Goal: Task Accomplishment & Management: Manage account settings

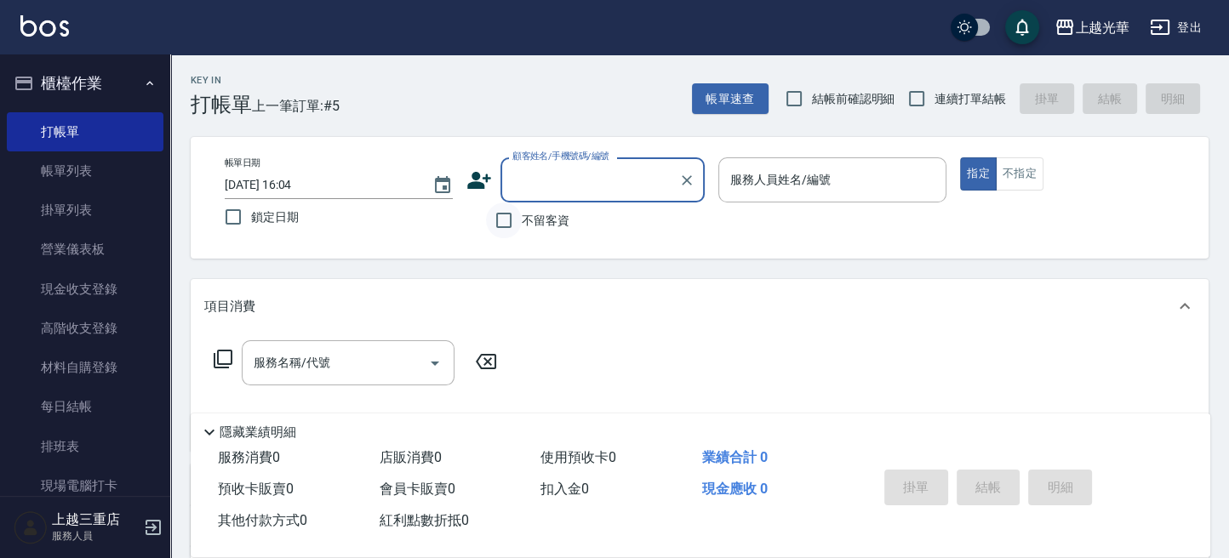
drag, startPoint x: 506, startPoint y: 219, endPoint x: 515, endPoint y: 218, distance: 8.6
click at [506, 218] on input "不留客資" at bounding box center [504, 221] width 36 height 36
checkbox input "true"
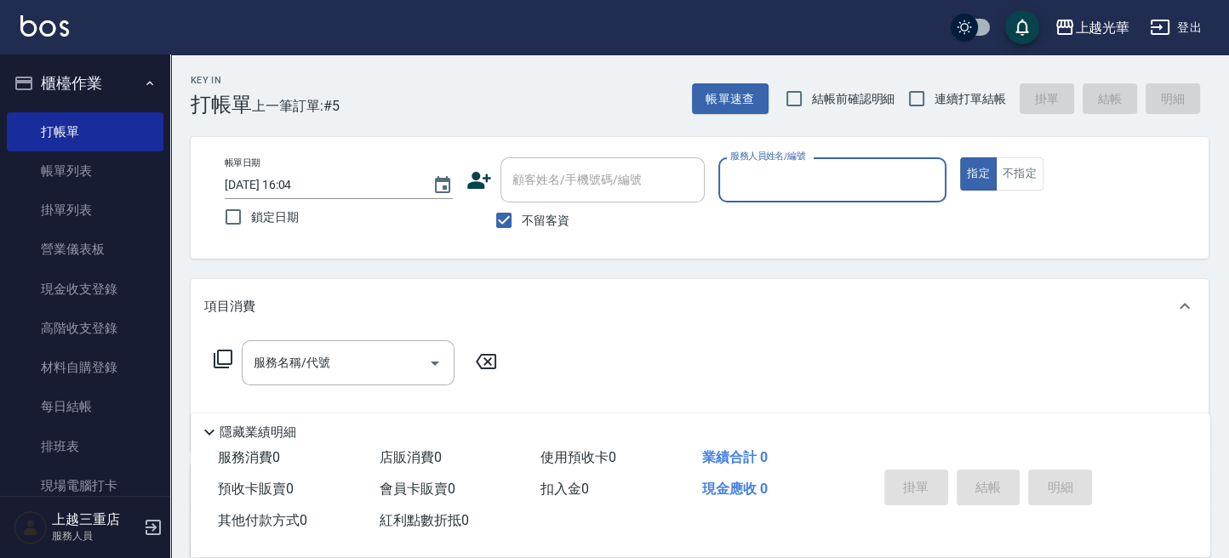
drag, startPoint x: 773, startPoint y: 180, endPoint x: 762, endPoint y: 194, distance: 18.2
click at [772, 180] on input "服務人員姓名/編號" at bounding box center [832, 180] width 213 height 30
type input "冠華-5"
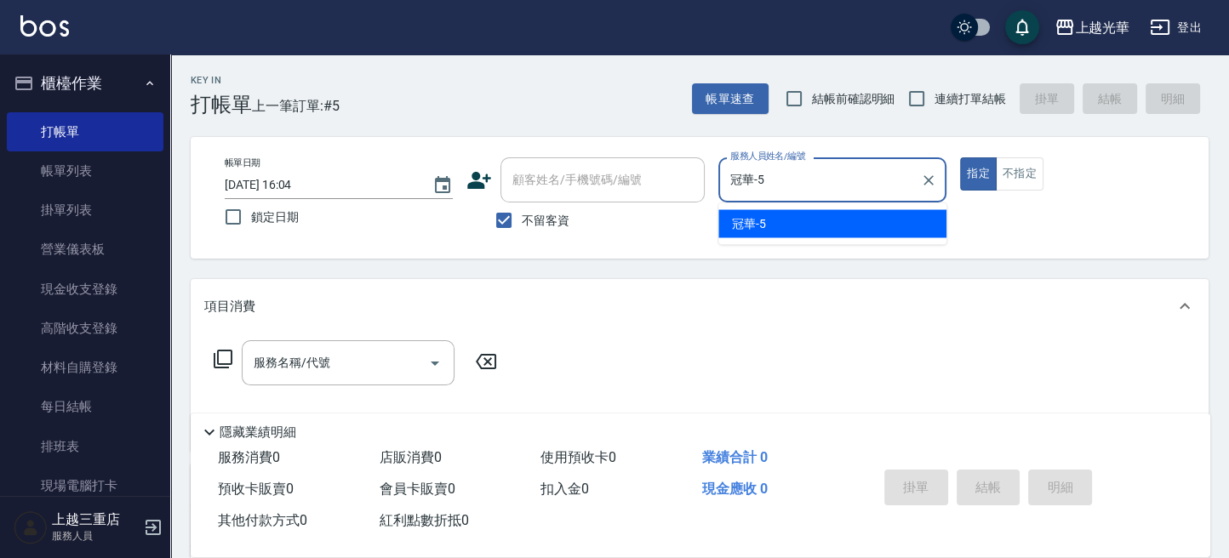
type button "true"
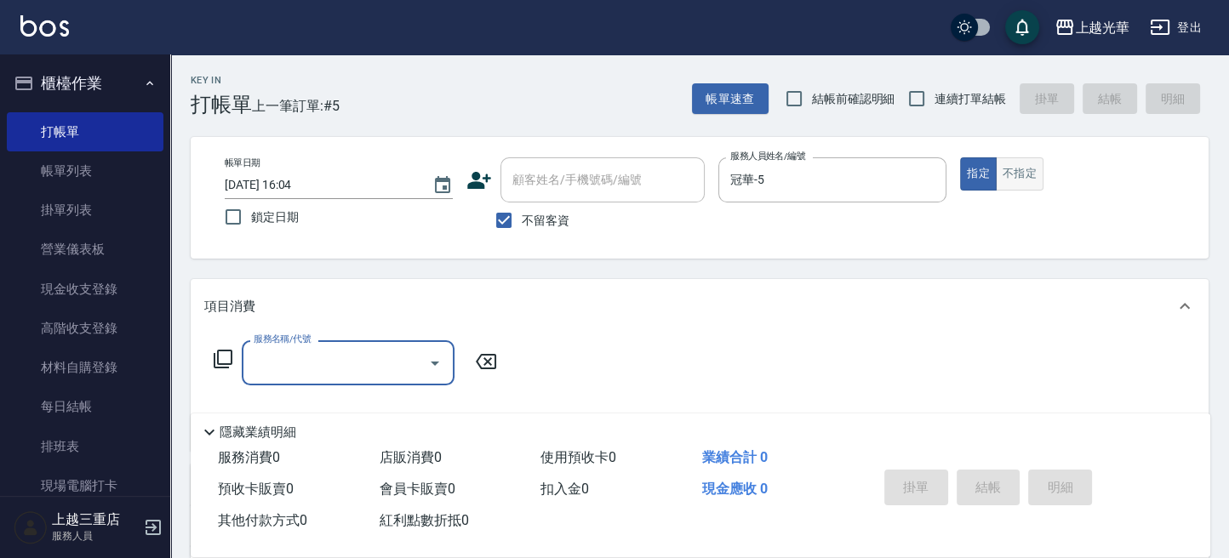
drag, startPoint x: 997, startPoint y: 163, endPoint x: 1007, endPoint y: 171, distance: 13.3
click at [1001, 164] on button "不指定" at bounding box center [1020, 173] width 48 height 33
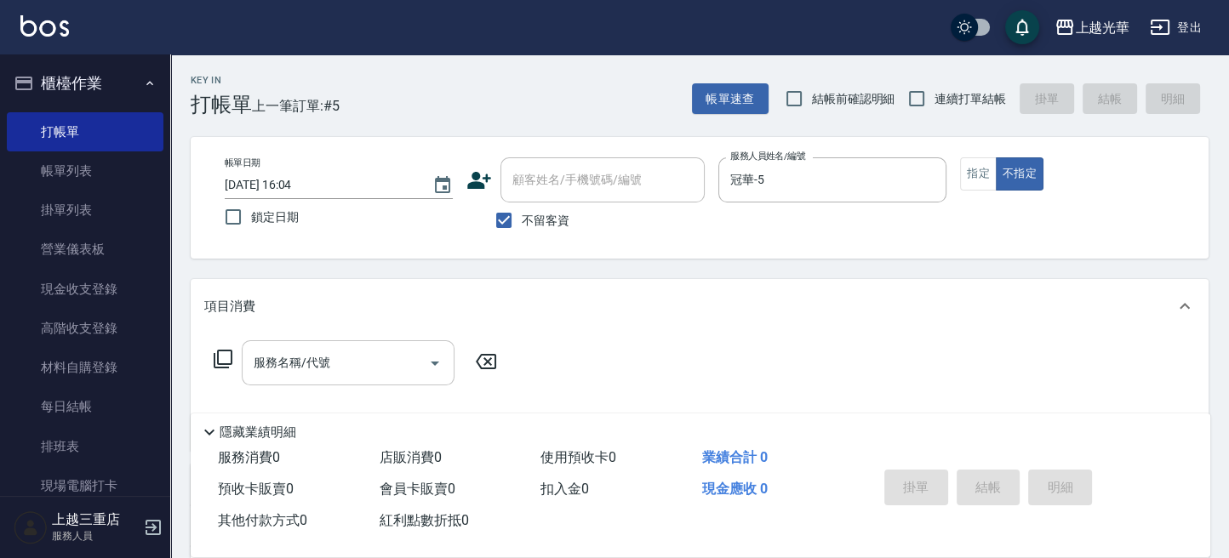
click at [336, 358] on input "服務名稱/代號" at bounding box center [335, 363] width 172 height 30
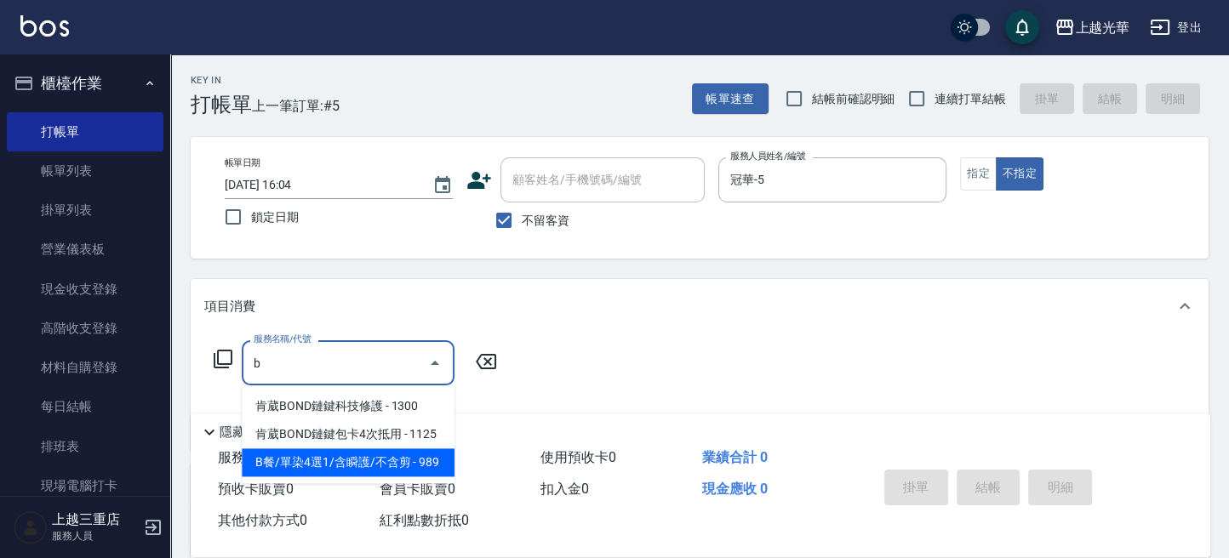
click at [358, 466] on span "B餐/單染4選1/含瞬護/不含剪 - 989" at bounding box center [348, 462] width 213 height 28
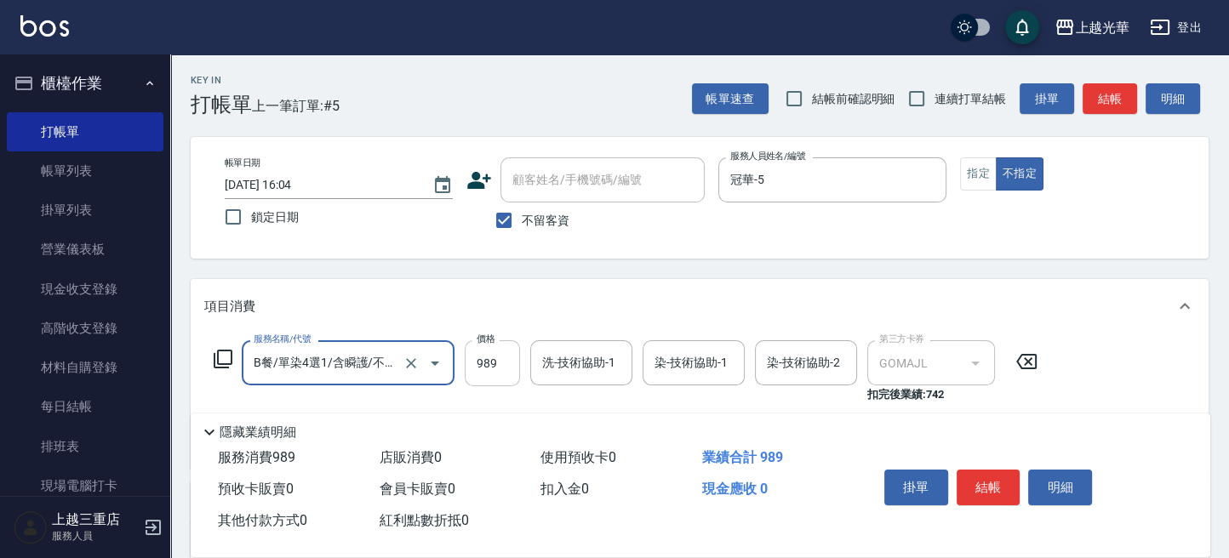
type input "B餐/單染4選1/含瞬護/不含剪(1402)"
click at [503, 361] on input "989" at bounding box center [492, 363] width 55 height 46
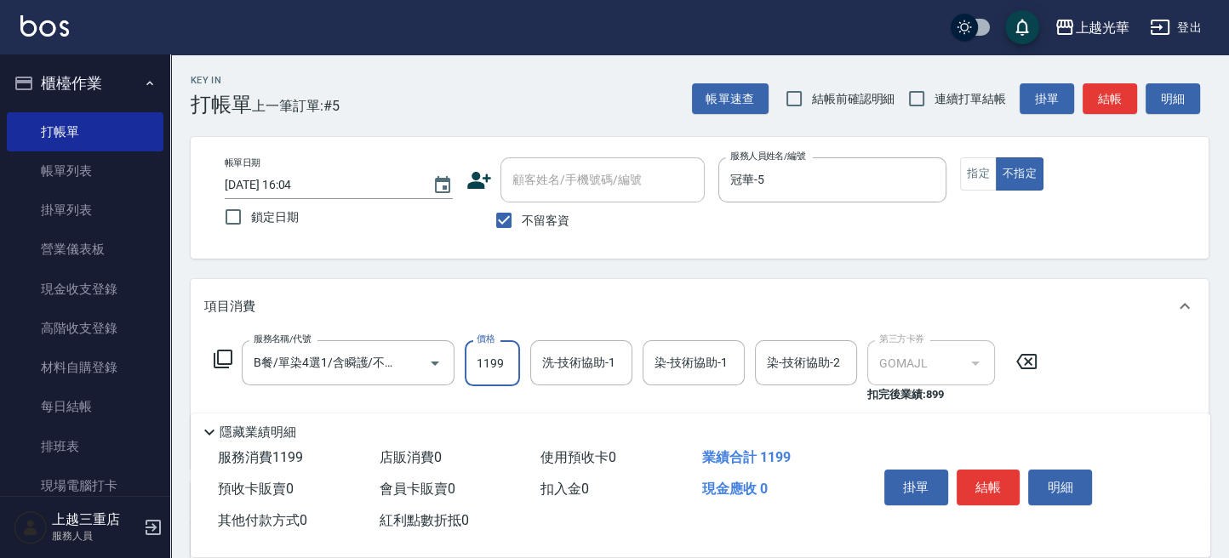
type input "1199"
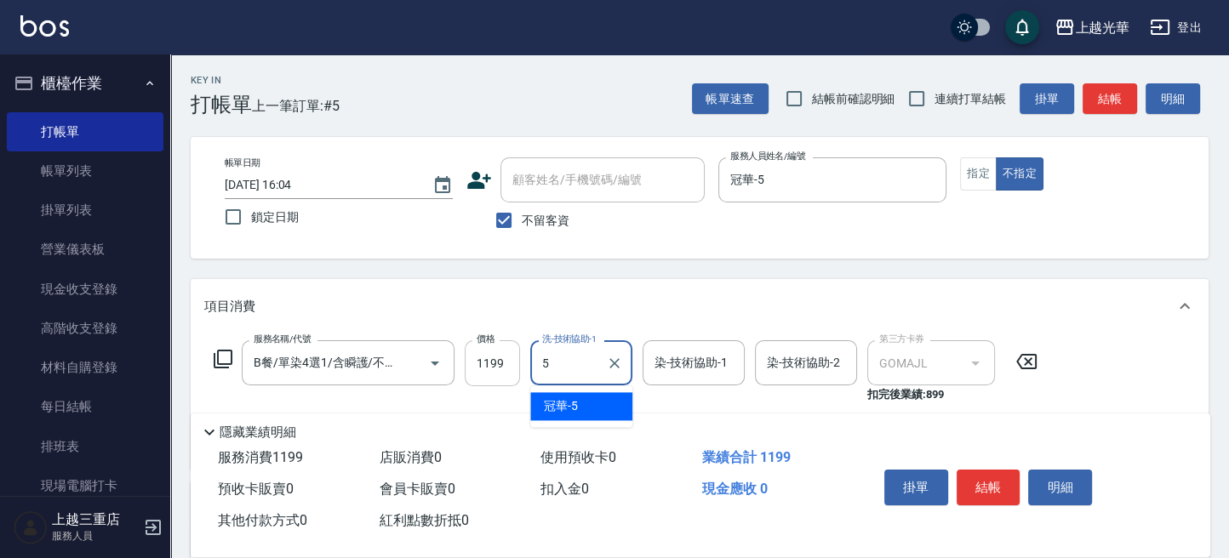
type input "冠華-5"
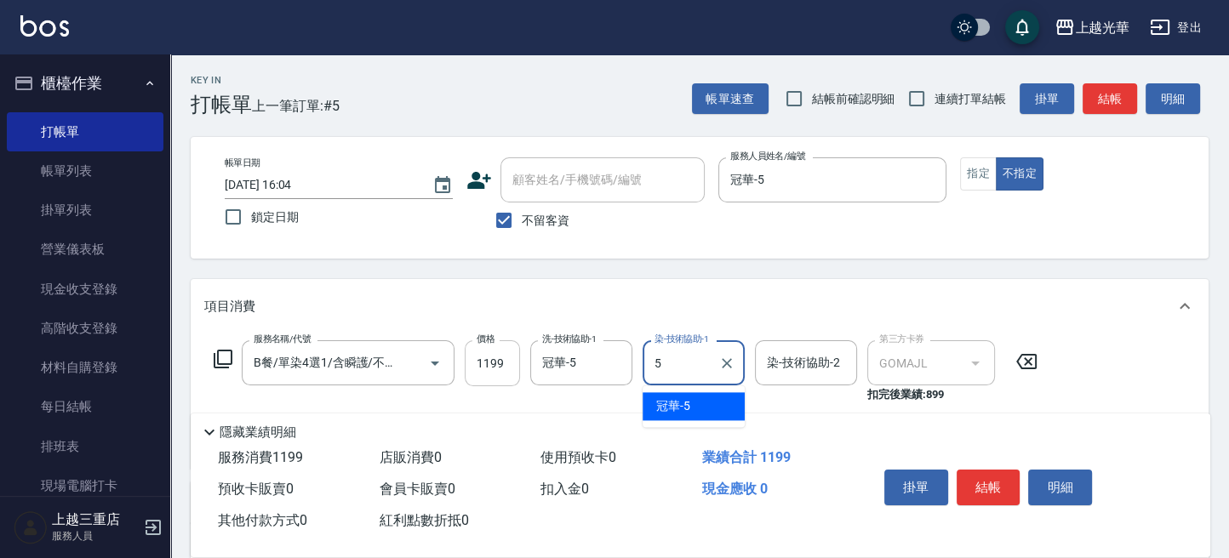
type input "冠華-5"
click at [957, 231] on div "帳單日期 [DATE] 16:04 鎖定日期 顧客姓名/手機號碼/編號 顧客姓名/手機號碼/編號 不留客資 服務人員姓名/編號 冠華-5 服務人員姓名/編號 …" at bounding box center [699, 197] width 977 height 81
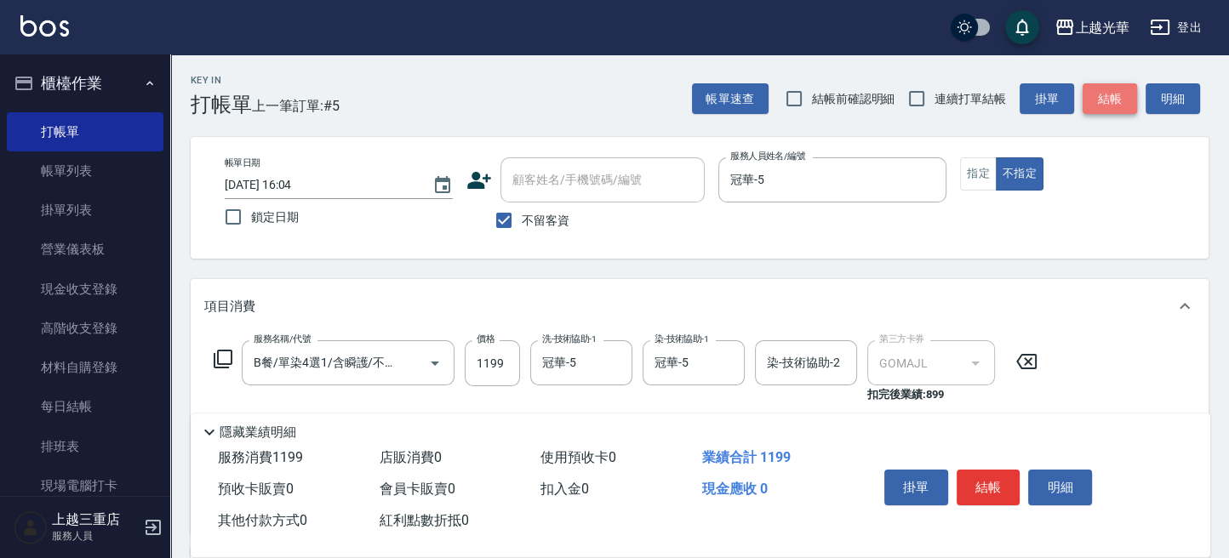
click at [1092, 98] on button "結帳" at bounding box center [1109, 98] width 54 height 31
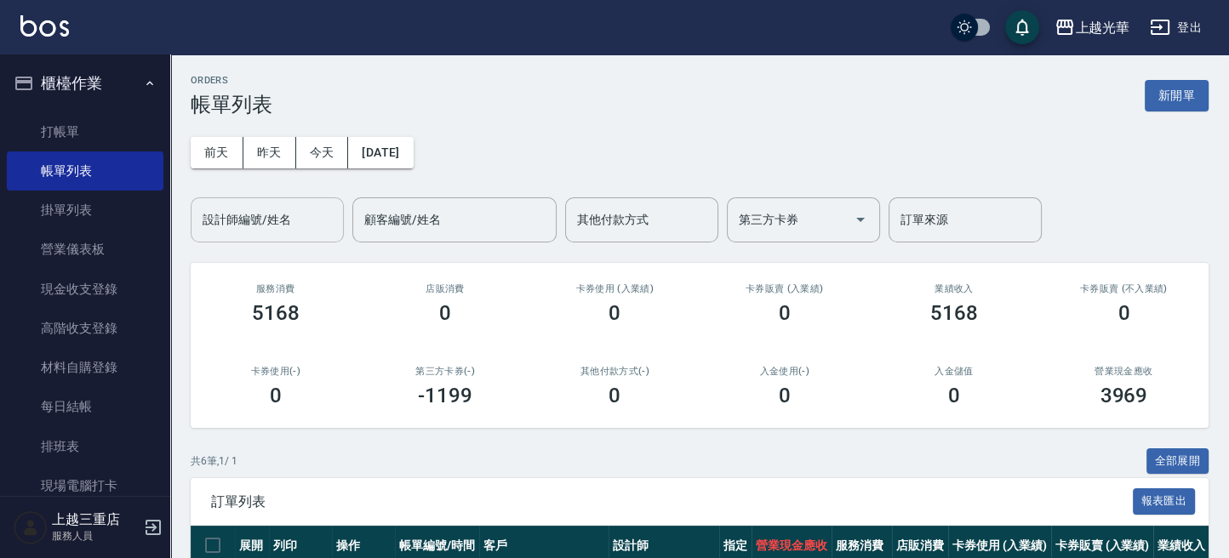
click at [265, 238] on div "設計師編號/姓名" at bounding box center [267, 219] width 153 height 45
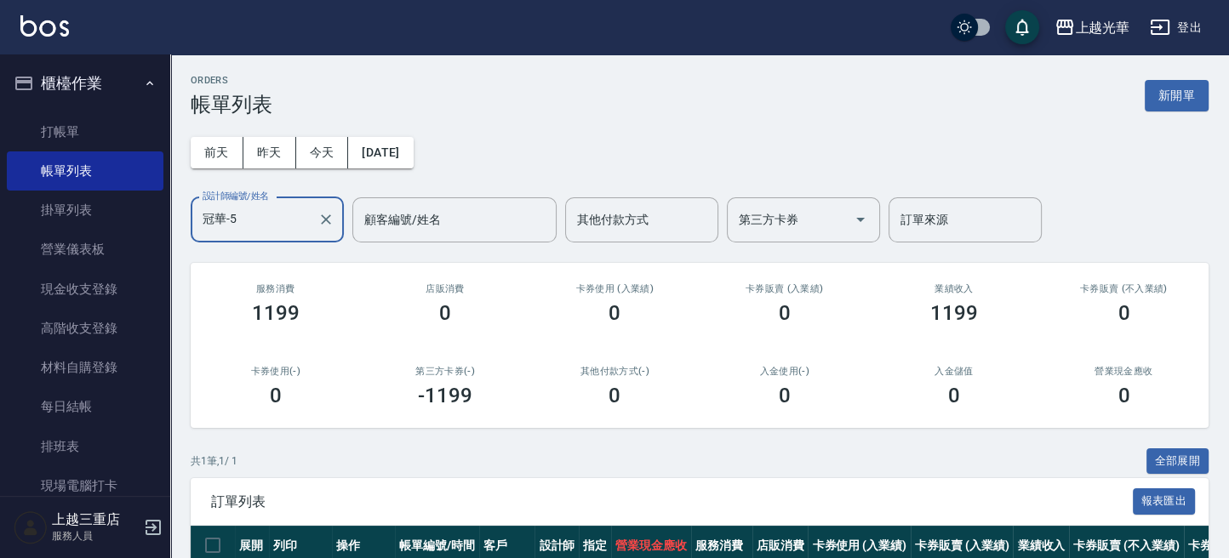
scroll to position [130, 0]
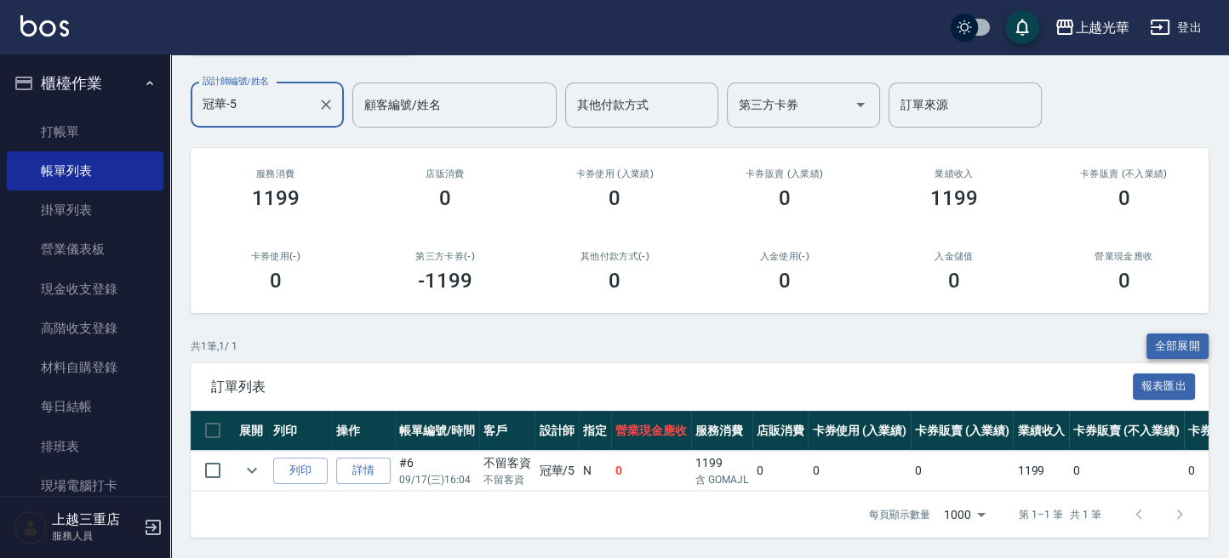
type input "冠華-5"
click at [1162, 334] on button "全部展開" at bounding box center [1177, 347] width 63 height 26
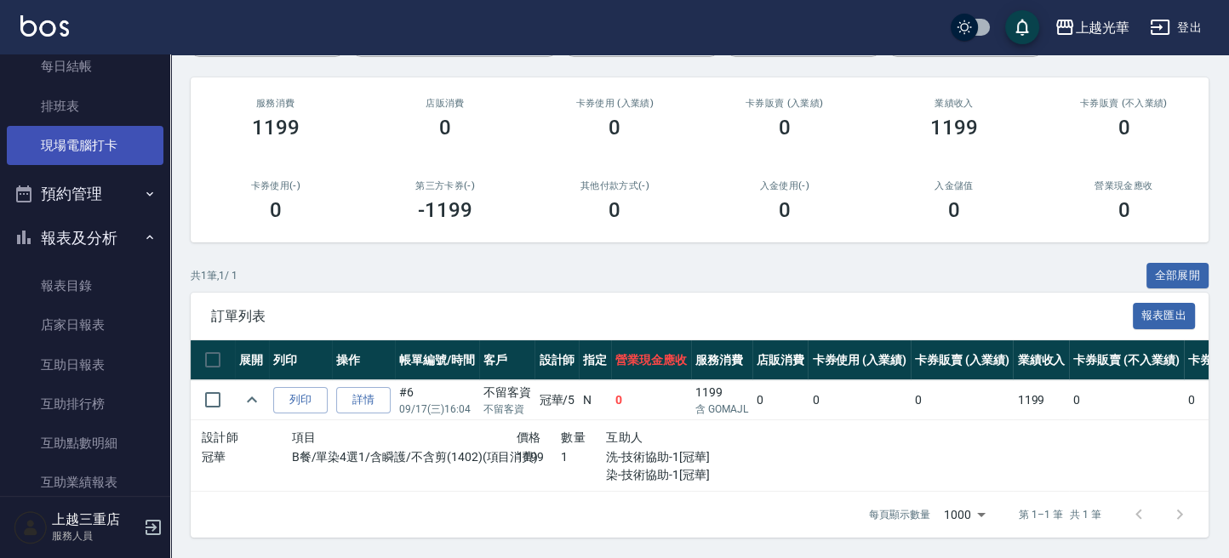
scroll to position [567, 0]
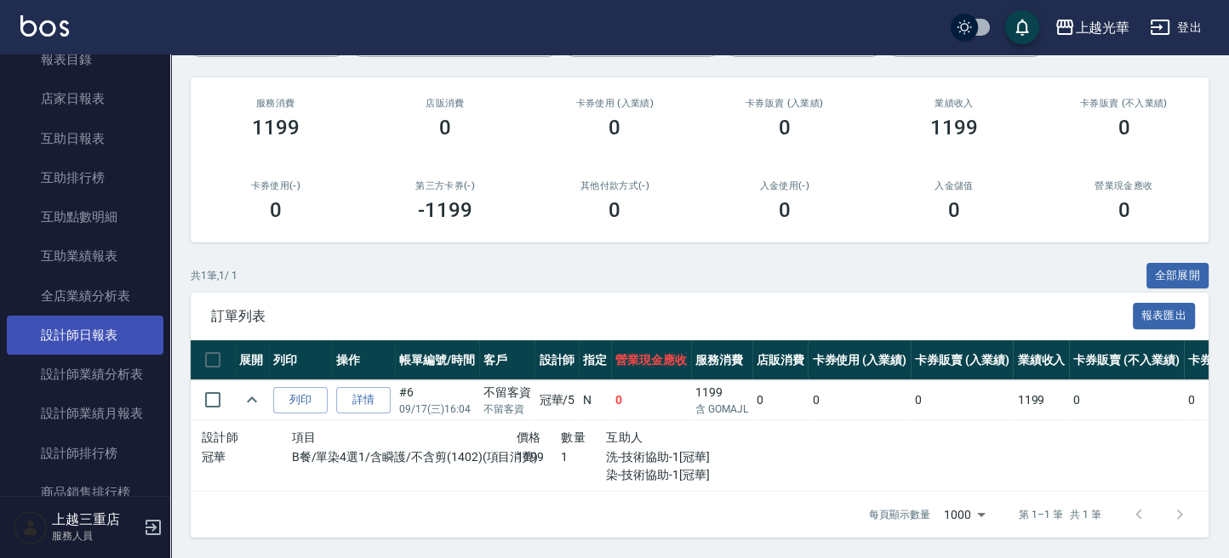
click at [109, 336] on link "設計師日報表" at bounding box center [85, 335] width 157 height 39
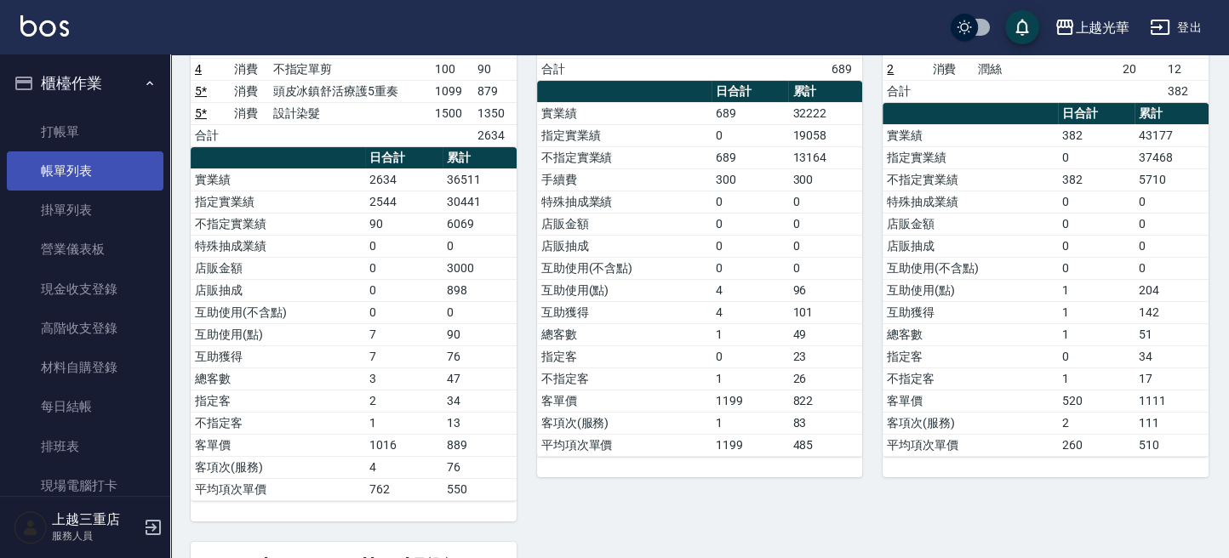
scroll to position [226, 0]
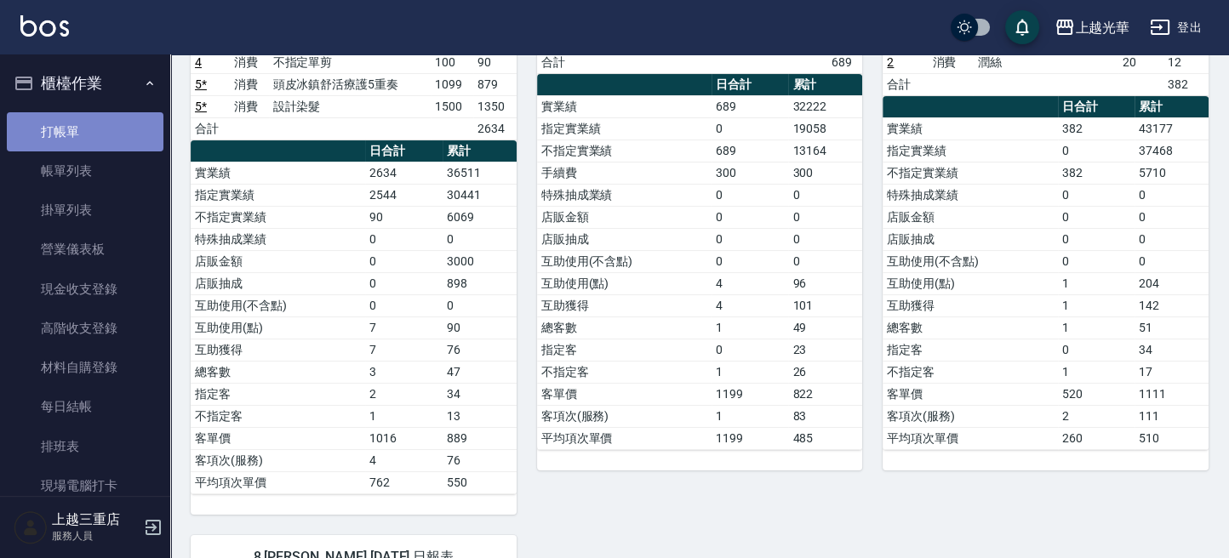
click at [87, 119] on link "打帳單" at bounding box center [85, 131] width 157 height 39
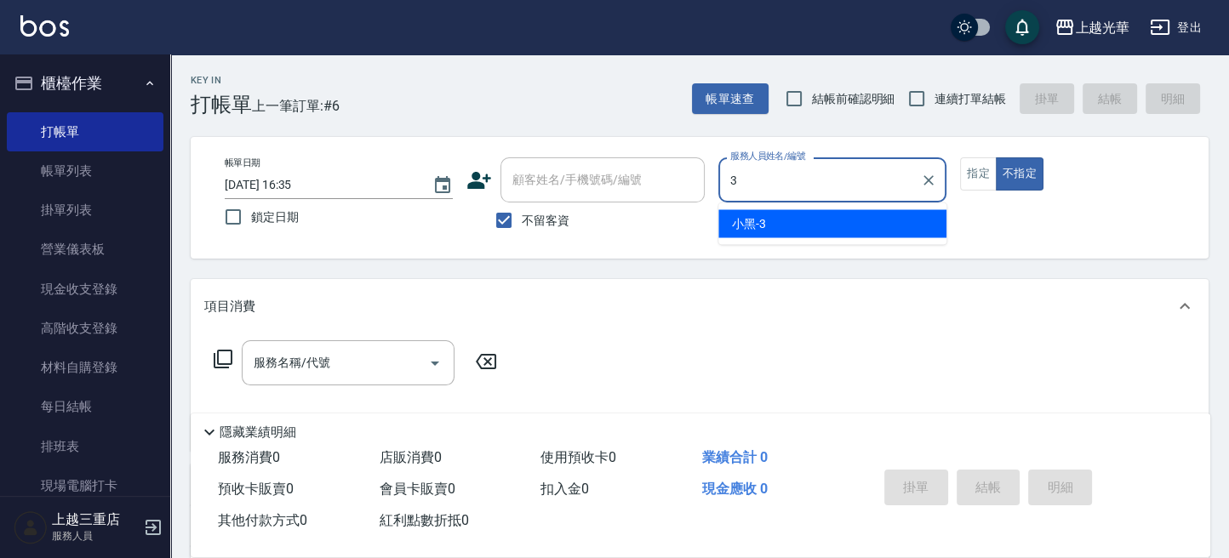
type input "小黑-3"
type button "false"
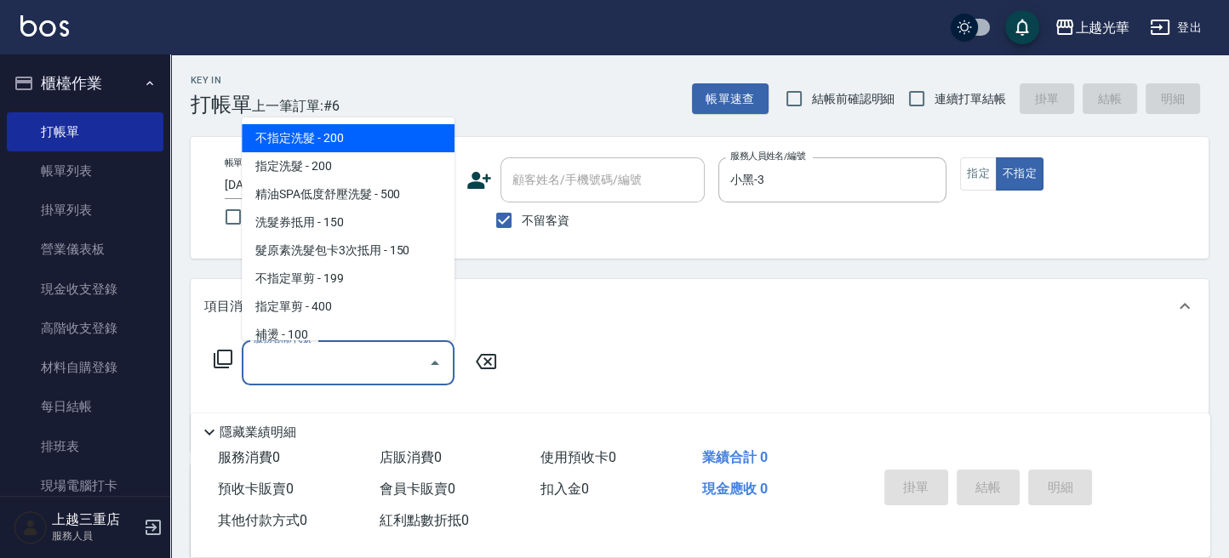
click at [382, 351] on input "服務名稱/代號" at bounding box center [335, 363] width 172 height 30
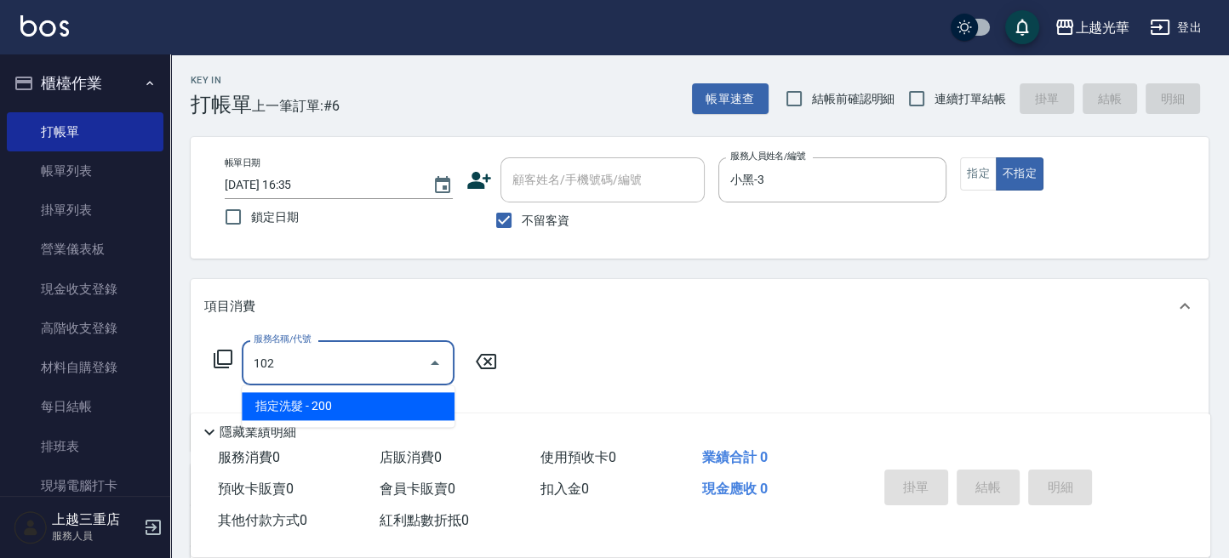
type input "指定洗髮(102)"
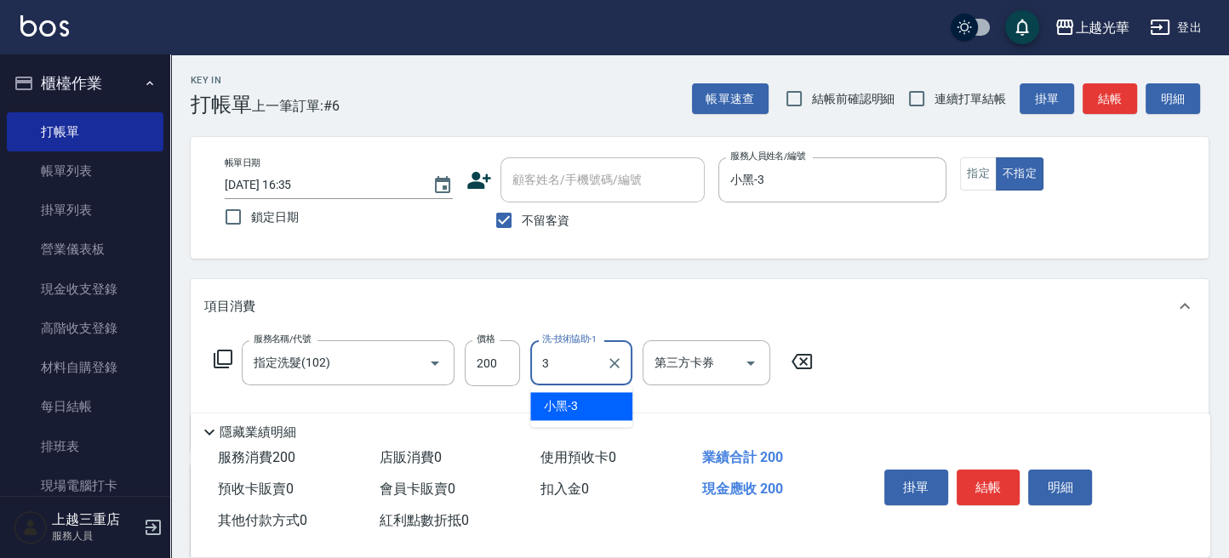
type input "小黑-3"
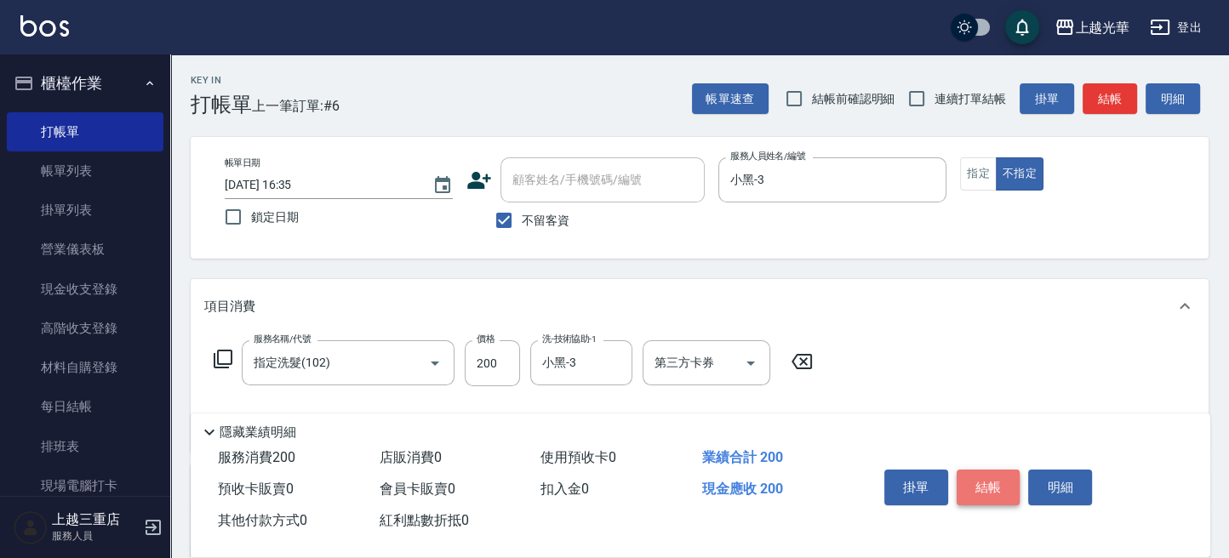
click at [990, 480] on button "結帳" at bounding box center [988, 488] width 64 height 36
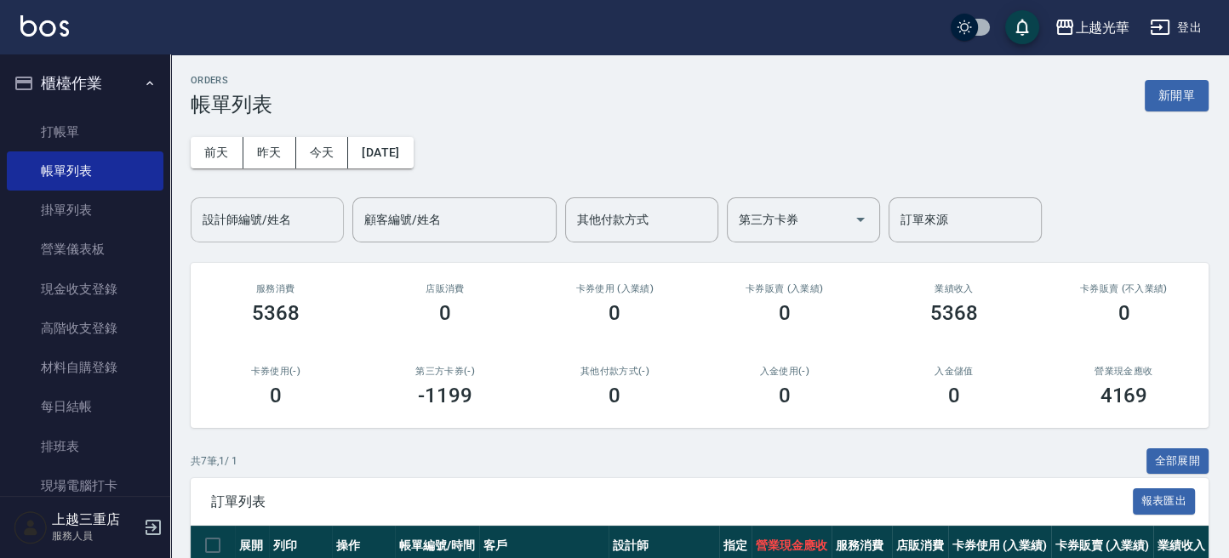
click at [310, 208] on input "設計師編號/姓名" at bounding box center [267, 220] width 138 height 30
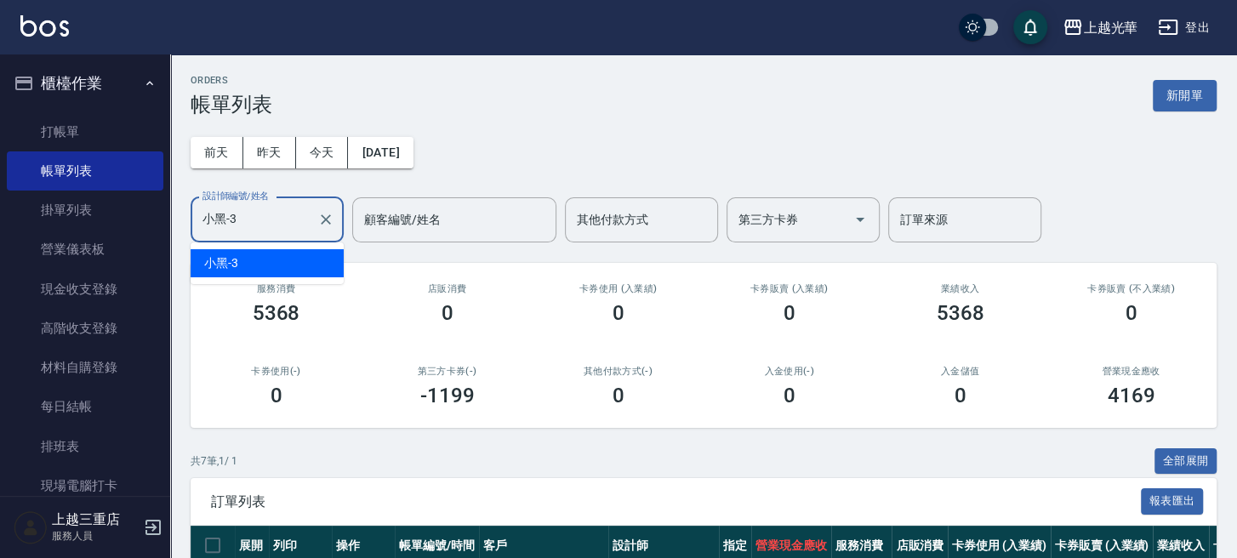
type input "小黑-3"
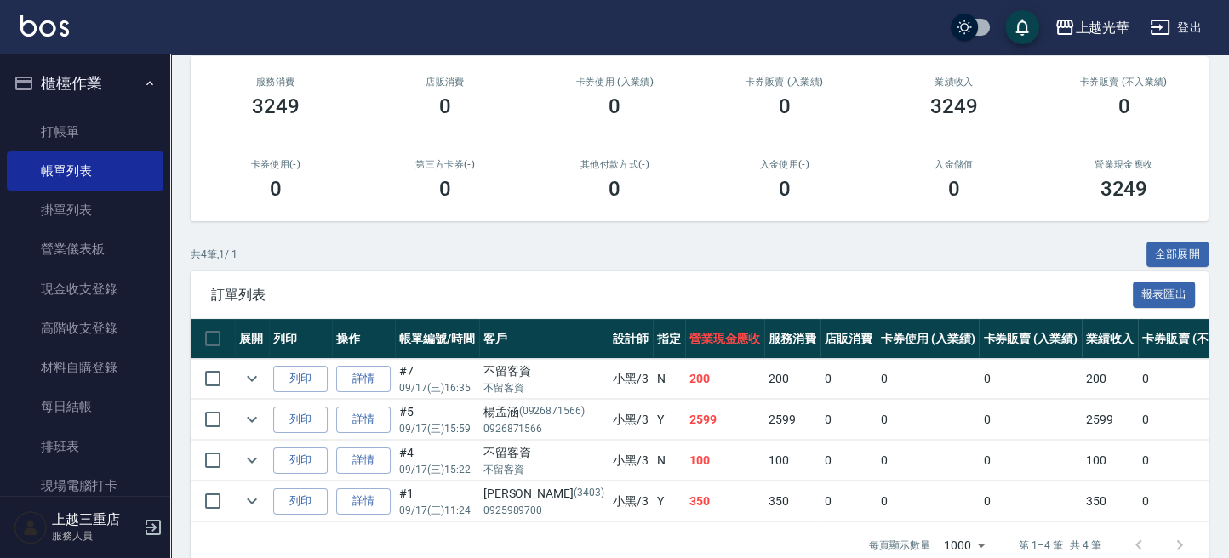
scroll to position [226, 0]
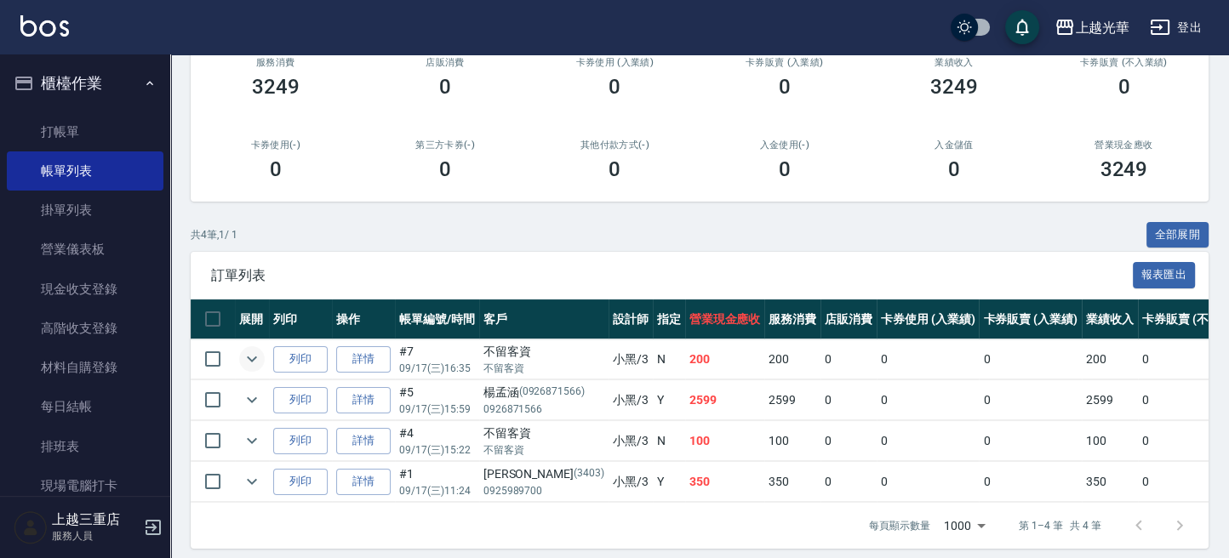
click at [255, 358] on icon "expand row" at bounding box center [252, 359] width 20 height 20
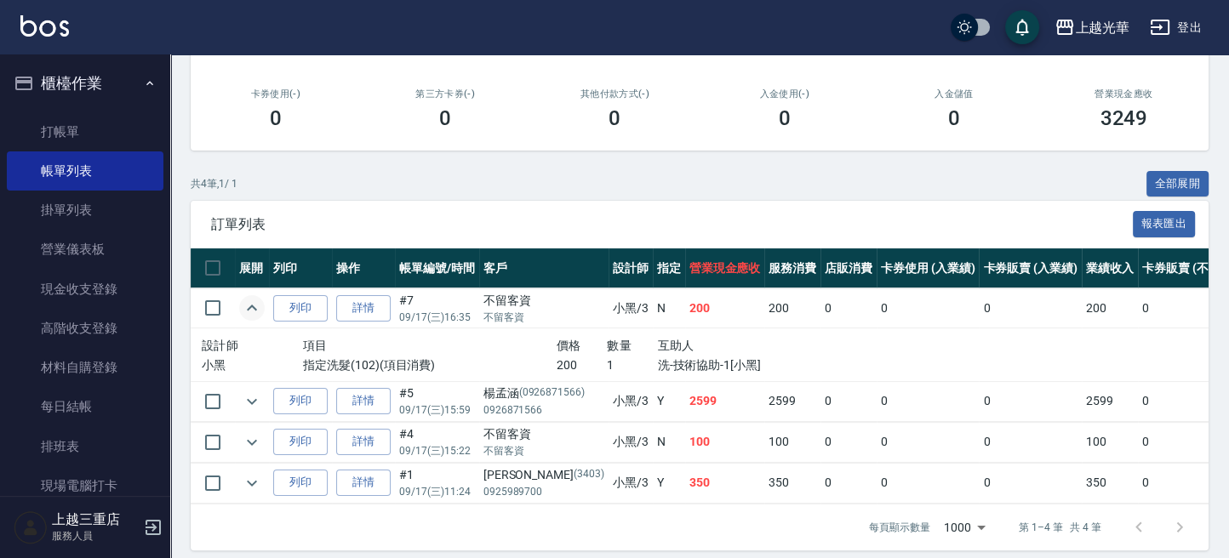
scroll to position [305, 0]
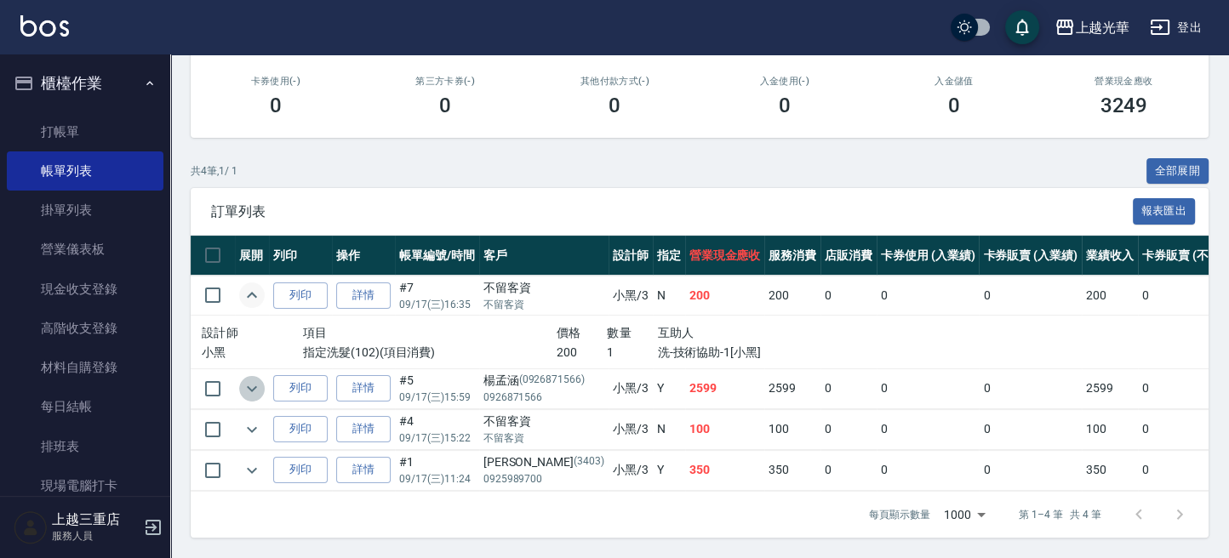
click at [251, 379] on icon "expand row" at bounding box center [252, 389] width 20 height 20
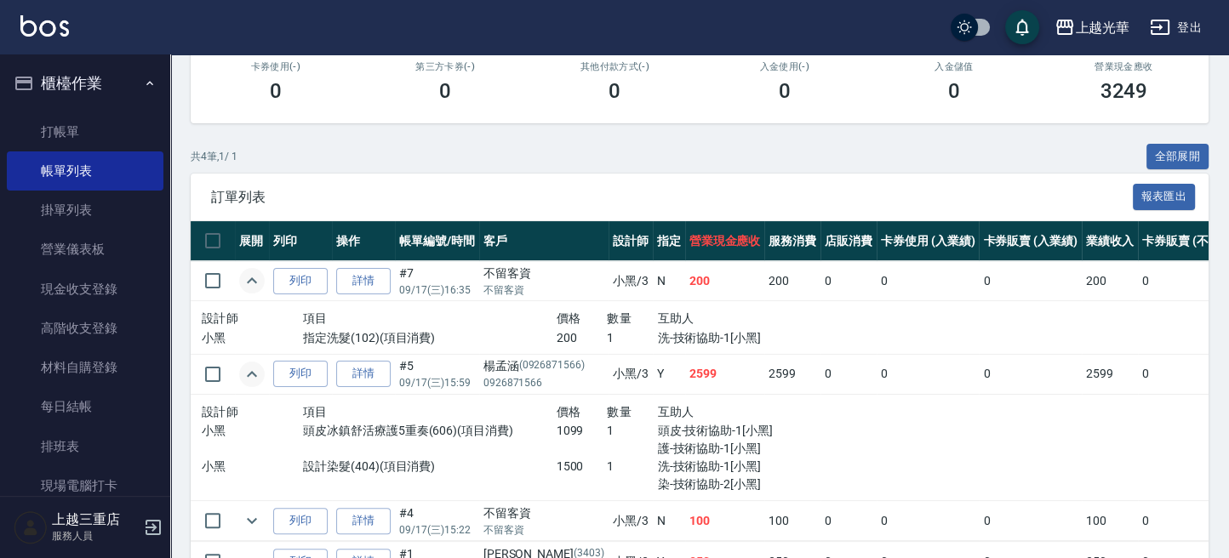
scroll to position [411, 0]
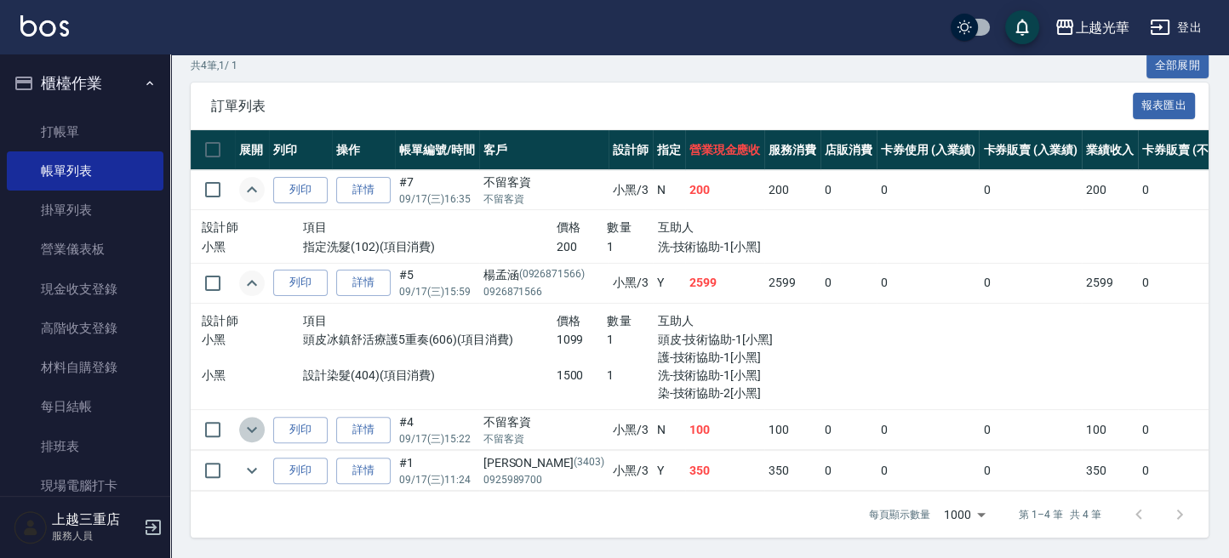
click at [255, 423] on icon "expand row" at bounding box center [252, 430] width 20 height 20
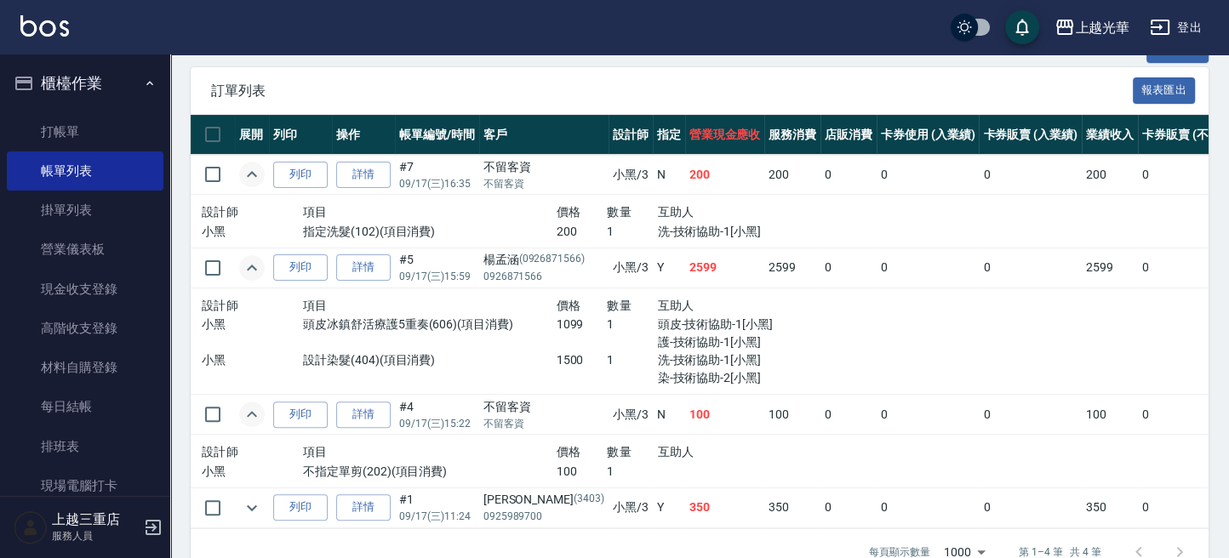
scroll to position [463, 0]
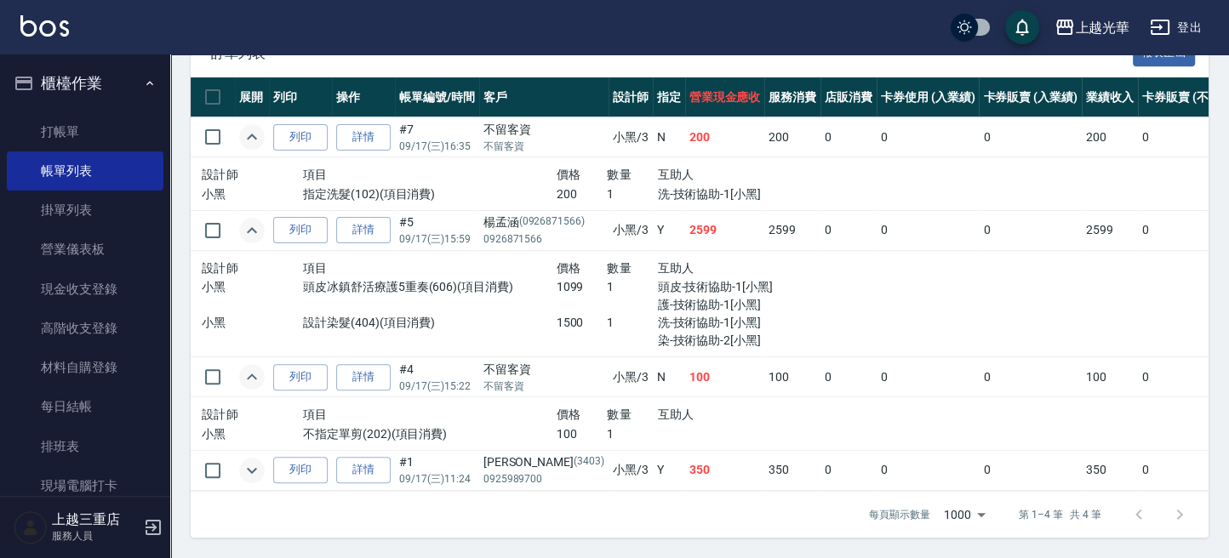
click at [248, 460] on icon "expand row" at bounding box center [252, 470] width 20 height 20
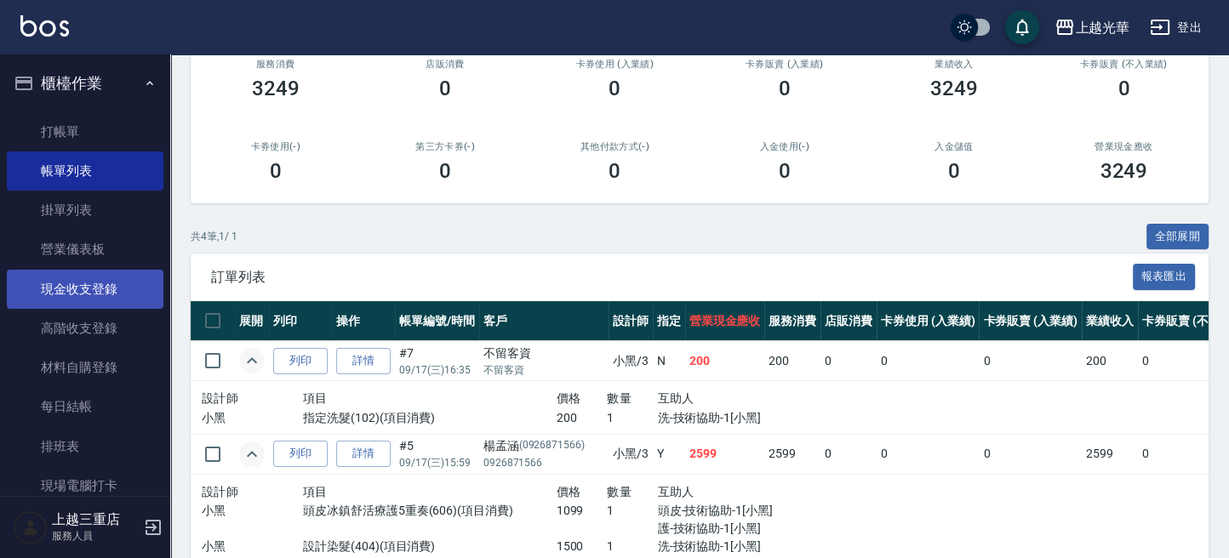
scroll to position [174, 0]
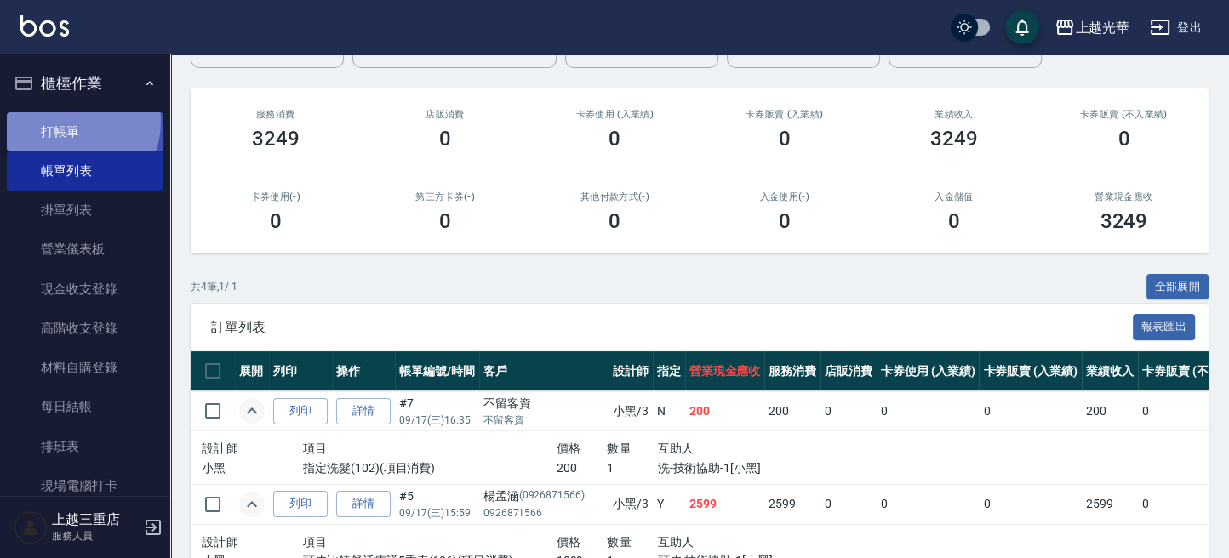
click at [65, 121] on link "打帳單" at bounding box center [85, 131] width 157 height 39
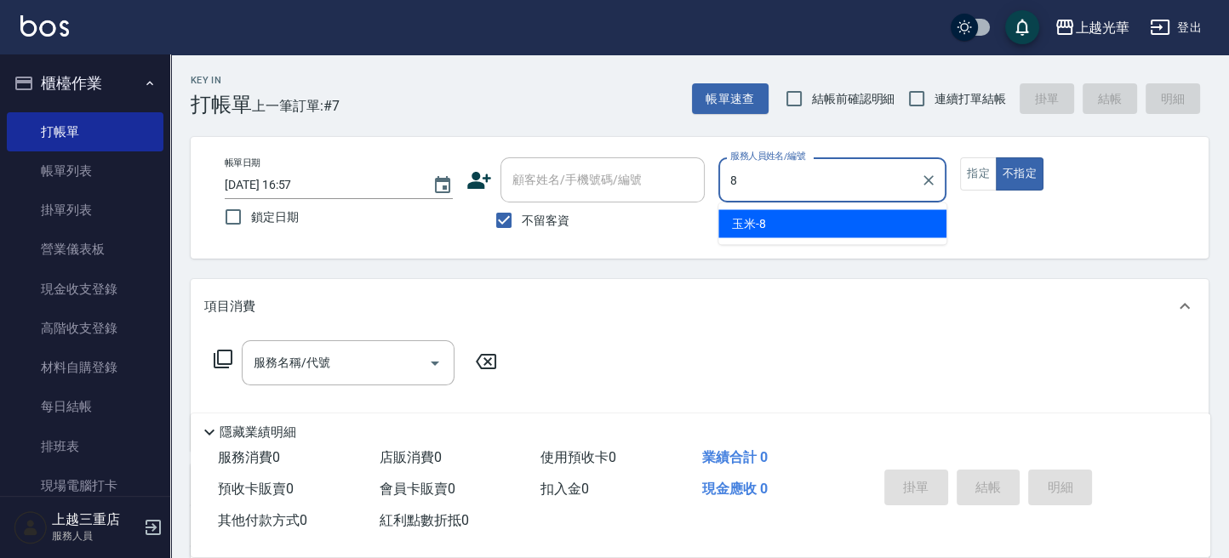
type input "玉米-8"
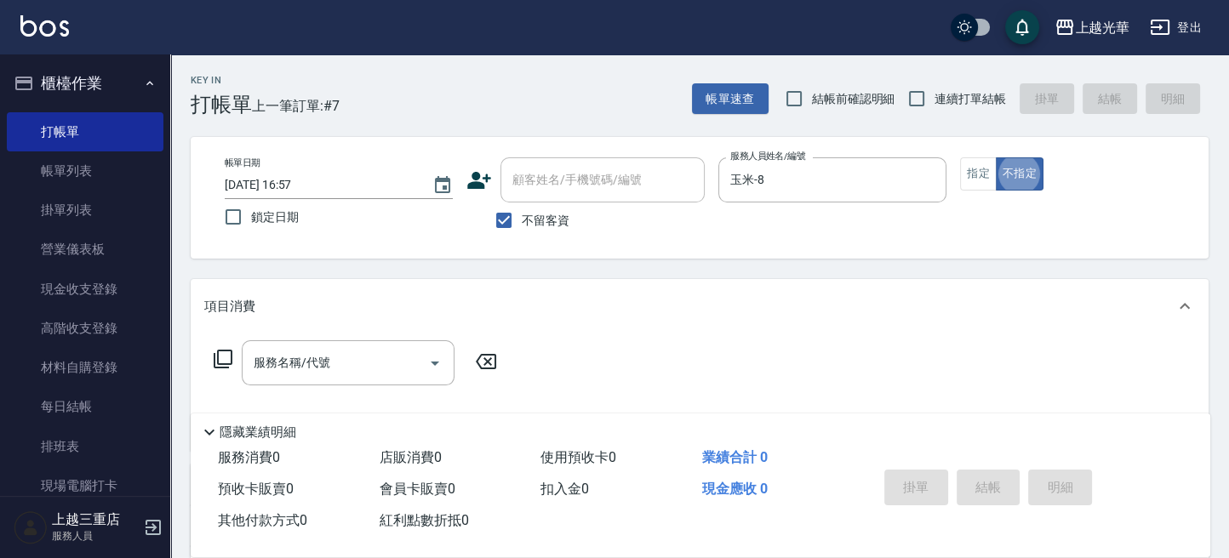
type button "false"
click at [321, 347] on div "服務名稱/代號" at bounding box center [348, 362] width 213 height 45
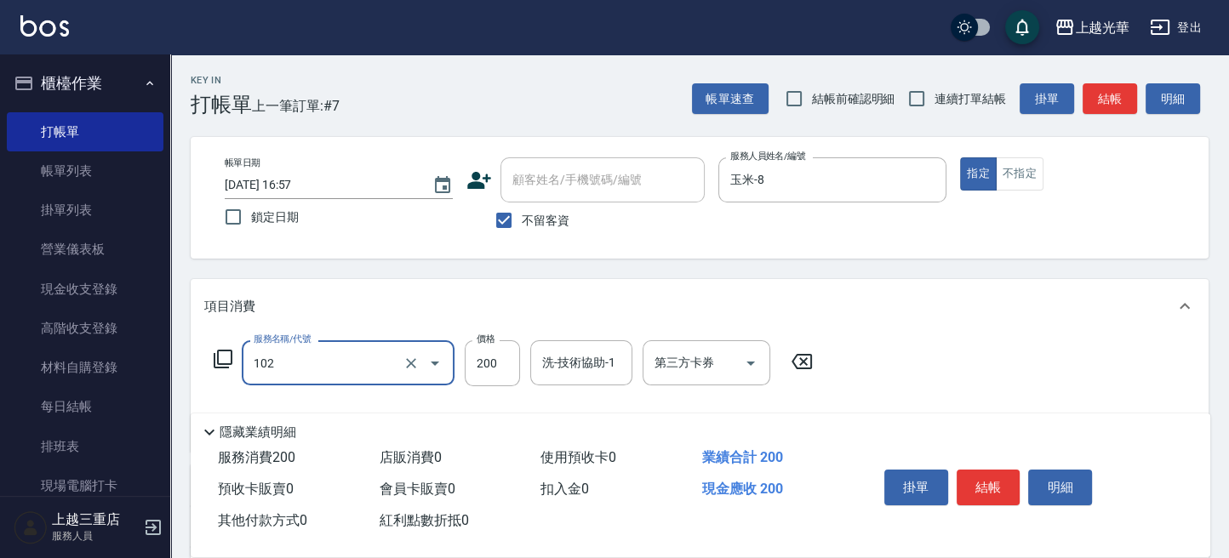
type input "指定洗髮(102)"
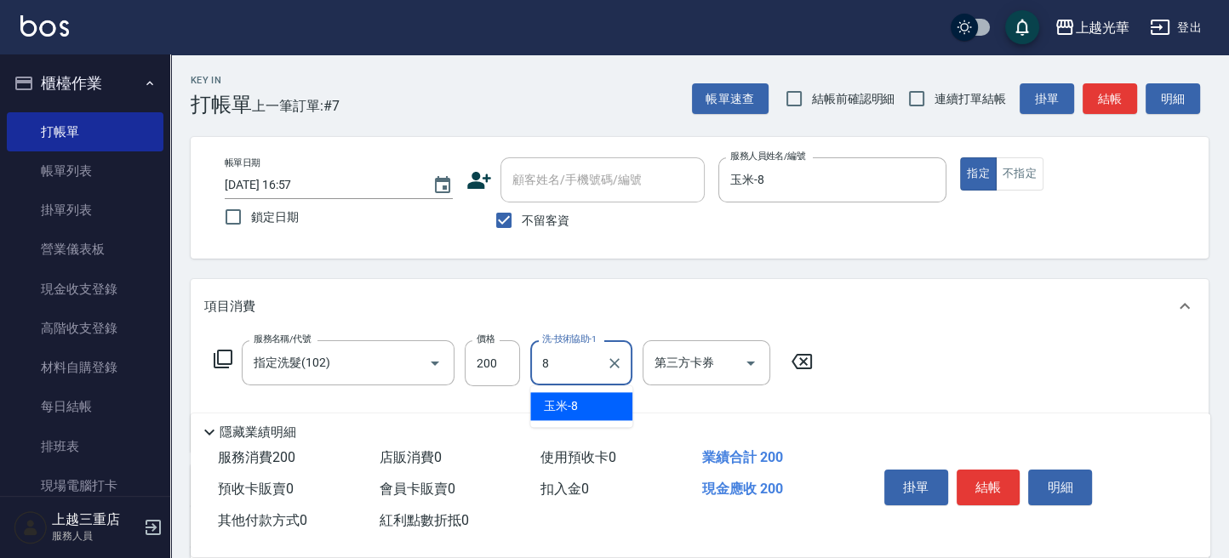
type input "玉米-8"
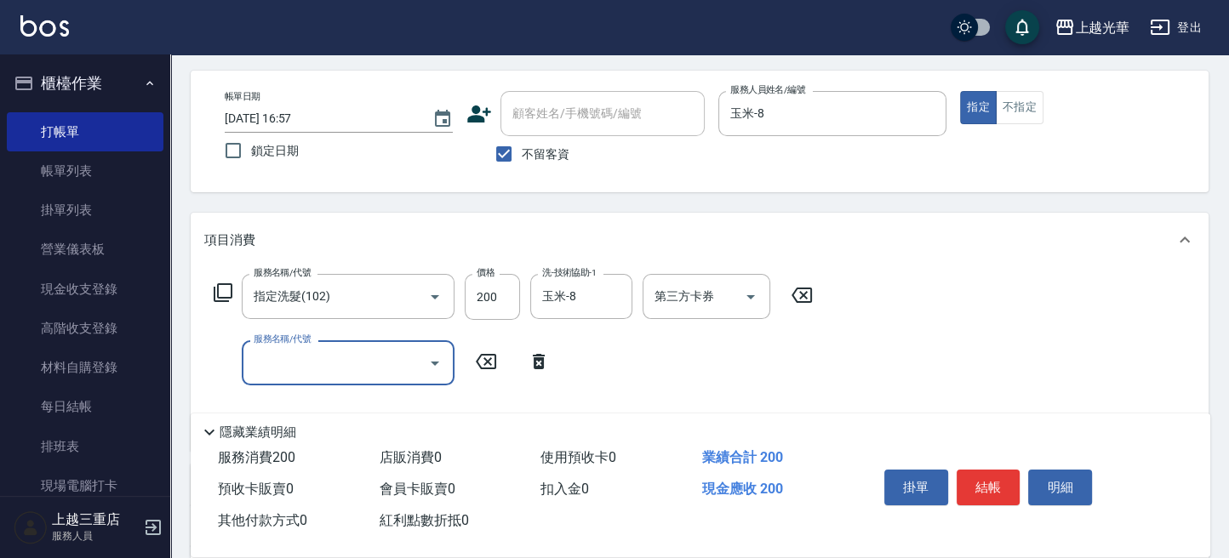
scroll to position [113, 0]
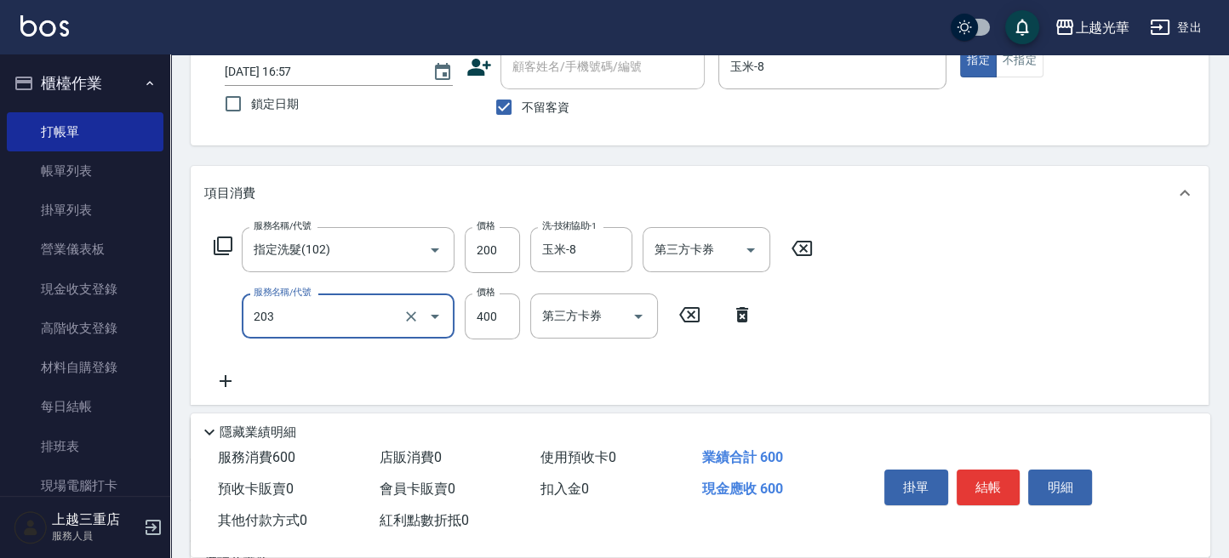
type input "指定單剪(203)"
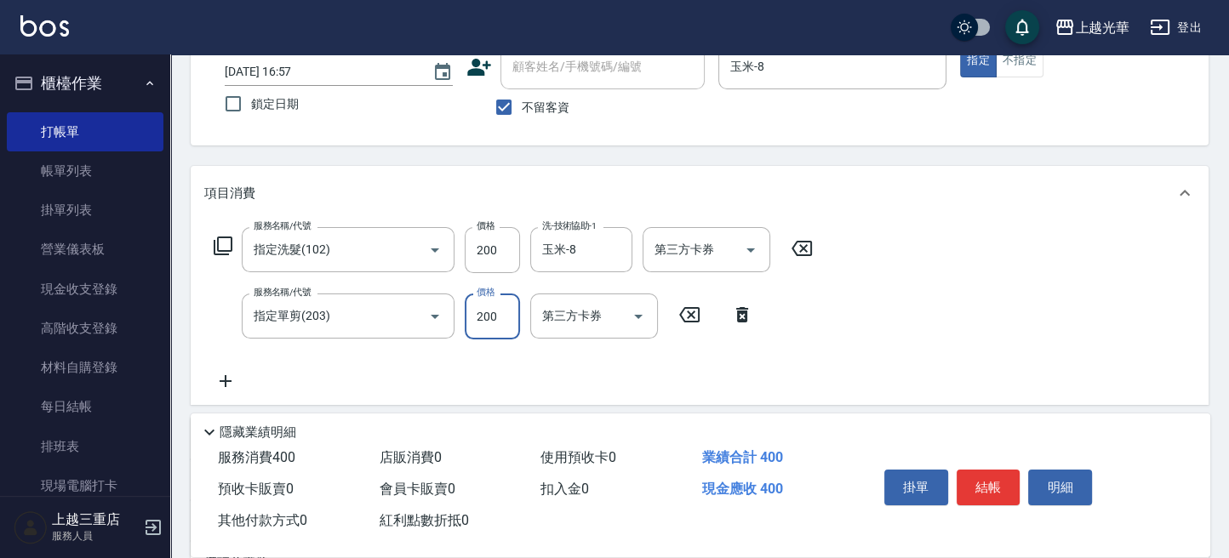
type input "200"
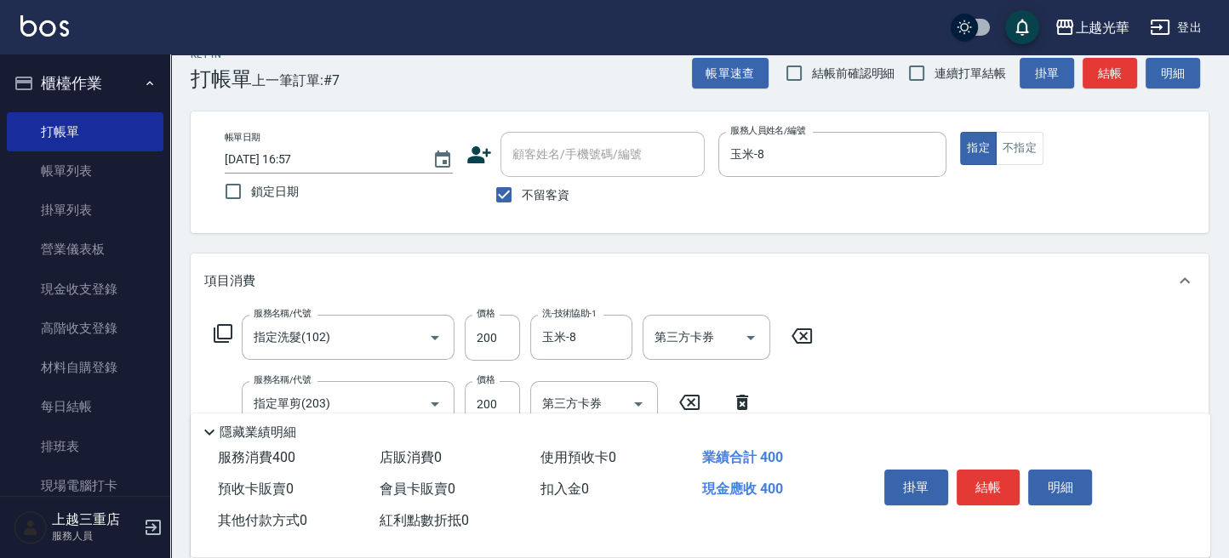
scroll to position [0, 0]
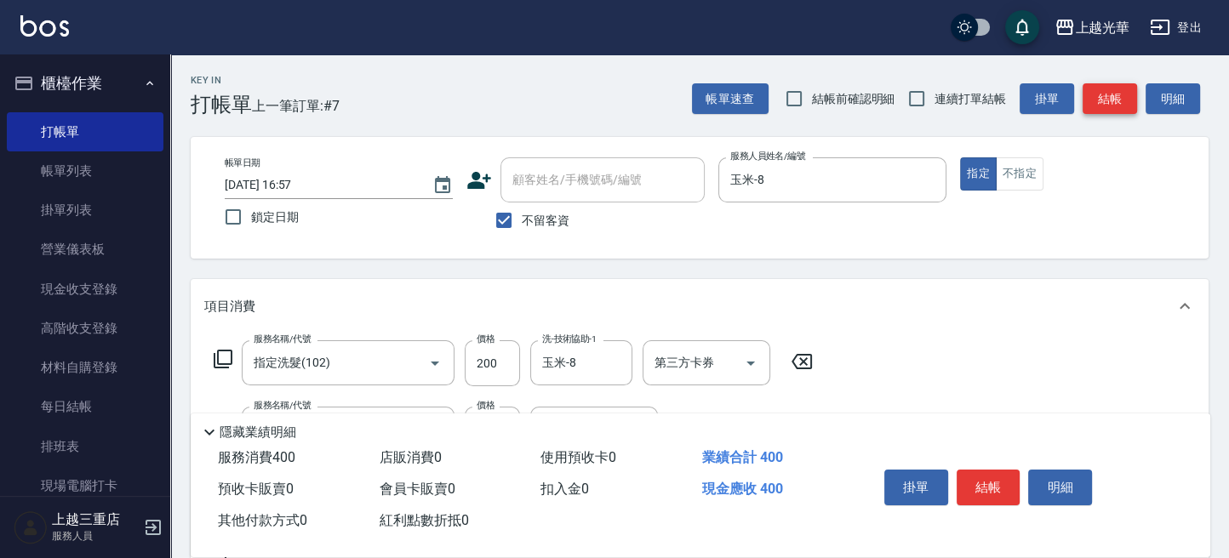
click at [1119, 98] on button "結帳" at bounding box center [1109, 98] width 54 height 31
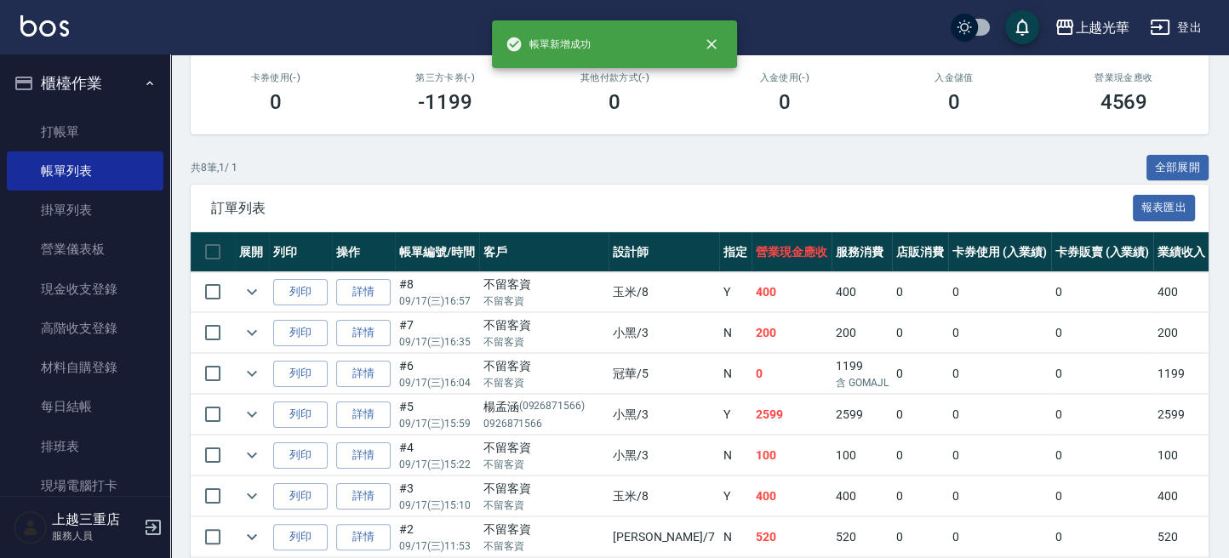
scroll to position [414, 0]
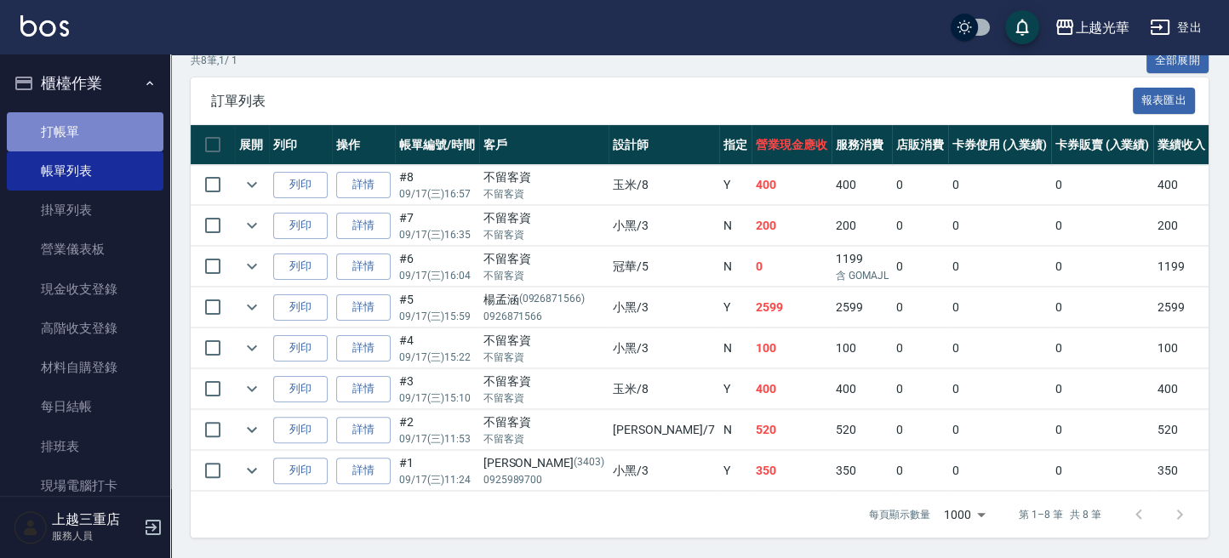
click at [110, 126] on link "打帳單" at bounding box center [85, 131] width 157 height 39
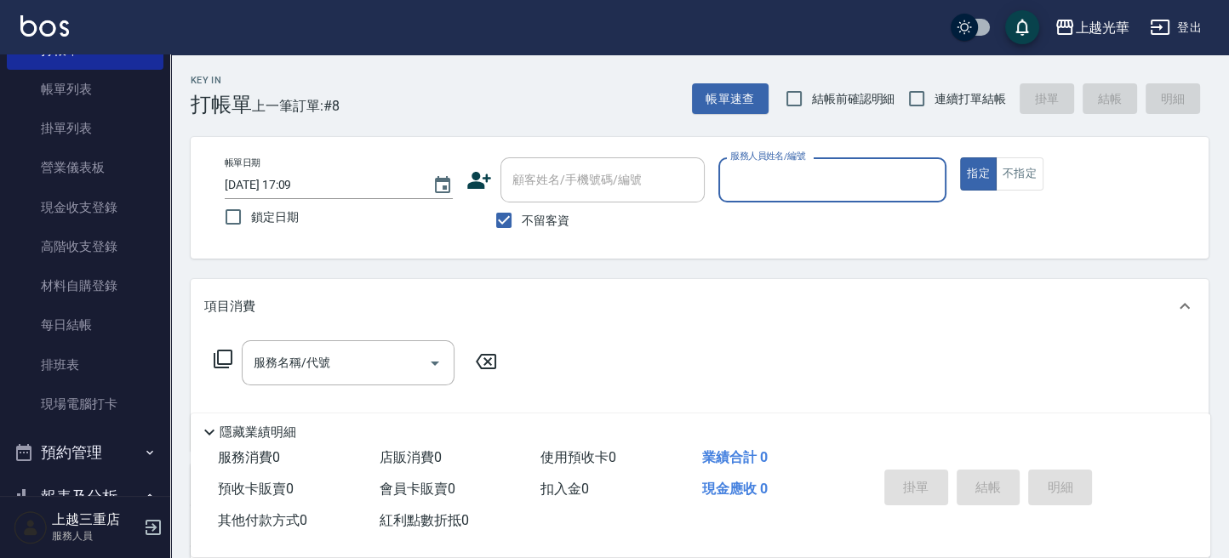
scroll to position [113, 0]
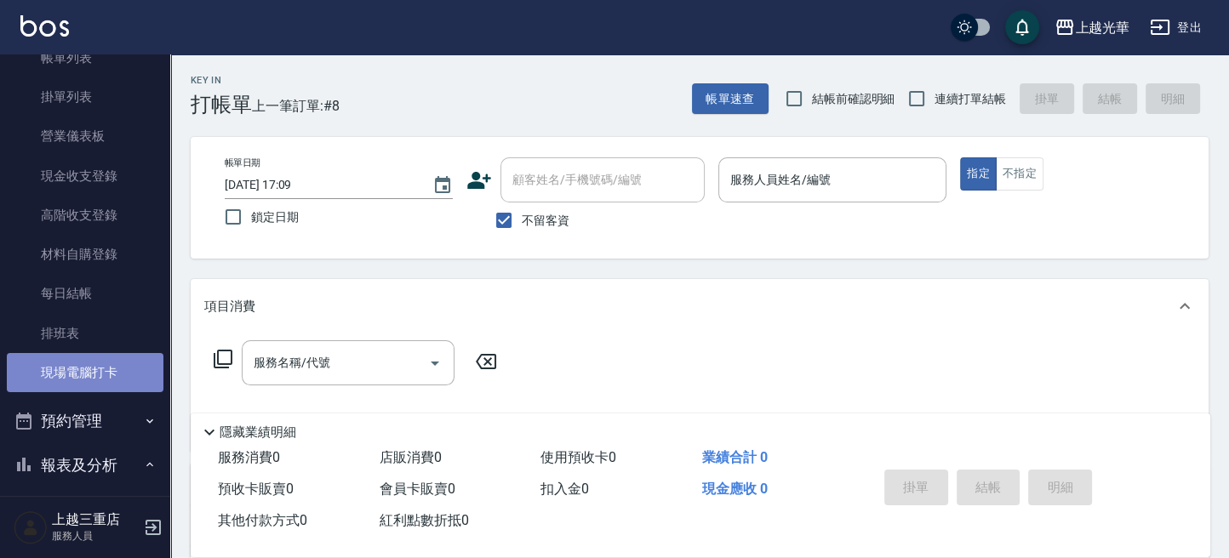
click at [103, 364] on link "現場電腦打卡" at bounding box center [85, 372] width 157 height 39
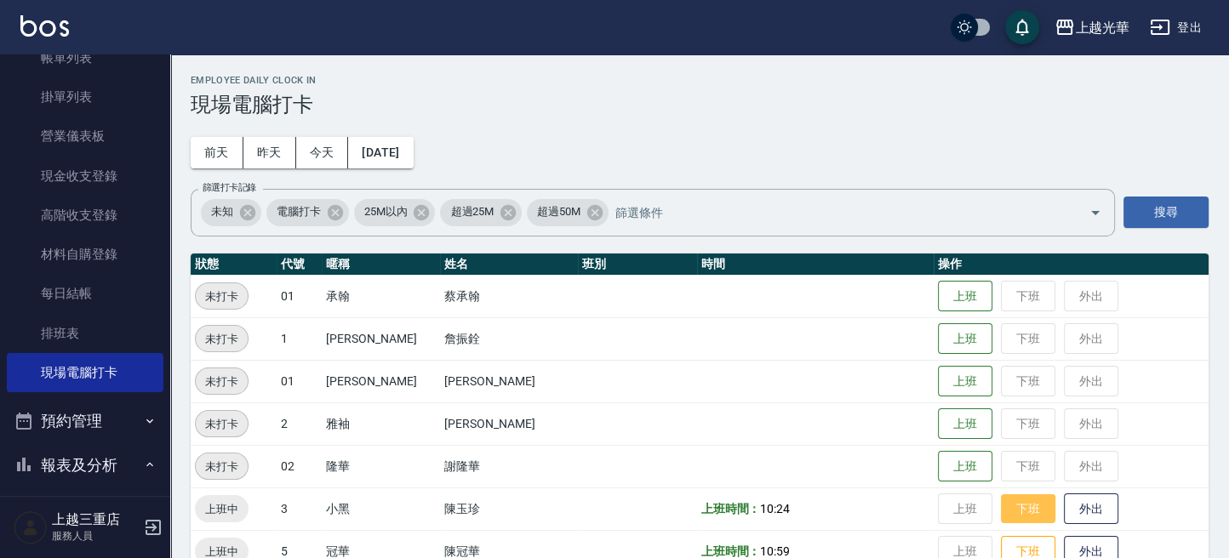
click at [1001, 502] on button "下班" at bounding box center [1028, 509] width 54 height 30
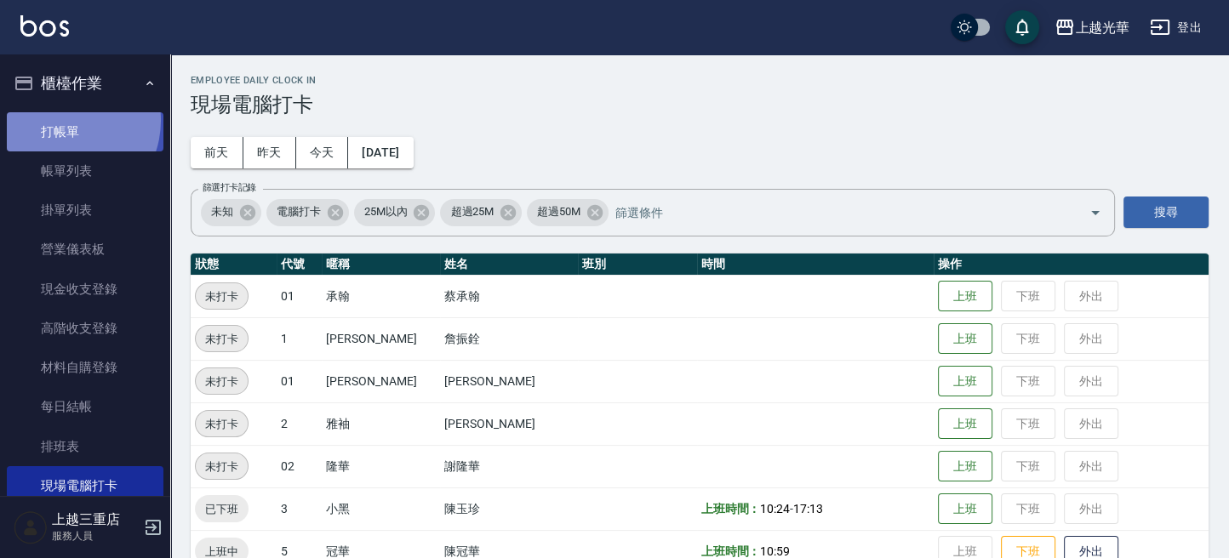
drag, startPoint x: 63, startPoint y: 120, endPoint x: 78, endPoint y: 123, distance: 15.5
click at [62, 120] on link "打帳單" at bounding box center [85, 131] width 157 height 39
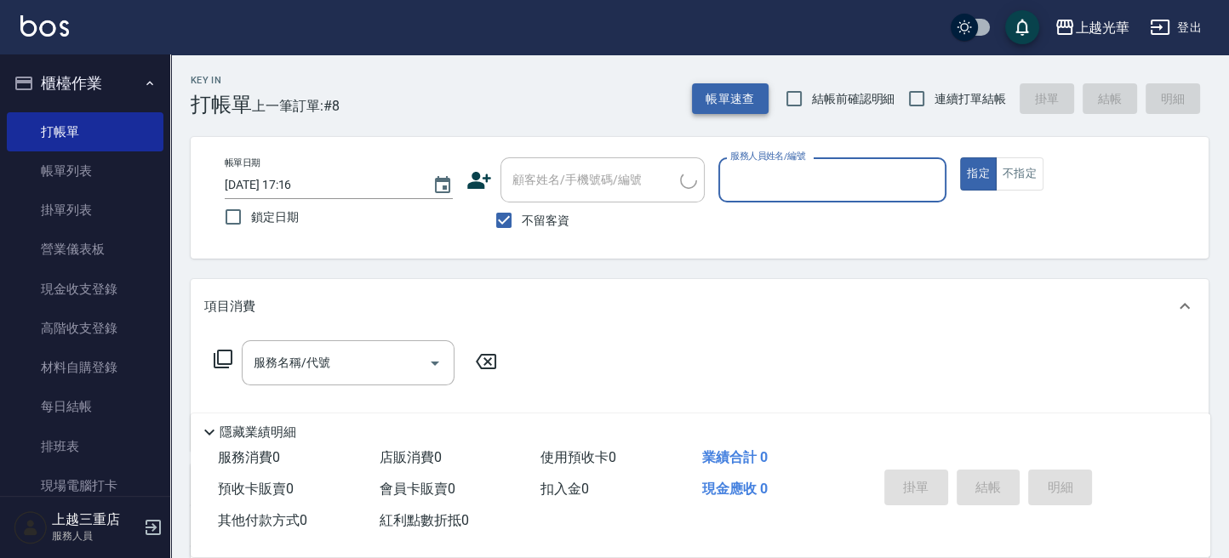
click at [759, 94] on button "帳單速查" at bounding box center [730, 98] width 77 height 31
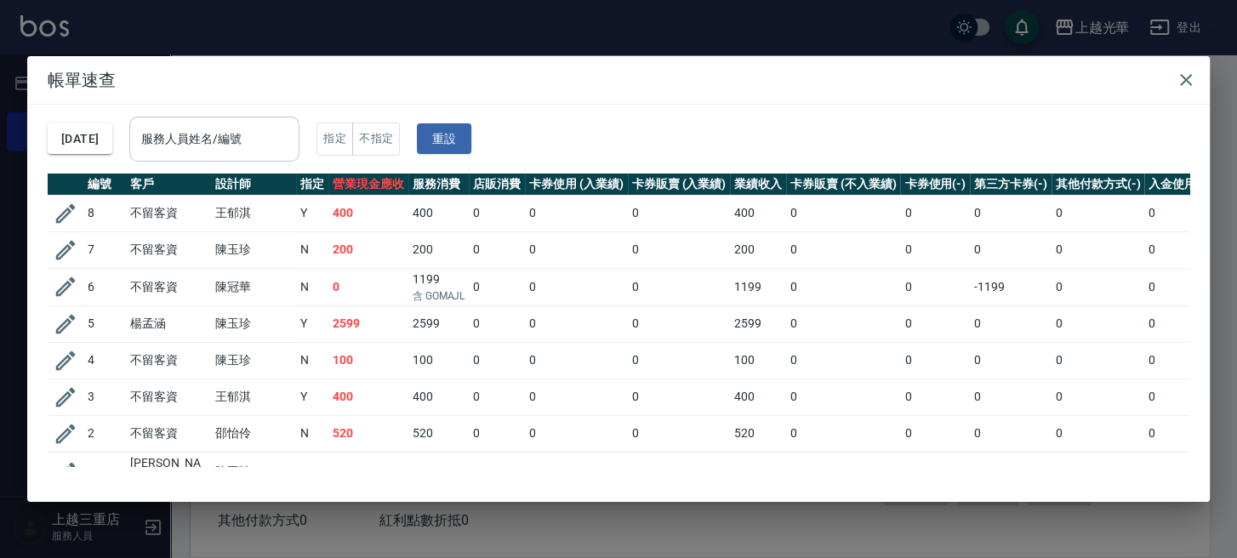
click at [212, 139] on input "服務人員姓名/編號" at bounding box center [214, 139] width 155 height 30
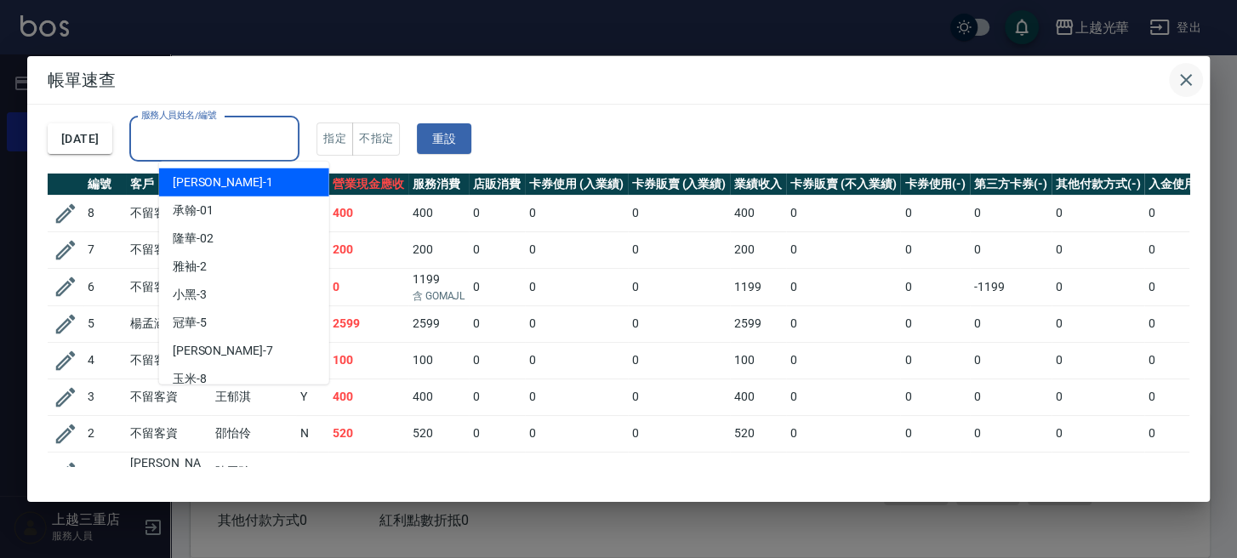
click at [1193, 79] on icon "button" at bounding box center [1186, 80] width 20 height 20
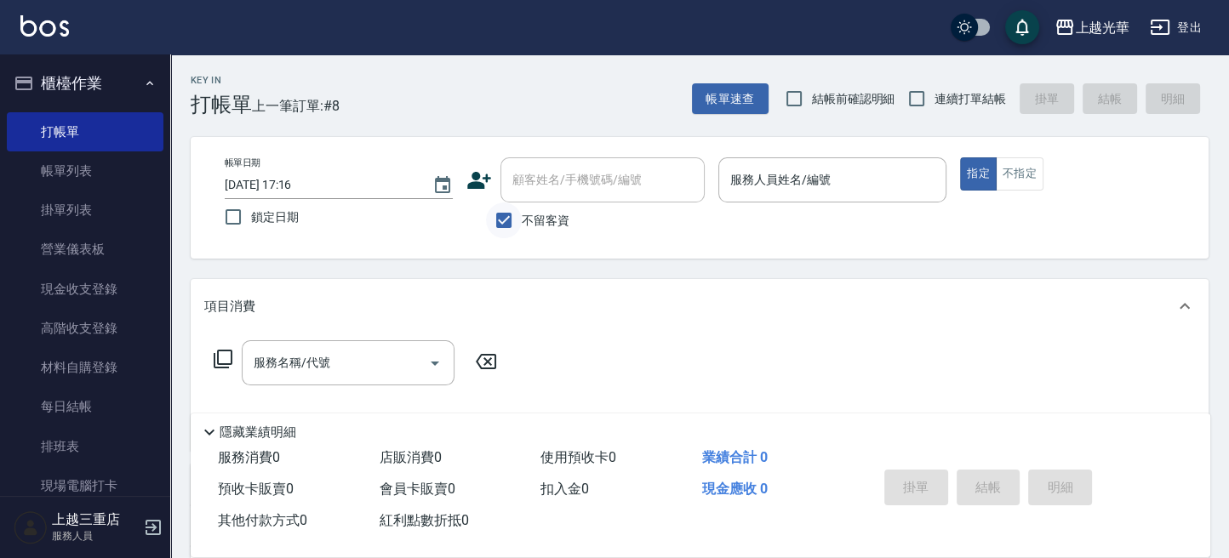
drag, startPoint x: 510, startPoint y: 220, endPoint x: 515, endPoint y: 211, distance: 9.9
click at [510, 217] on input "不留客資" at bounding box center [504, 221] width 36 height 36
checkbox input "false"
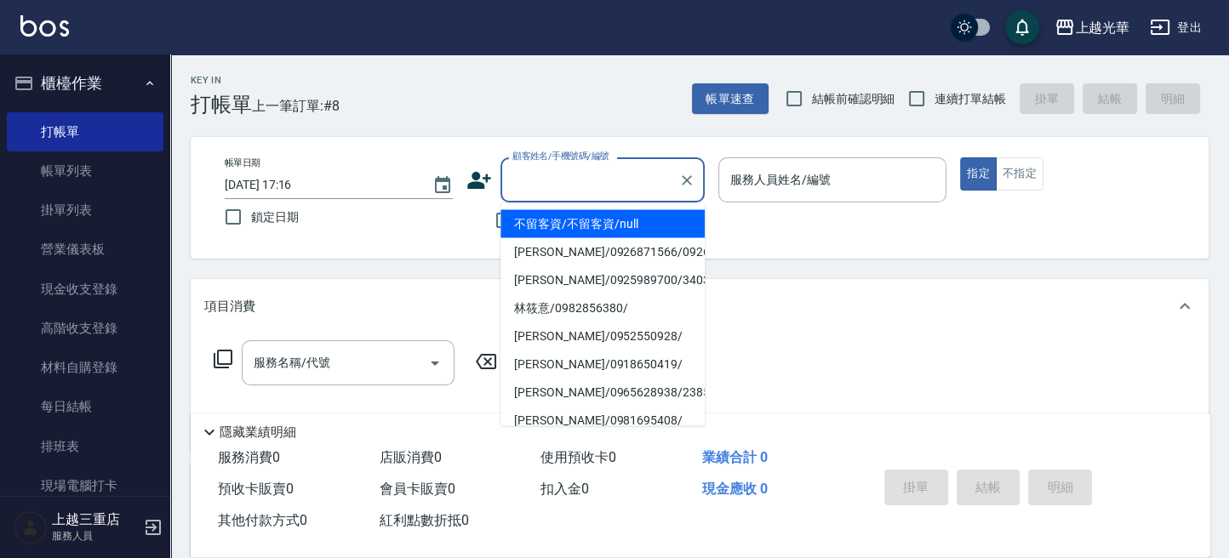
drag, startPoint x: 525, startPoint y: 193, endPoint x: 1236, endPoint y: 191, distance: 710.5
click at [535, 193] on input "顧客姓名/手機號碼/編號" at bounding box center [589, 180] width 163 height 30
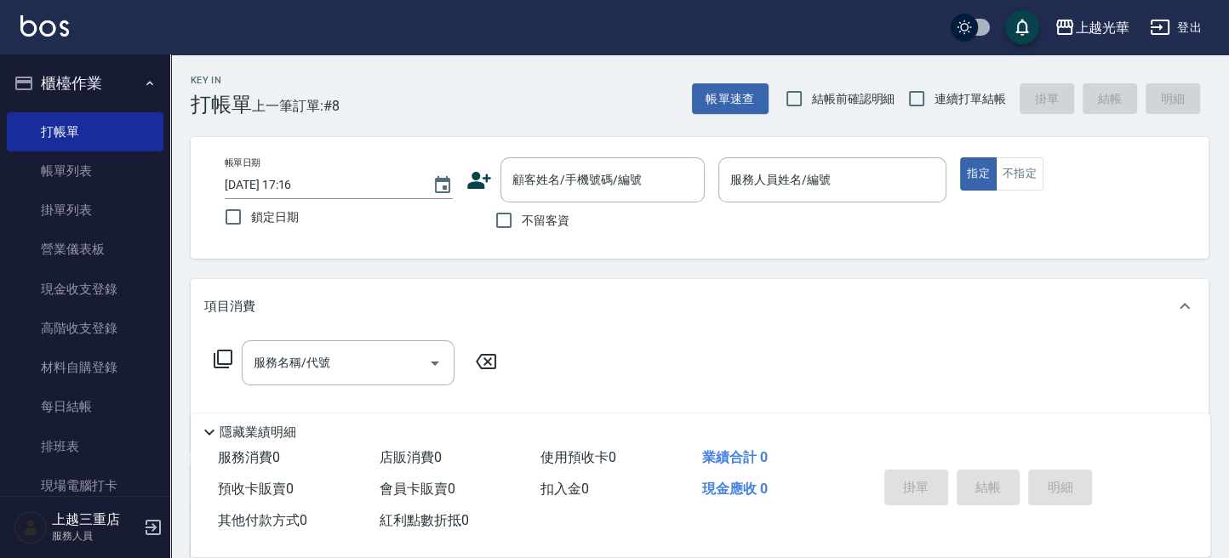
click at [476, 180] on icon at bounding box center [479, 180] width 24 height 17
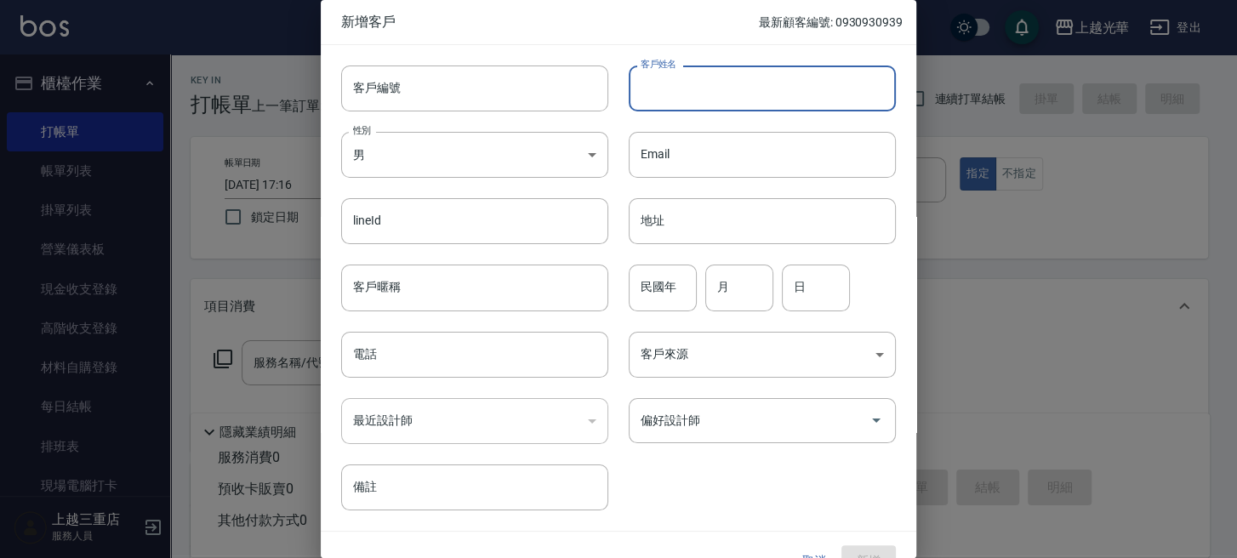
click at [716, 96] on input "客戶姓名" at bounding box center [762, 89] width 267 height 46
type input "c"
type input "ㄌ"
type input "侯小姐"
click at [527, 147] on body "上越光華 登出 櫃檯作業 打帳單 帳單列表 掛單列表 營業儀表板 現金收支登錄 高階收支登錄 材料自購登錄 每日結帳 排班表 現場電腦打卡 預約管理 預約管理…" at bounding box center [618, 415] width 1237 height 830
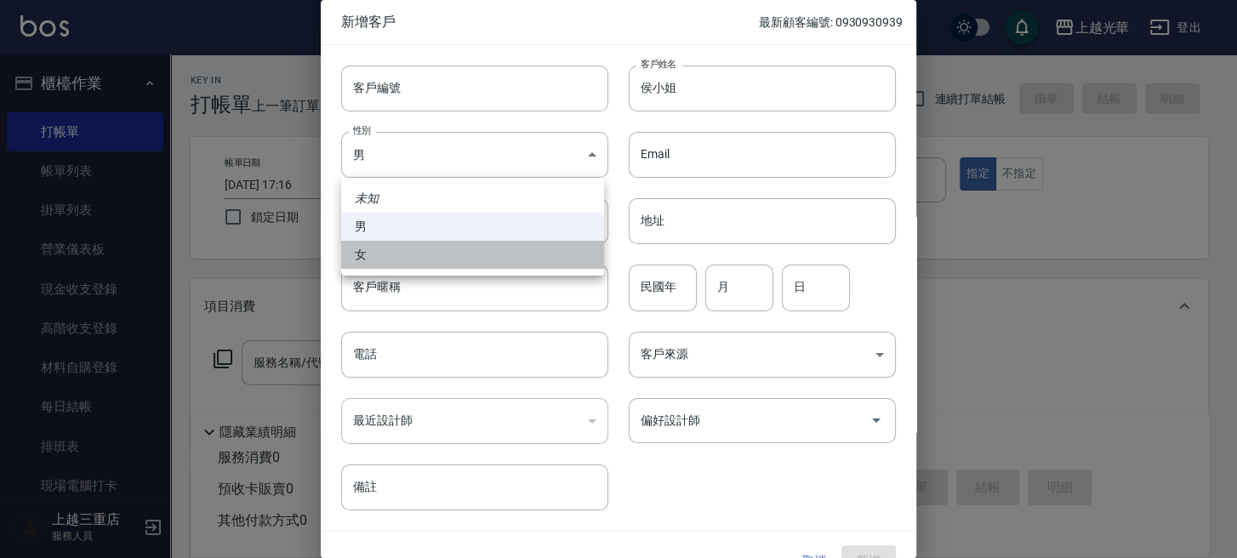
click at [485, 257] on li "女" at bounding box center [472, 255] width 263 height 28
type input "[DEMOGRAPHIC_DATA]"
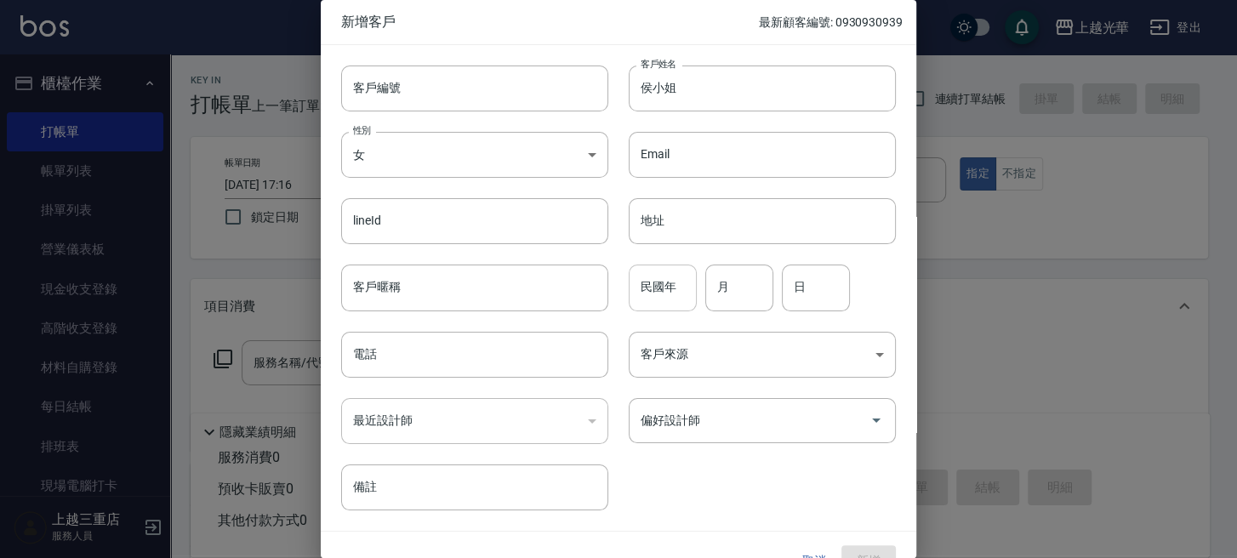
click at [662, 279] on input "民國年" at bounding box center [663, 288] width 68 height 46
type input "68"
type input "05"
type input "19"
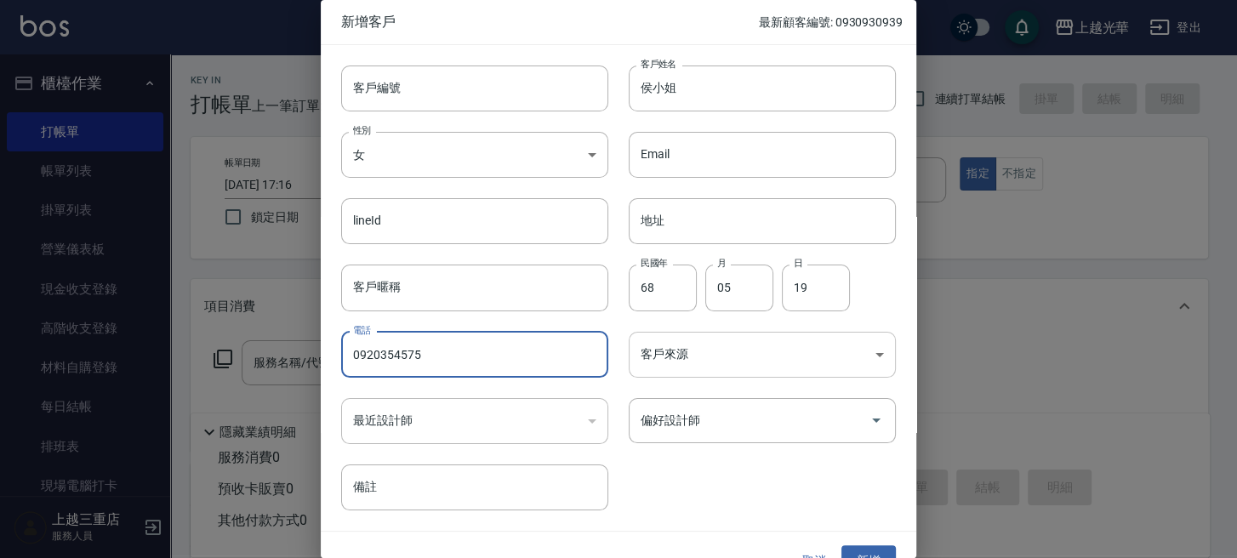
type input "0920354575"
click at [751, 352] on body "上越光華 登出 櫃檯作業 打帳單 帳單列表 掛單列表 營業儀表板 現金收支登錄 高階收支登錄 材料自購登錄 每日結帳 排班表 現場電腦打卡 預約管理 預約管理…" at bounding box center [618, 415] width 1237 height 830
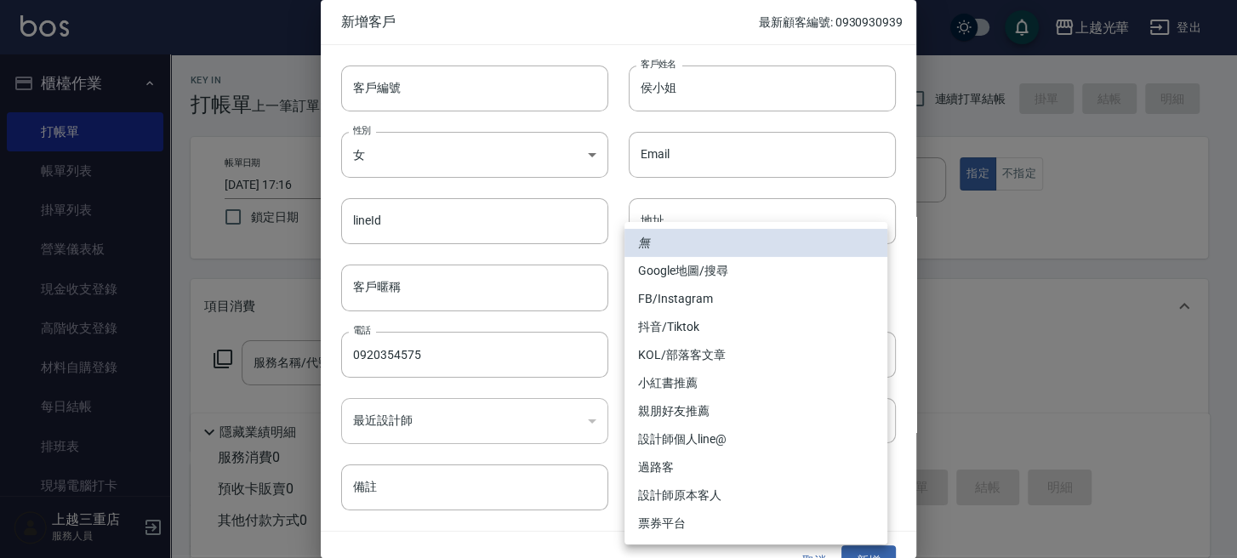
drag, startPoint x: 718, startPoint y: 287, endPoint x: 722, endPoint y: 295, distance: 9.2
click at [718, 288] on li "FB/Instagram" at bounding box center [756, 299] width 263 height 28
type input "FB/Instagram"
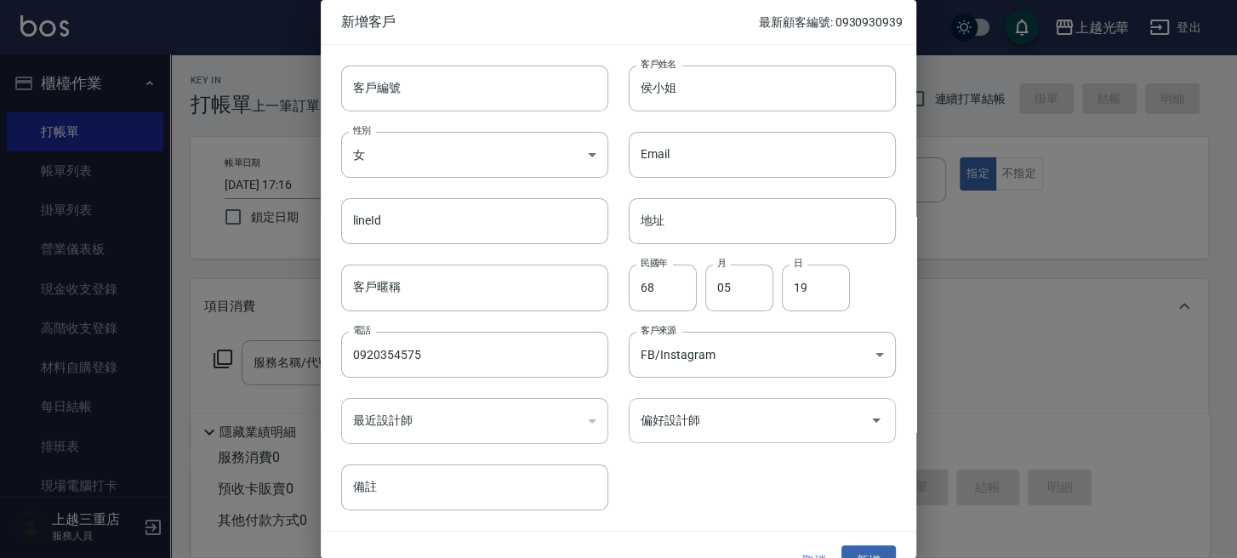
click at [698, 415] on input "偏好設計師" at bounding box center [749, 421] width 226 height 30
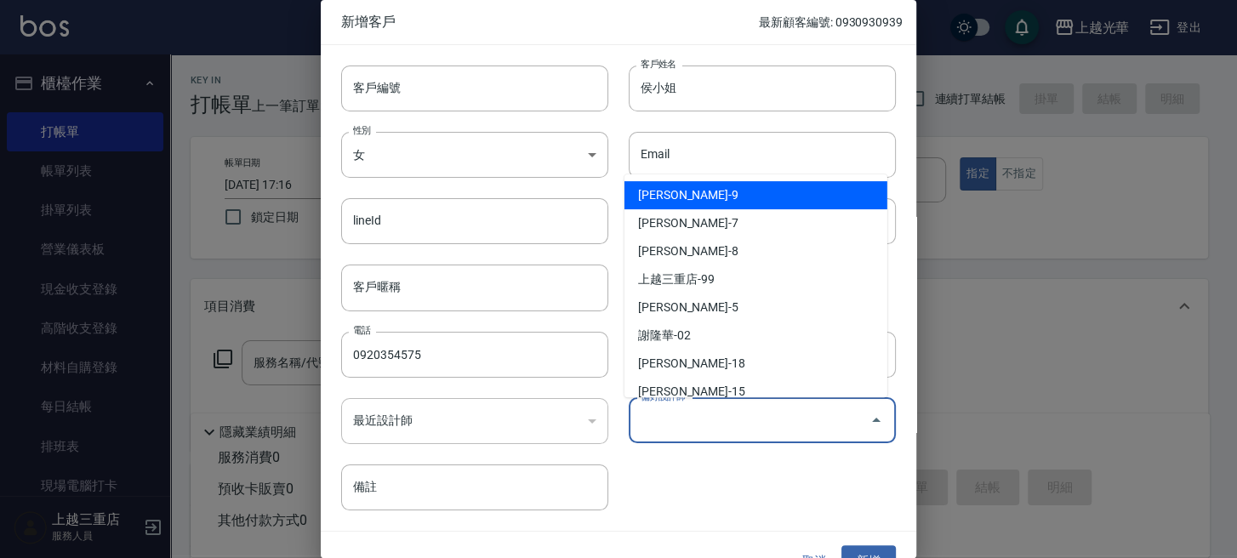
click at [688, 187] on li "[PERSON_NAME]-9" at bounding box center [756, 195] width 263 height 28
type input "施喨齡"
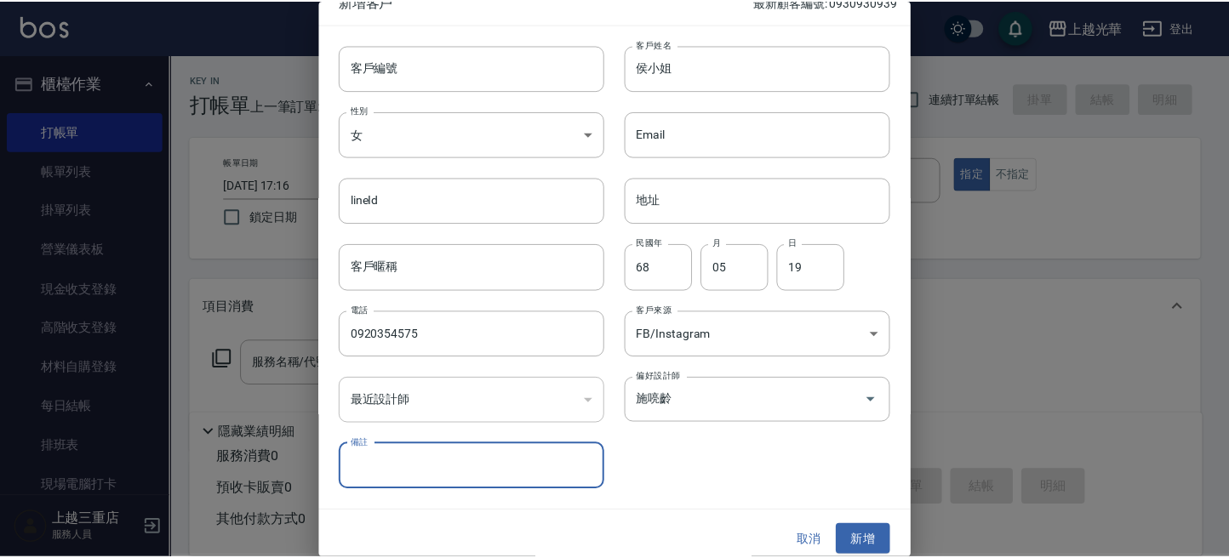
scroll to position [31, 0]
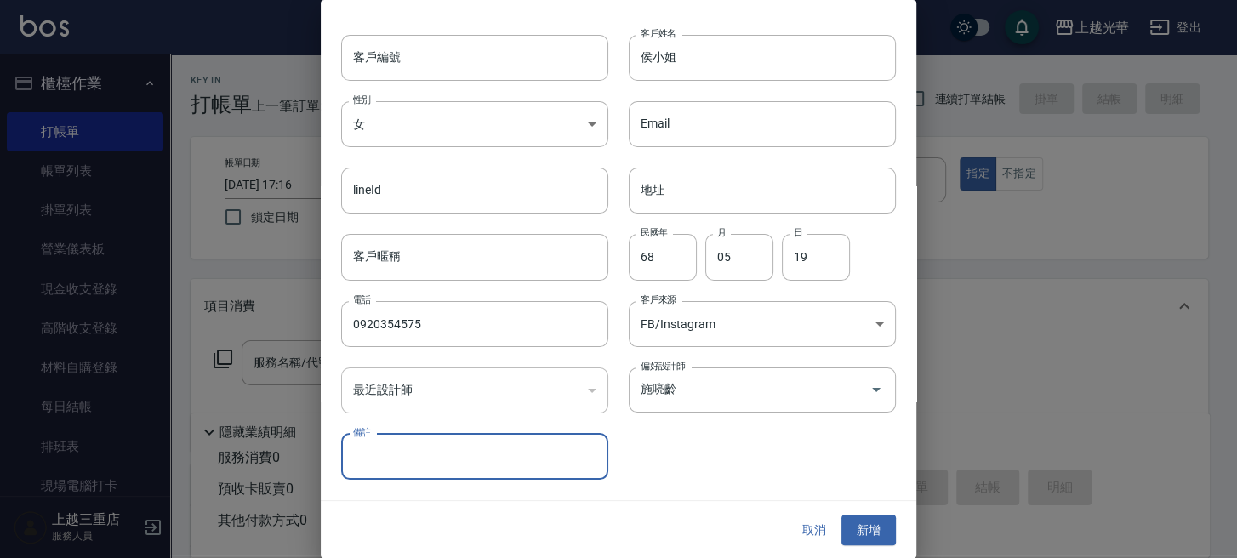
click at [851, 539] on button "新增" at bounding box center [869, 530] width 54 height 31
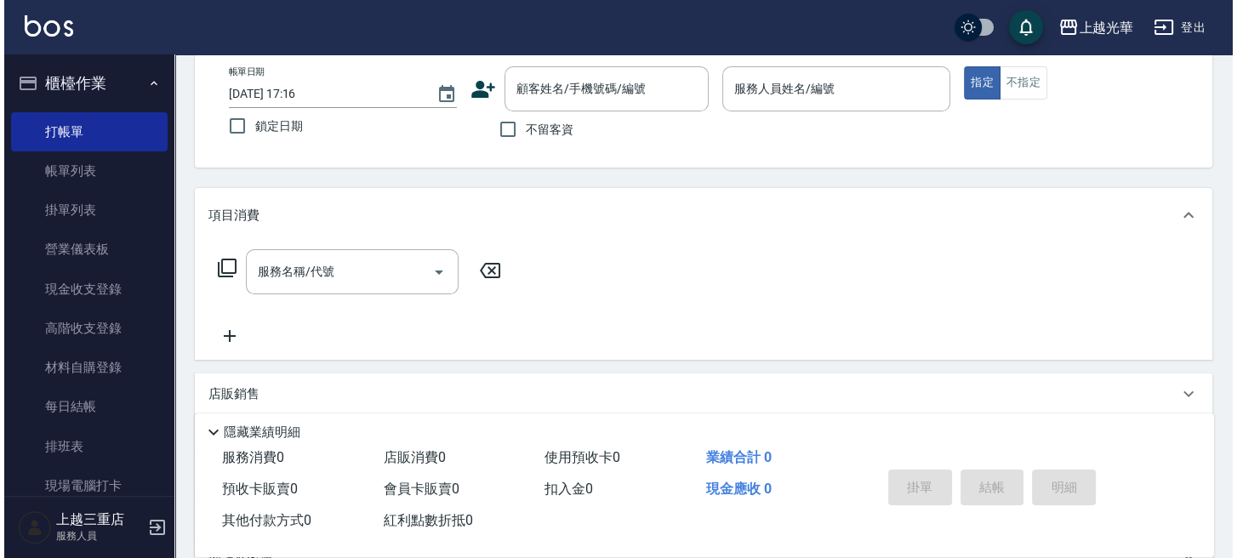
scroll to position [0, 0]
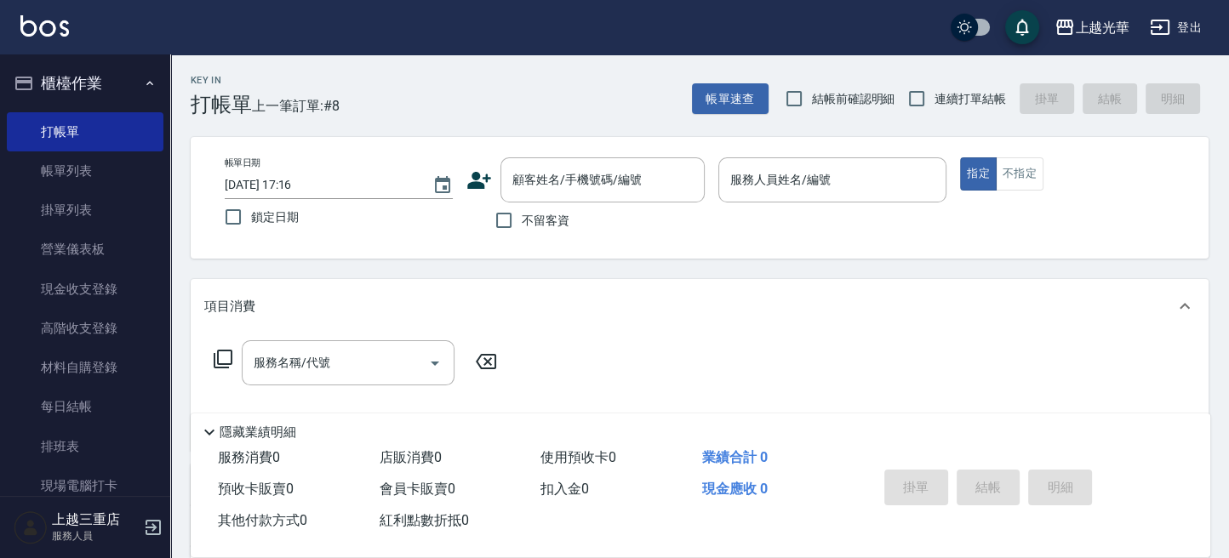
click at [486, 186] on icon at bounding box center [479, 181] width 26 height 26
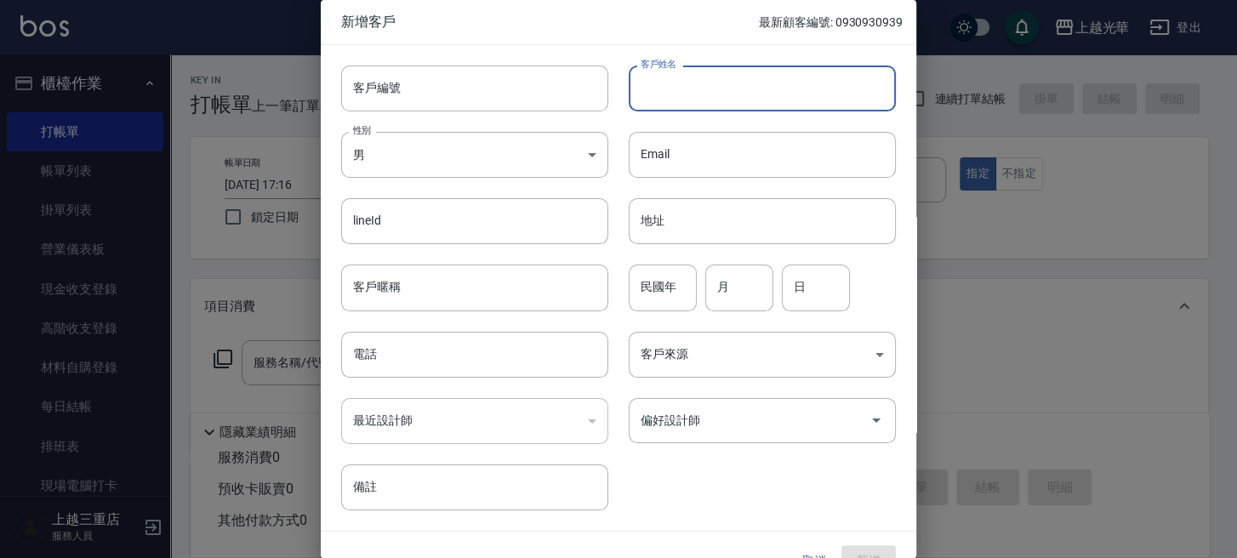
drag, startPoint x: 664, startPoint y: 82, endPoint x: 1236, endPoint y: 116, distance: 572.8
click at [683, 85] on input "客戶姓名" at bounding box center [762, 89] width 267 height 46
type input "[PERSON_NAME]"
click at [474, 153] on body "上越光華 登出 櫃檯作業 打帳單 帳單列表 掛單列表 營業儀表板 現金收支登錄 高階收支登錄 材料自購登錄 每日結帳 排班表 現場電腦打卡 預約管理 預約管理…" at bounding box center [618, 415] width 1237 height 830
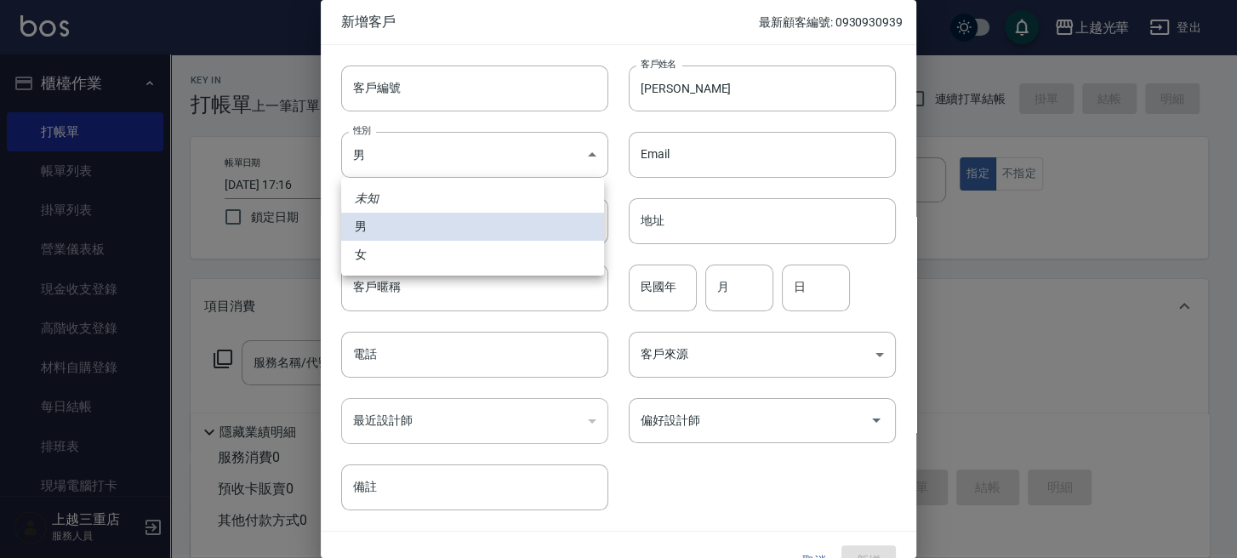
drag, startPoint x: 437, startPoint y: 246, endPoint x: 473, endPoint y: 245, distance: 35.7
click at [441, 246] on li "女" at bounding box center [472, 255] width 263 height 28
type input "[DEMOGRAPHIC_DATA]"
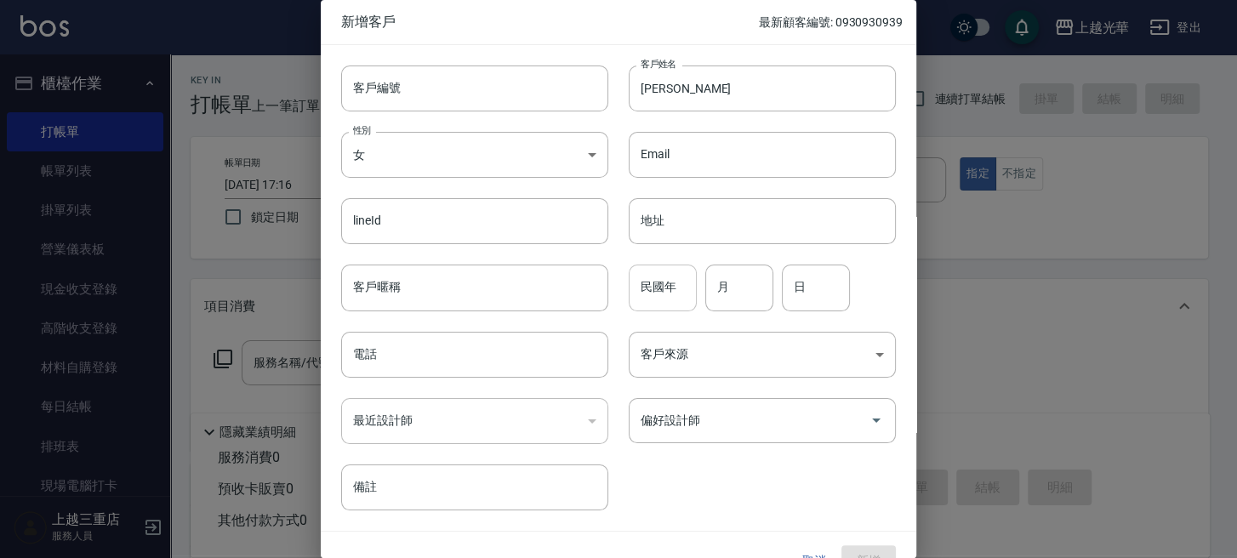
click at [671, 293] on input "民國年" at bounding box center [663, 288] width 68 height 46
type input "09"
type input "25"
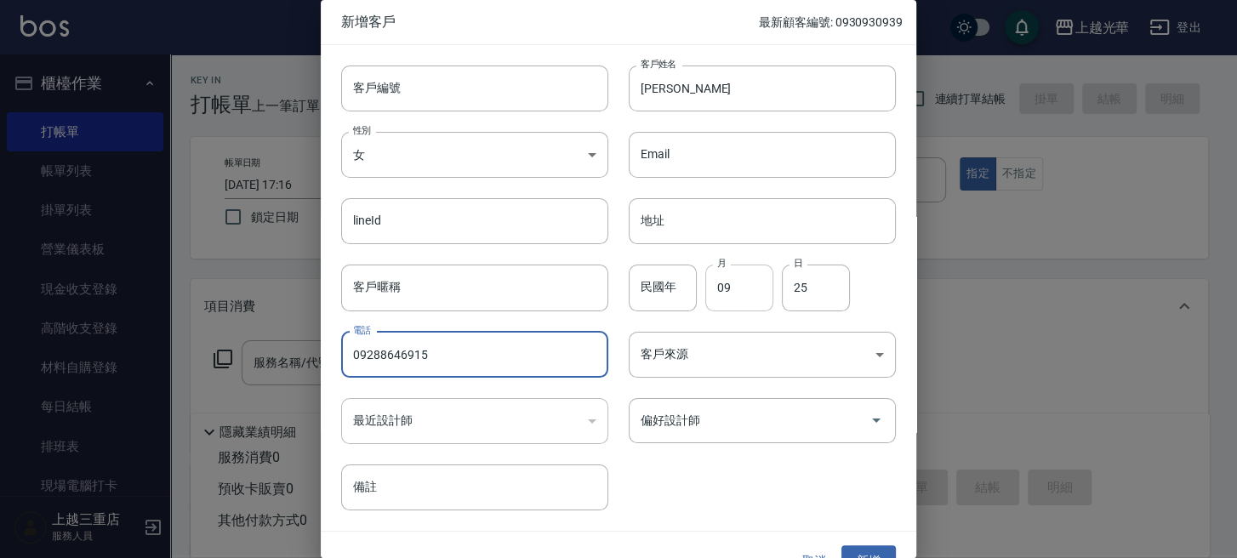
type input "09288646915"
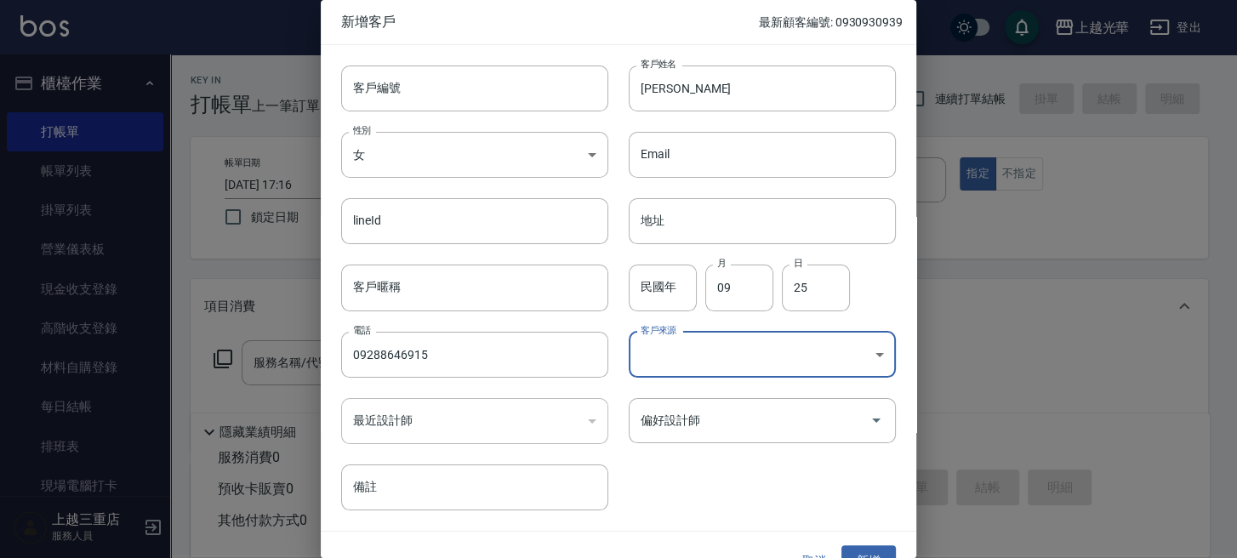
click at [749, 336] on body "上越光華 登出 櫃檯作業 打帳單 帳單列表 掛單列表 營業儀表板 現金收支登錄 高階收支登錄 材料自購登錄 每日結帳 排班表 現場電腦打卡 預約管理 預約管理…" at bounding box center [618, 415] width 1237 height 830
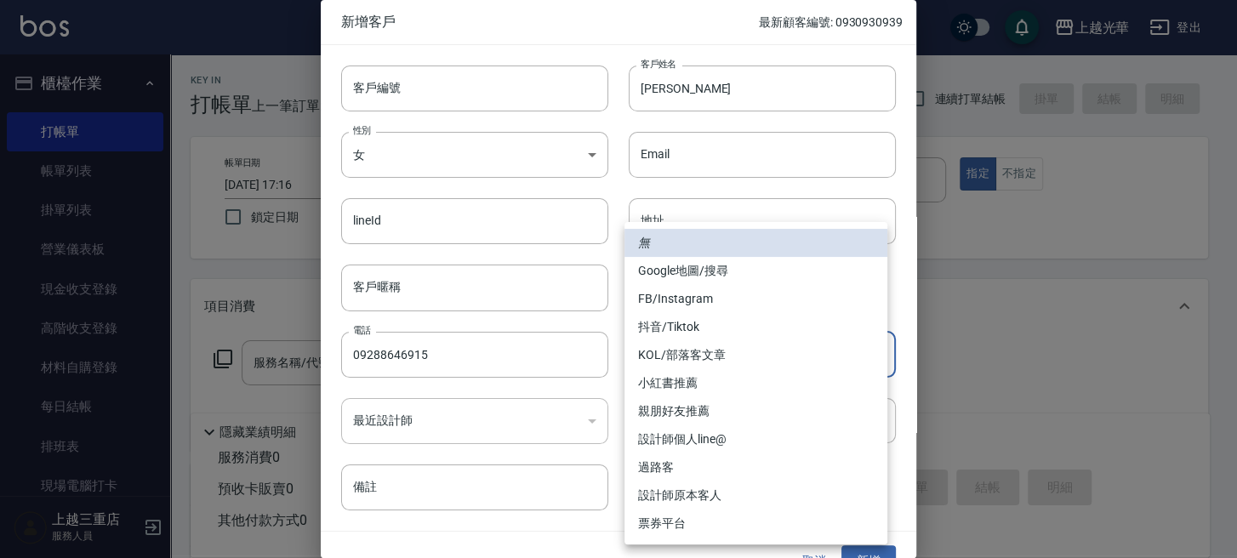
click at [736, 290] on li "FB/Instagram" at bounding box center [756, 299] width 263 height 28
type input "FB/Instagram"
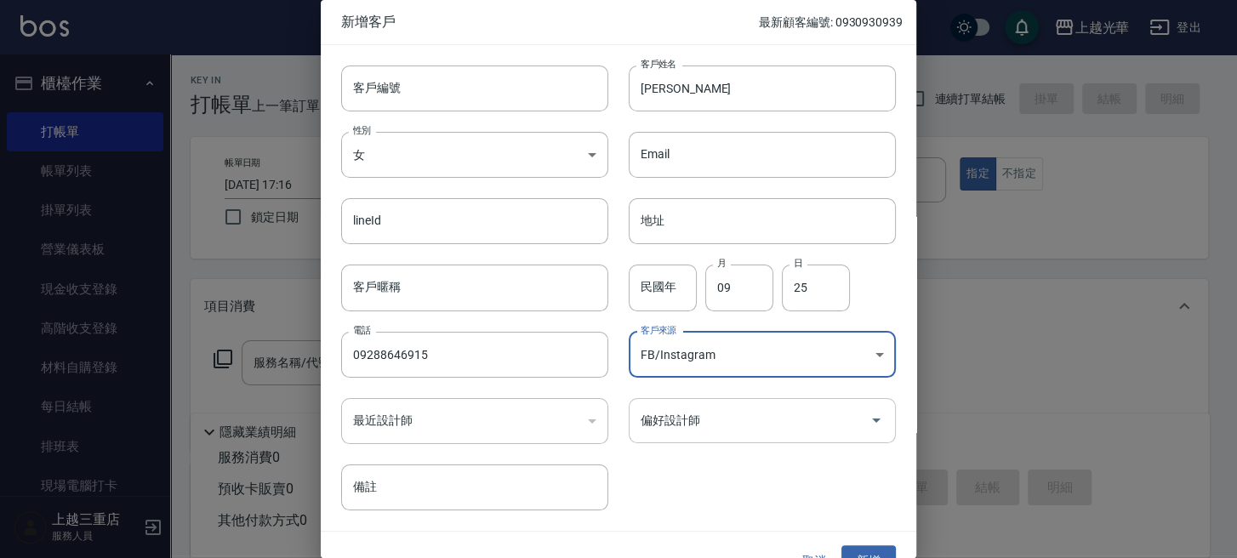
click at [702, 442] on div "偏好設計師" at bounding box center [762, 420] width 267 height 45
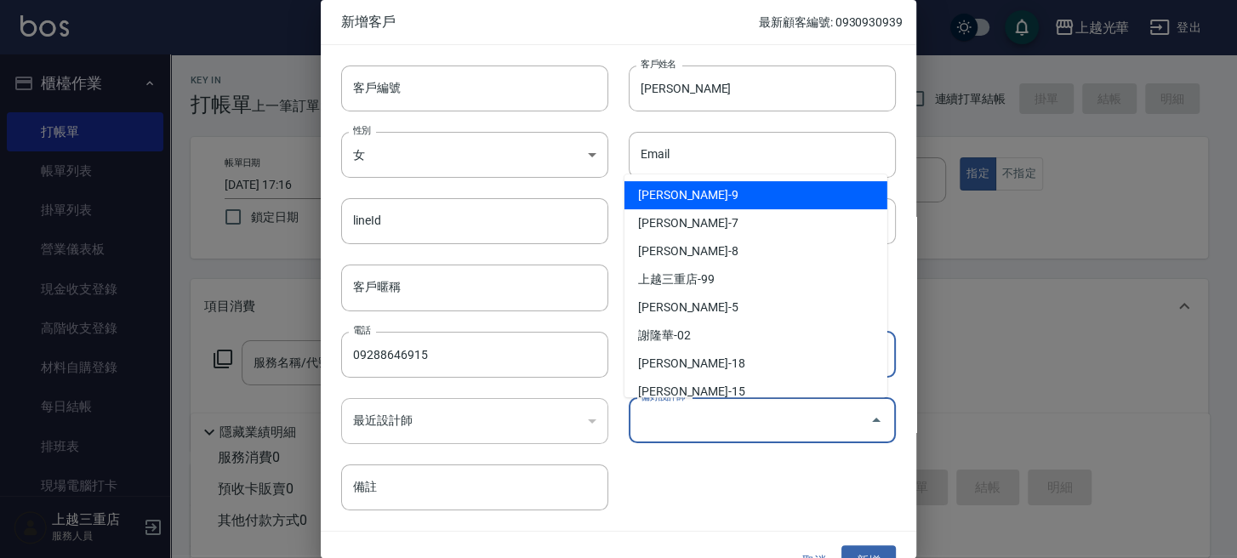
click at [682, 197] on li "[PERSON_NAME]-9" at bounding box center [756, 195] width 263 height 28
type input "施喨齡"
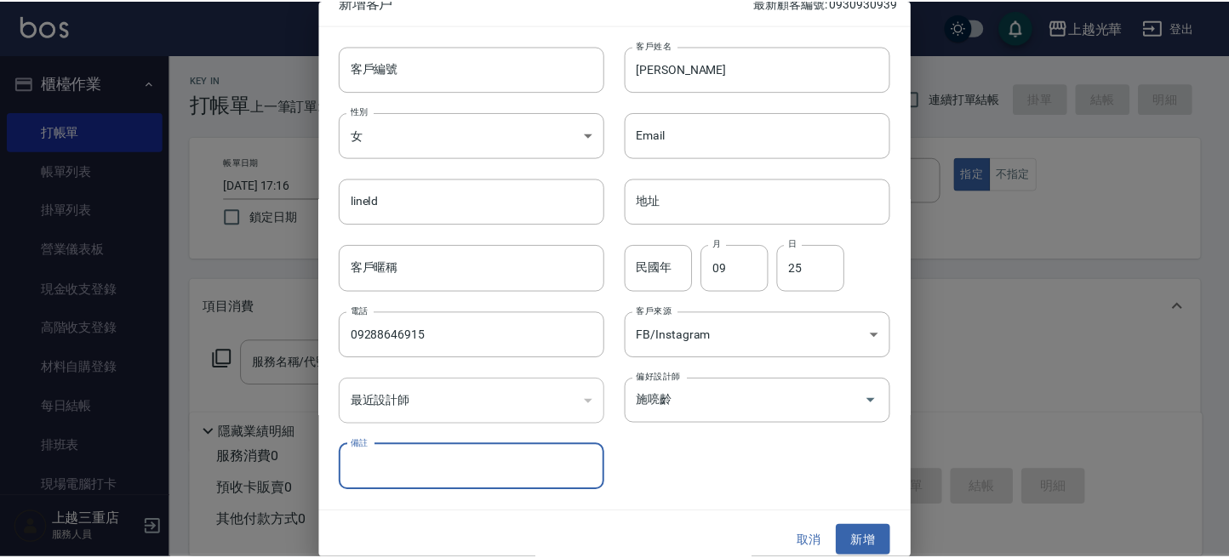
scroll to position [31, 0]
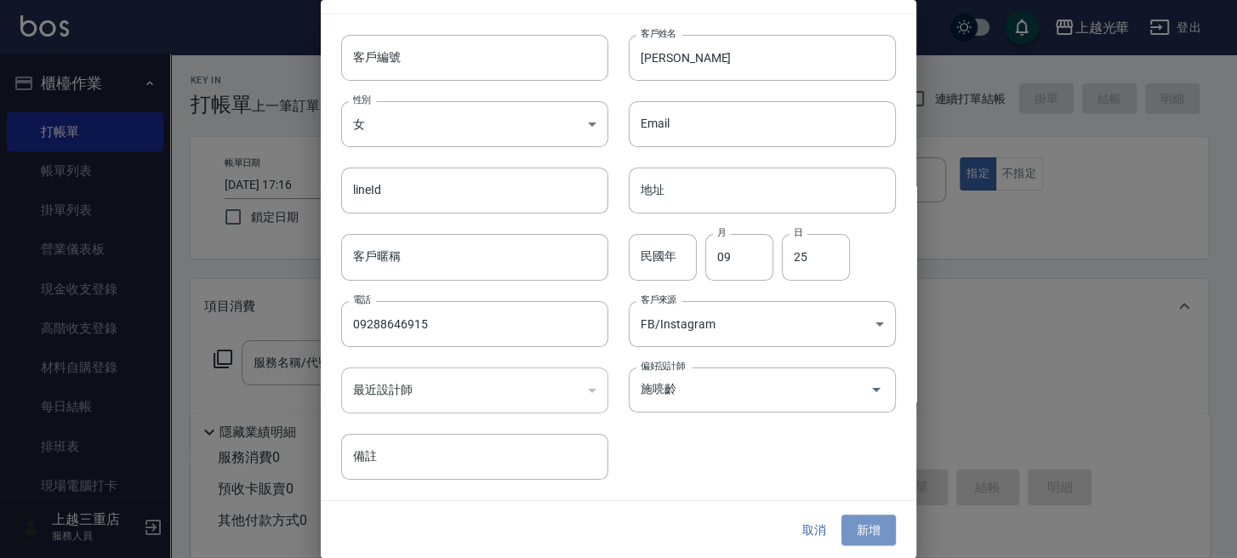
click at [871, 534] on button "新增" at bounding box center [869, 530] width 54 height 31
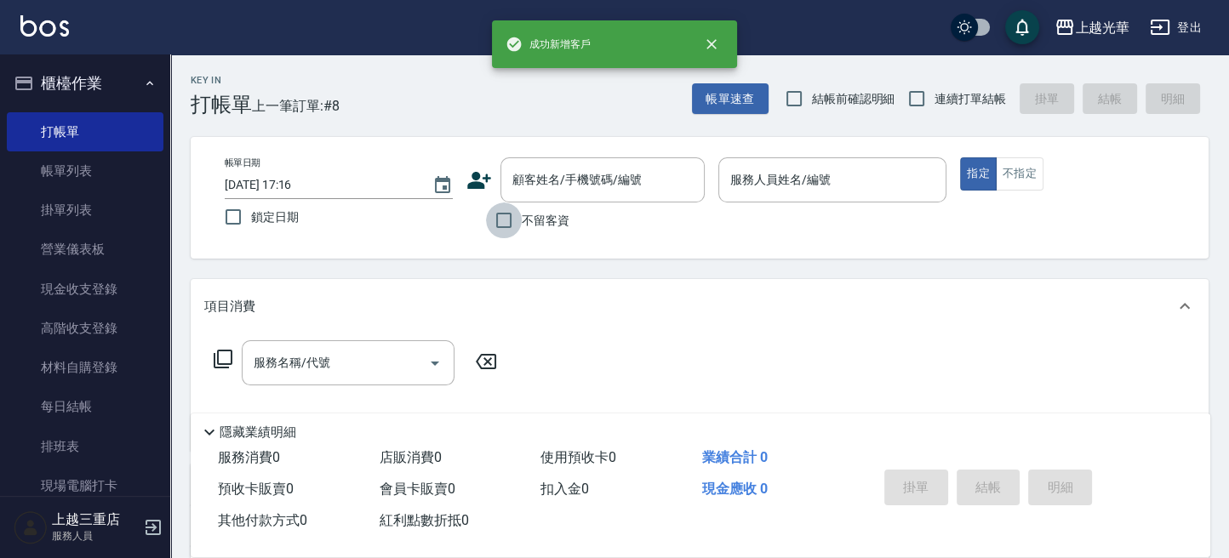
click at [505, 220] on input "不留客資" at bounding box center [504, 221] width 36 height 36
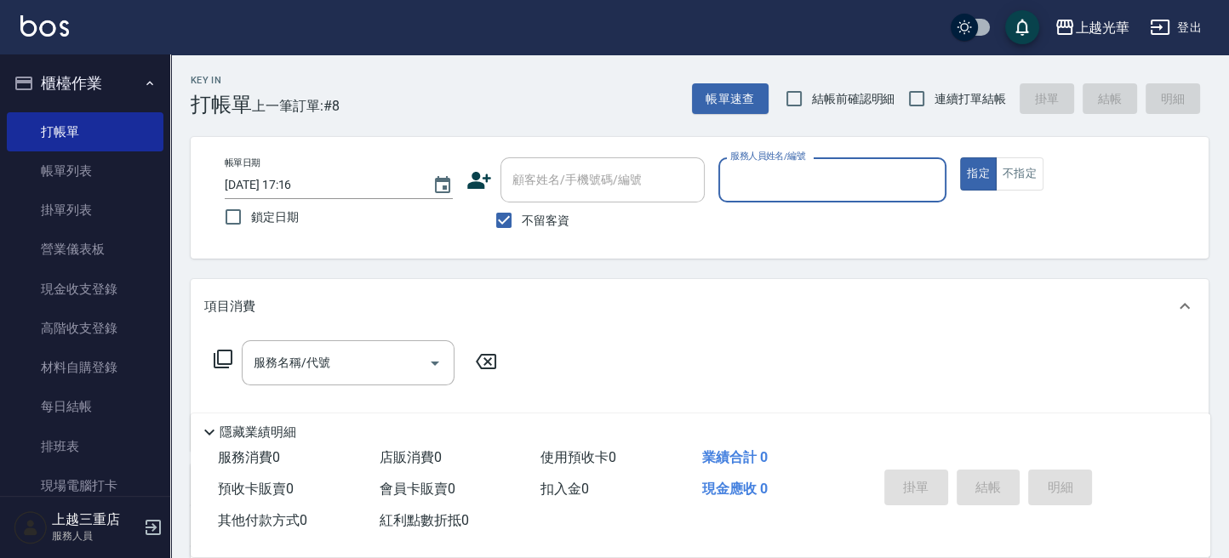
drag, startPoint x: 508, startPoint y: 214, endPoint x: 514, endPoint y: 191, distance: 23.7
click at [508, 214] on input "不留客資" at bounding box center [504, 221] width 36 height 36
checkbox input "false"
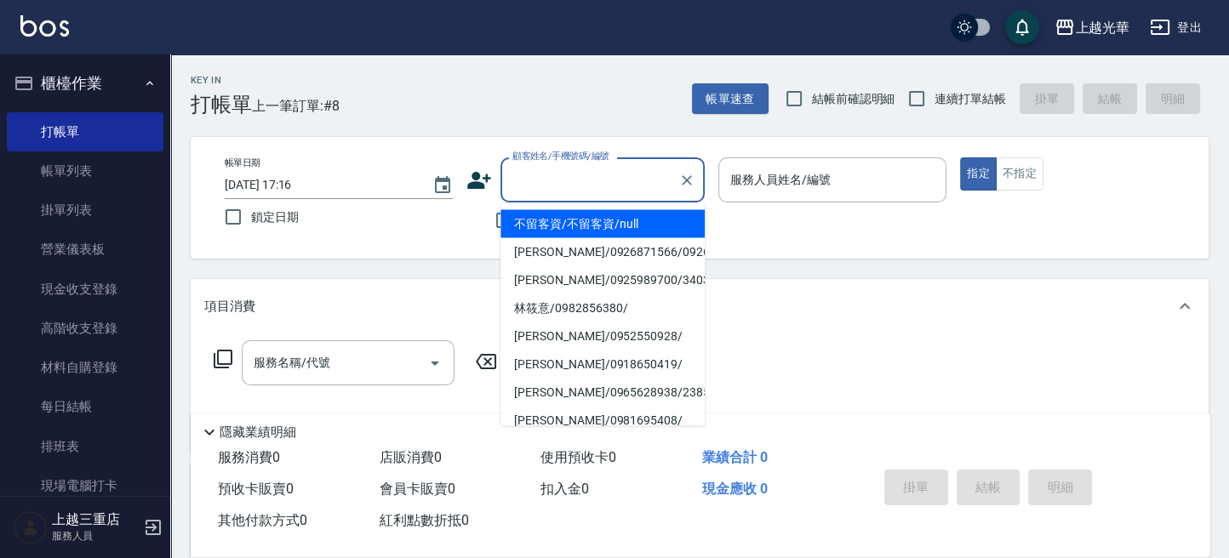
drag, startPoint x: 517, startPoint y: 186, endPoint x: 683, endPoint y: 120, distance: 179.2
click at [522, 176] on input "顧客姓名/手機號碼/編號" at bounding box center [589, 180] width 163 height 30
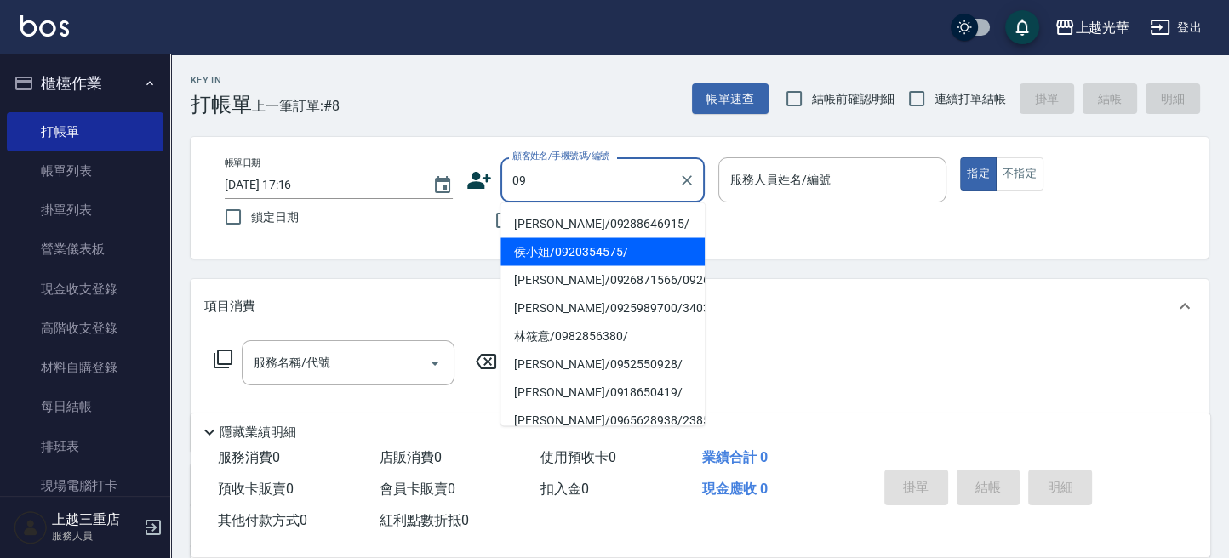
click at [619, 249] on li "侯小姐/0920354575/" at bounding box center [602, 251] width 204 height 28
type input "侯小姐/0920354575/"
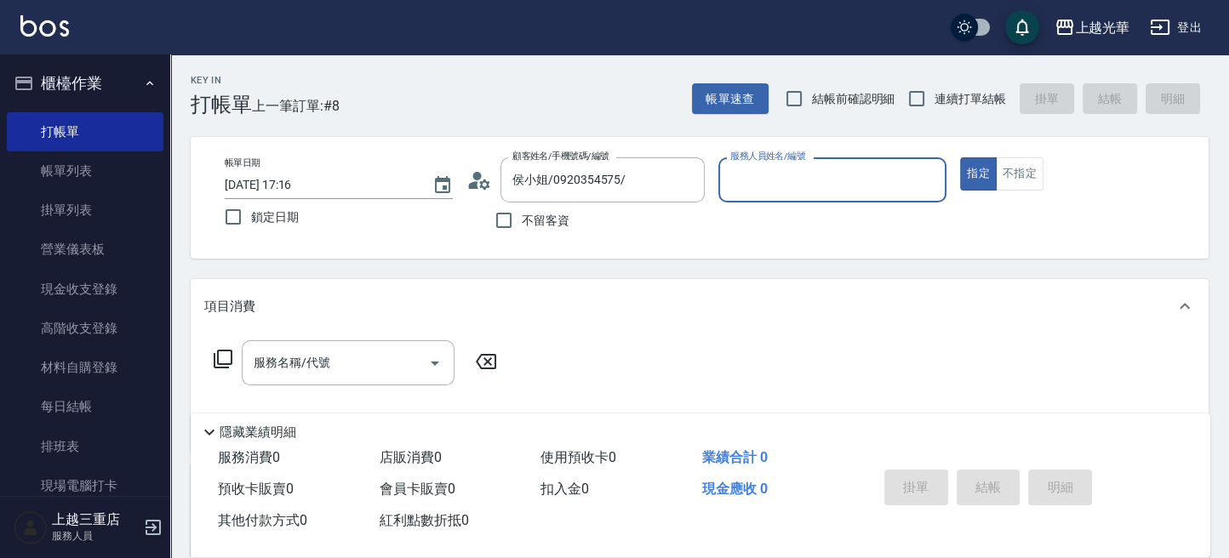
type input "喨喨-9"
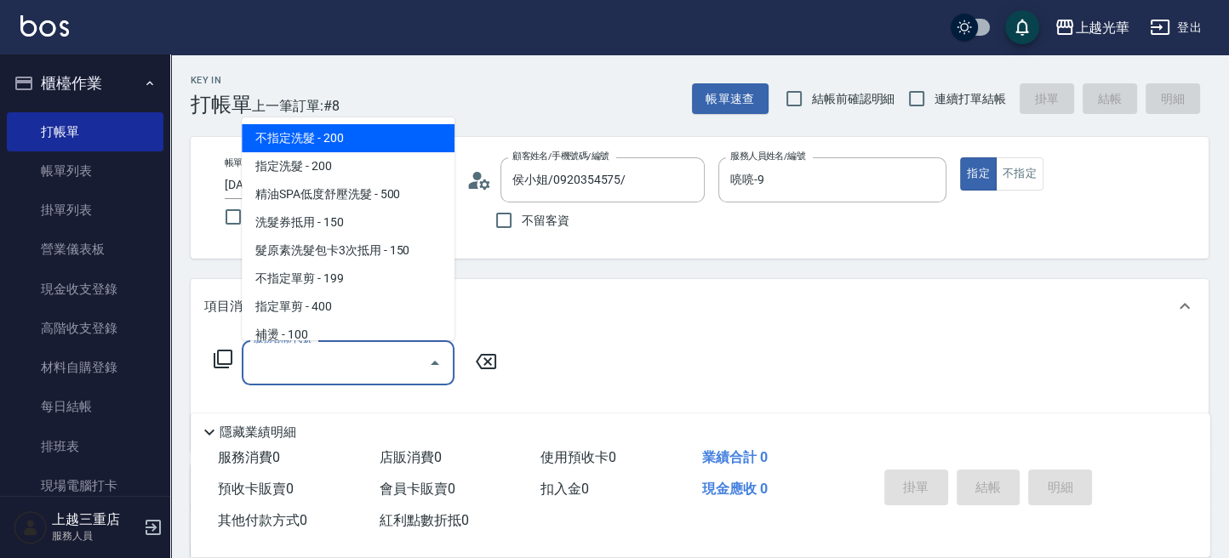
drag, startPoint x: 316, startPoint y: 360, endPoint x: 357, endPoint y: 312, distance: 63.3
click at [320, 350] on div "服務名稱/代號 服務名稱/代號" at bounding box center [348, 362] width 213 height 45
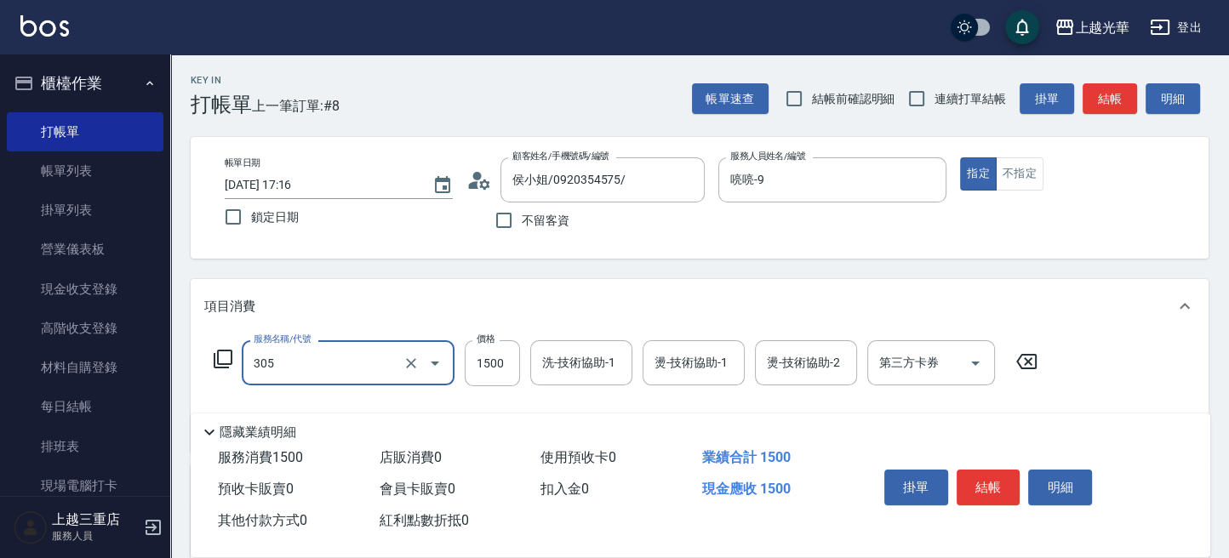
type input "設計燙髮1500(305)"
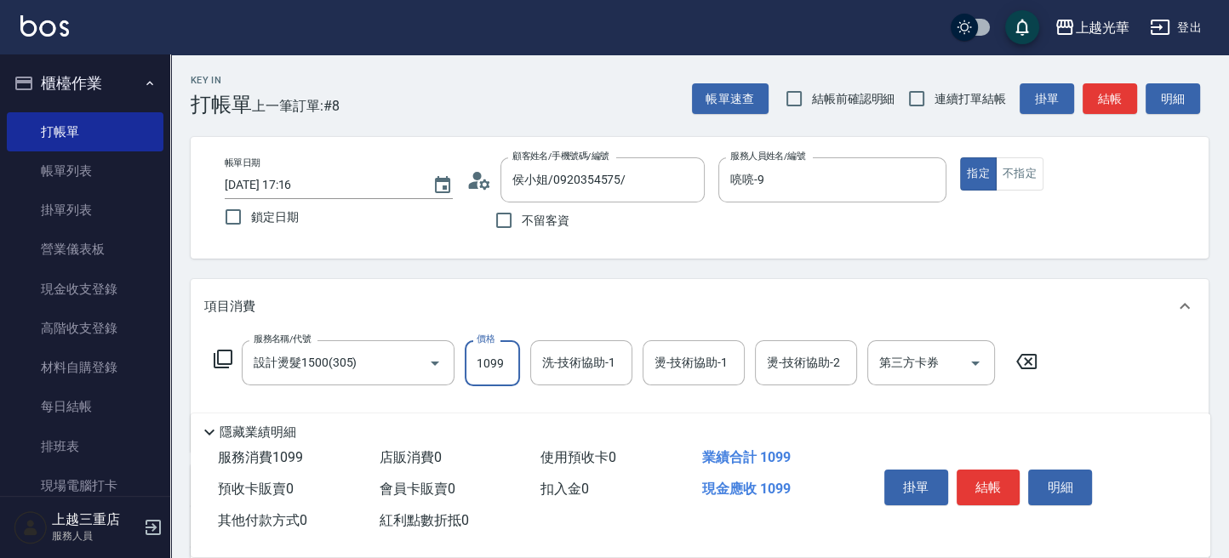
type input "1099"
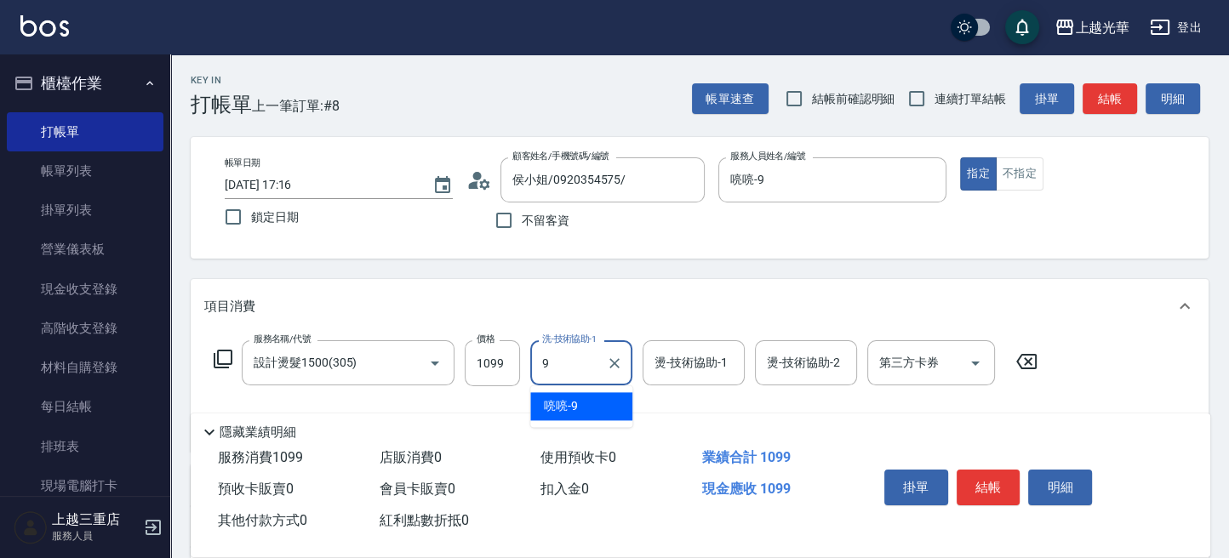
type input "喨喨-9"
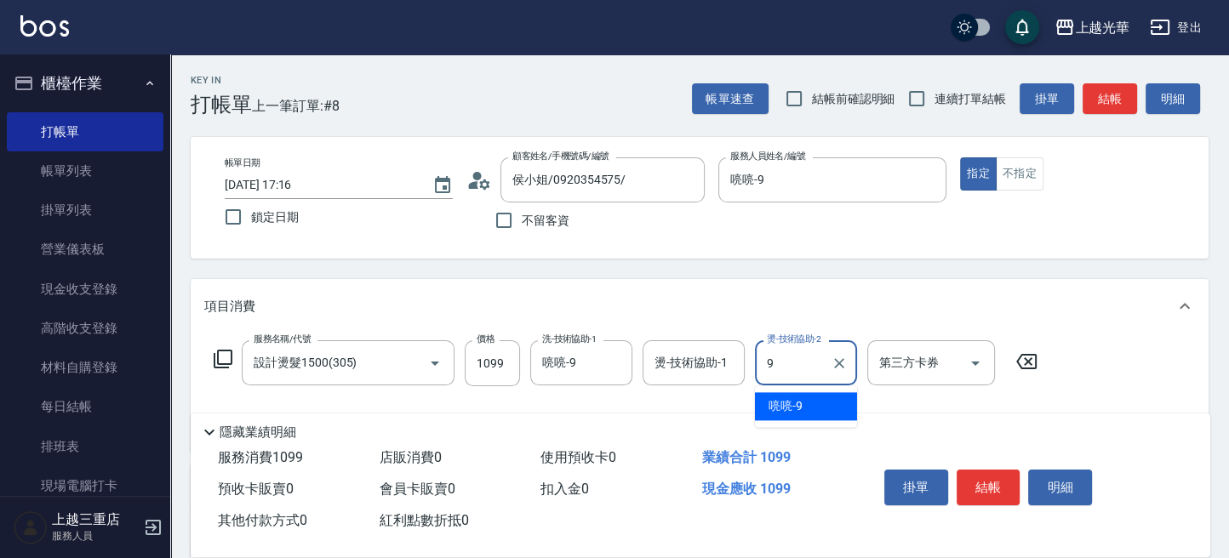
type input "喨喨-9"
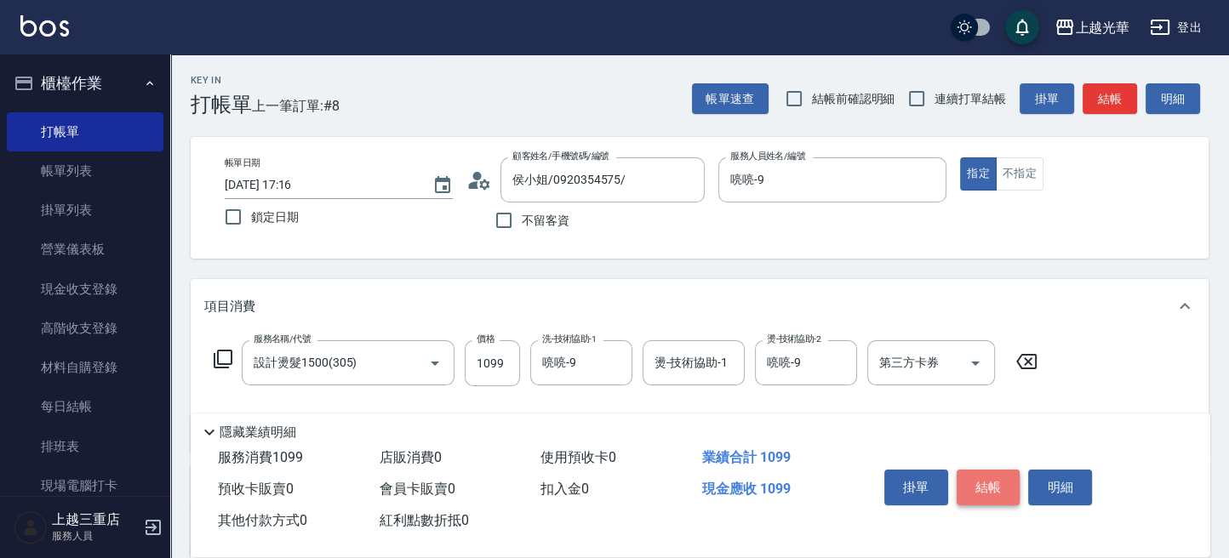
click at [1000, 494] on button "結帳" at bounding box center [988, 488] width 64 height 36
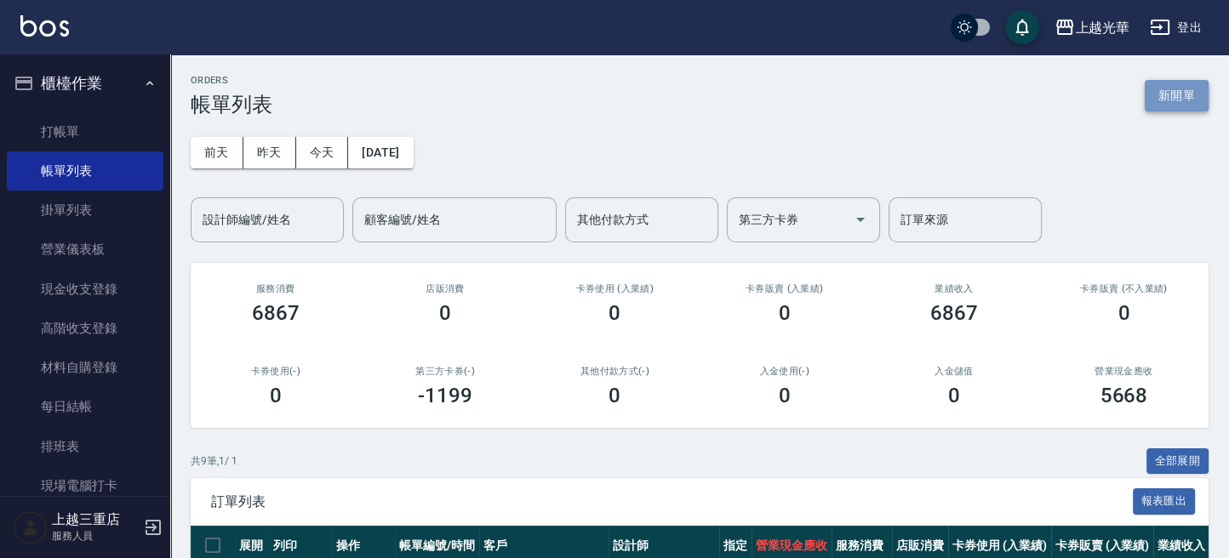
click at [1207, 87] on button "新開單" at bounding box center [1176, 95] width 64 height 31
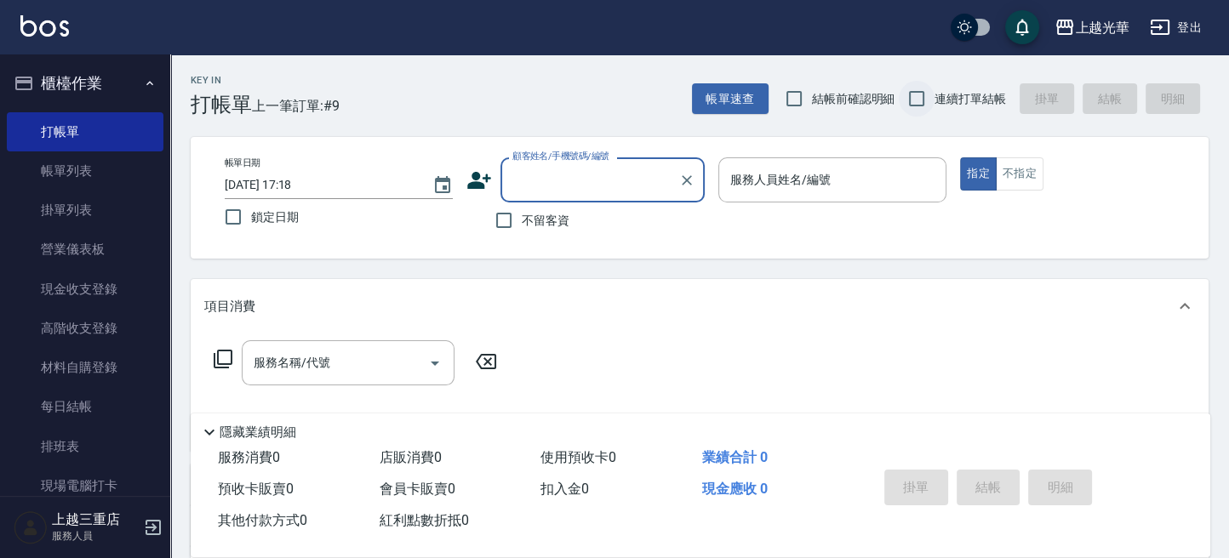
click at [928, 90] on input "連續打單結帳" at bounding box center [917, 99] width 36 height 36
checkbox input "true"
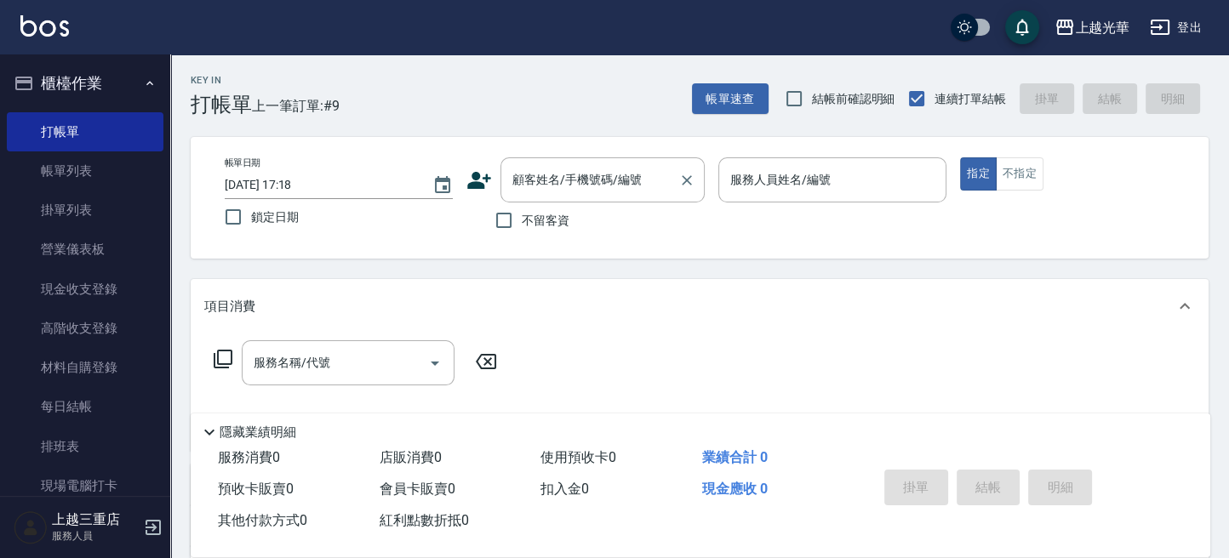
drag, startPoint x: 528, startPoint y: 193, endPoint x: 582, endPoint y: 164, distance: 61.7
click at [548, 185] on input "顧客姓名/手機號碼/編號" at bounding box center [589, 180] width 163 height 30
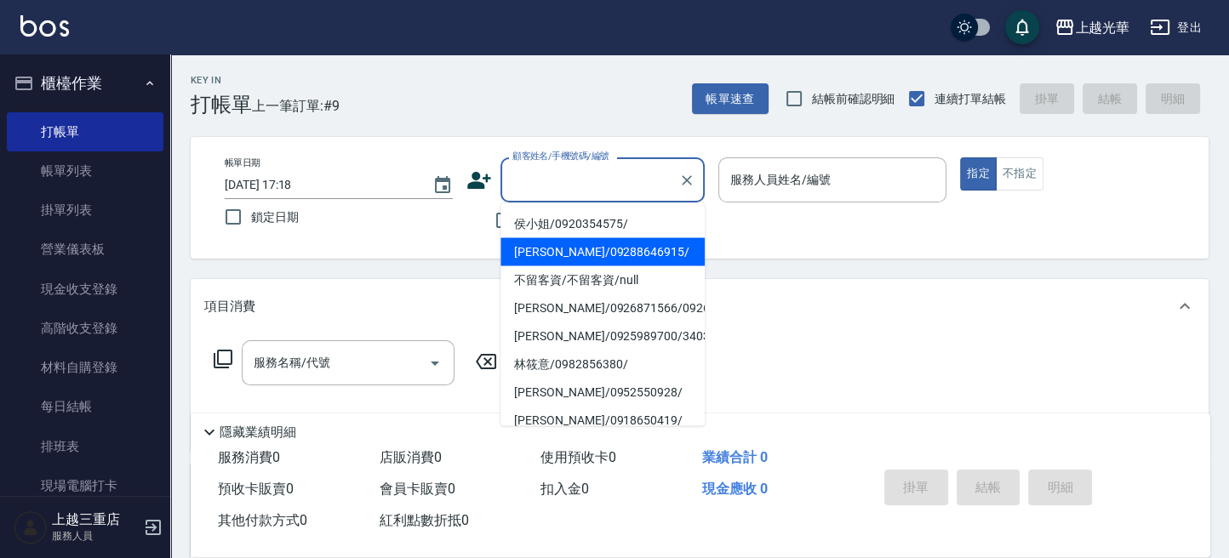
click at [608, 246] on li "[PERSON_NAME]/09288646915/" at bounding box center [602, 251] width 204 height 28
type input "[PERSON_NAME]/09288646915/"
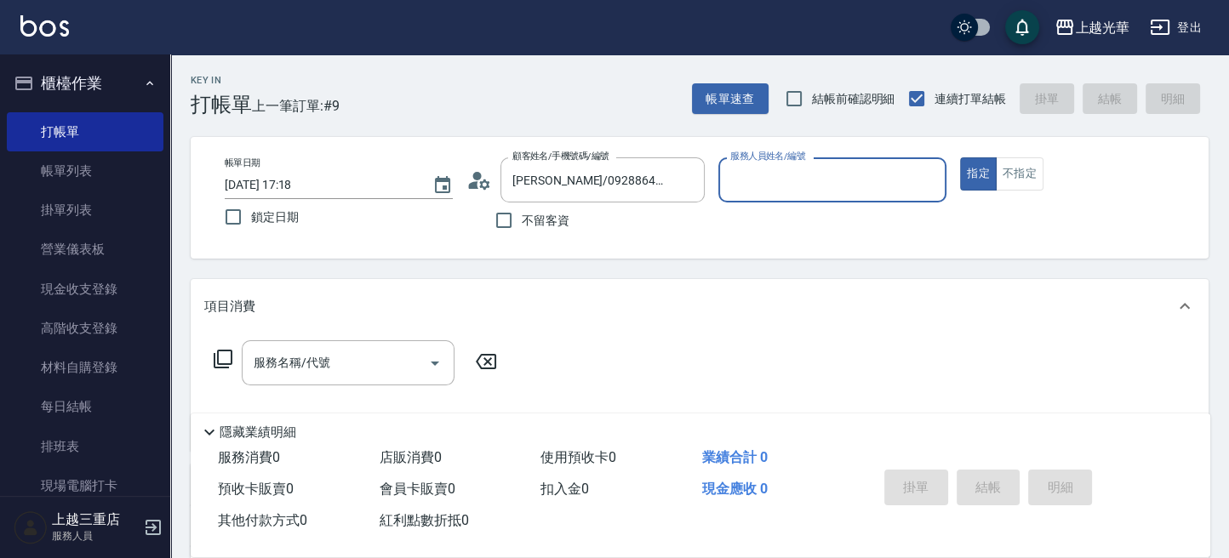
type input "喨喨-9"
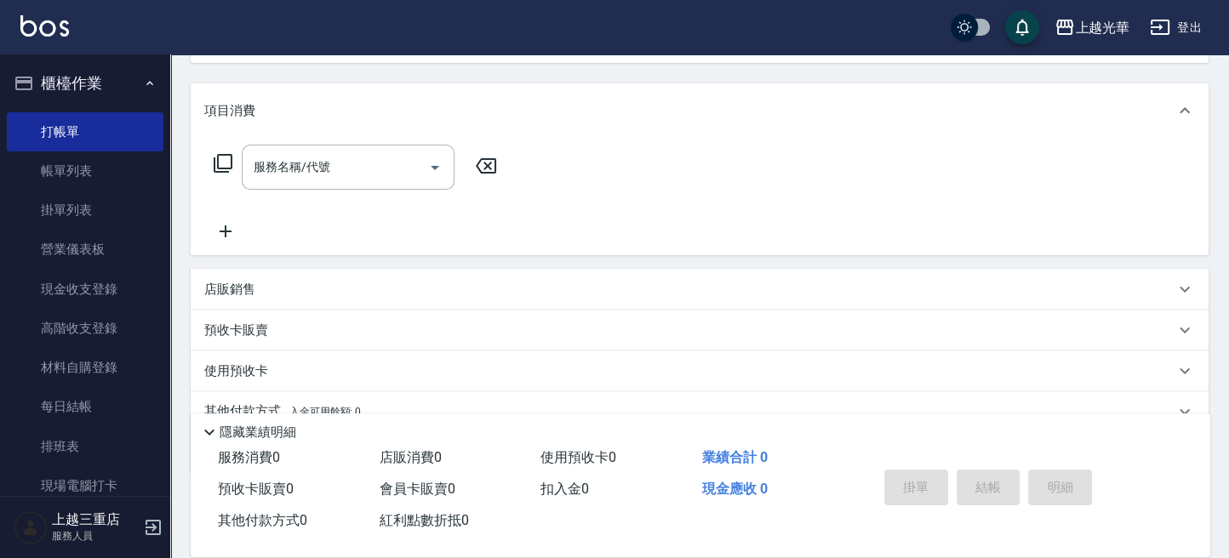
scroll to position [226, 0]
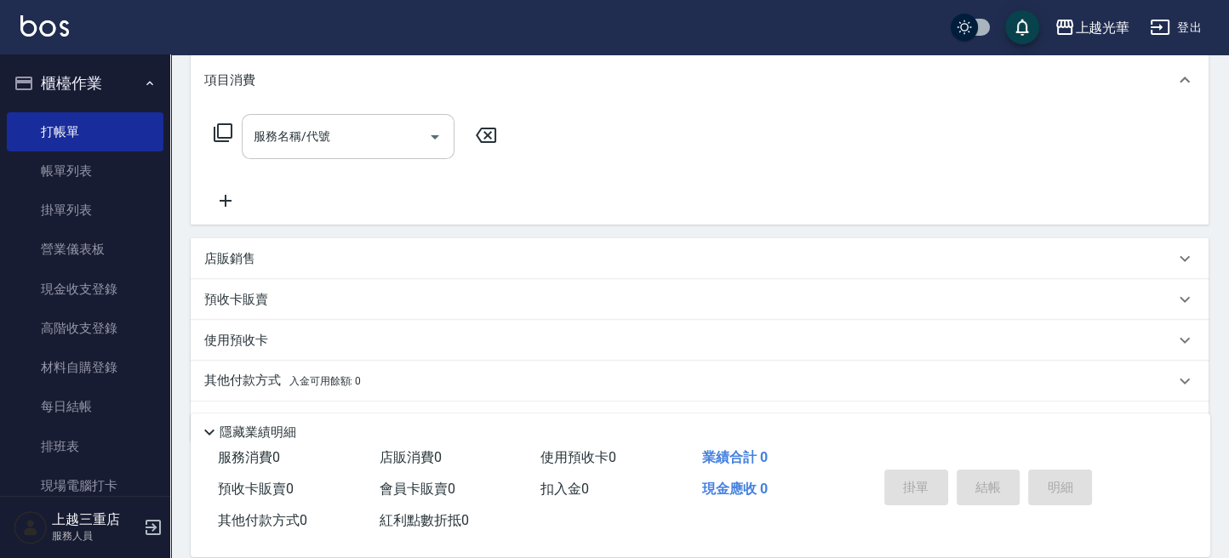
drag, startPoint x: 282, startPoint y: 155, endPoint x: 327, endPoint y: 130, distance: 51.4
click at [290, 150] on div "服務名稱/代號" at bounding box center [348, 136] width 213 height 45
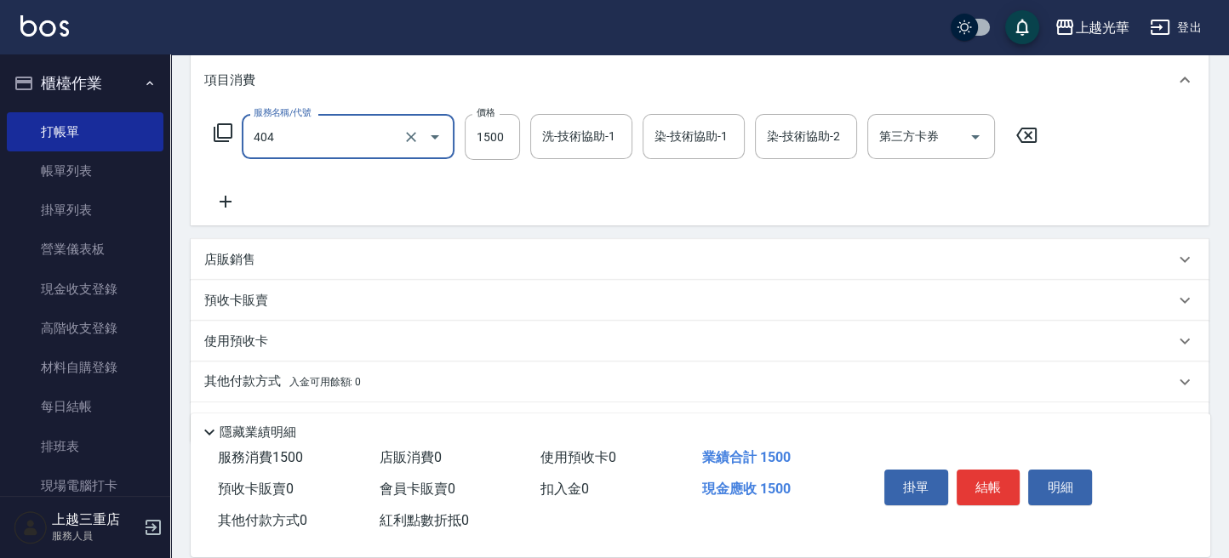
type input "設計染髮(404)"
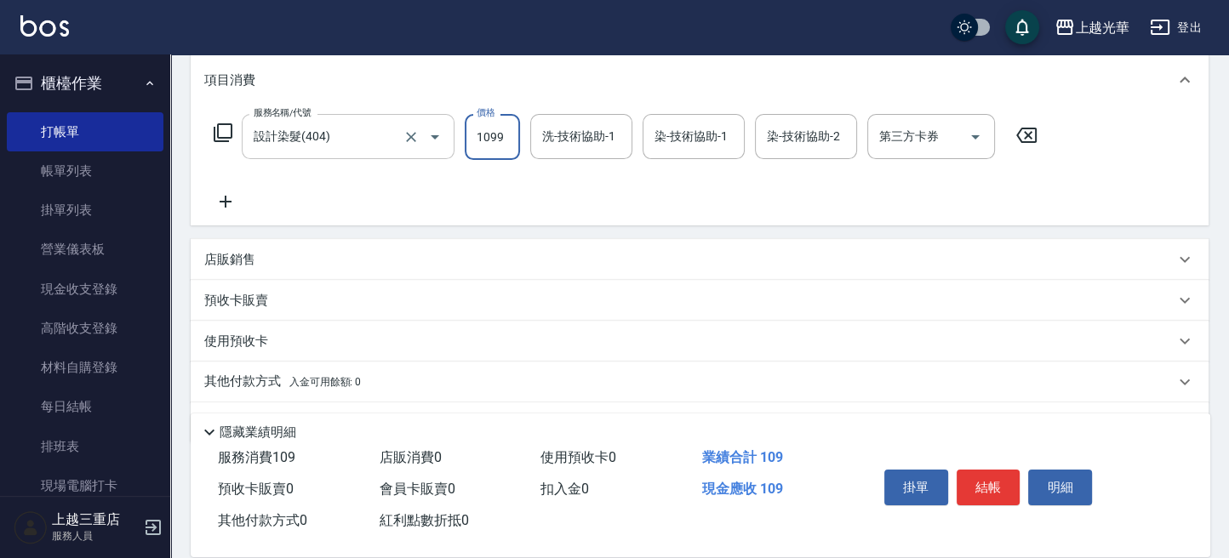
type input "1099"
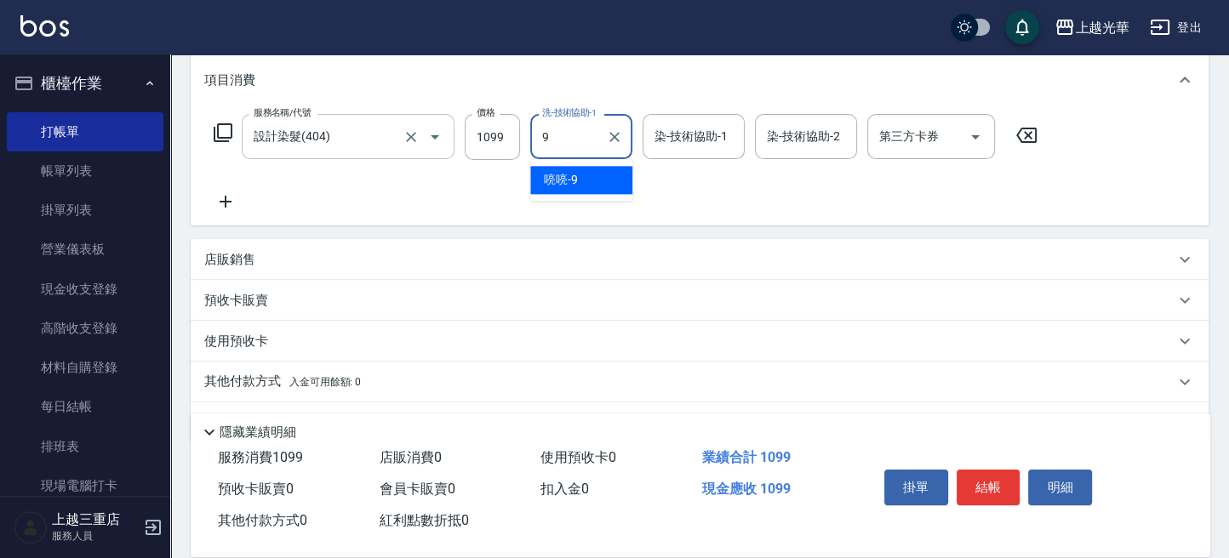
type input "喨喨-9"
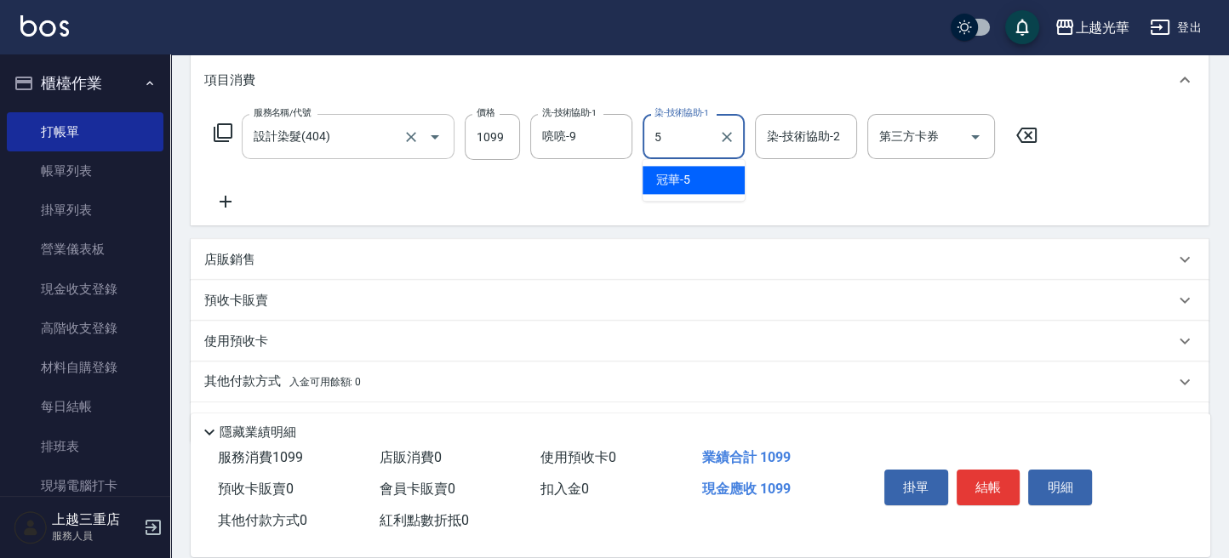
type input "冠華-5"
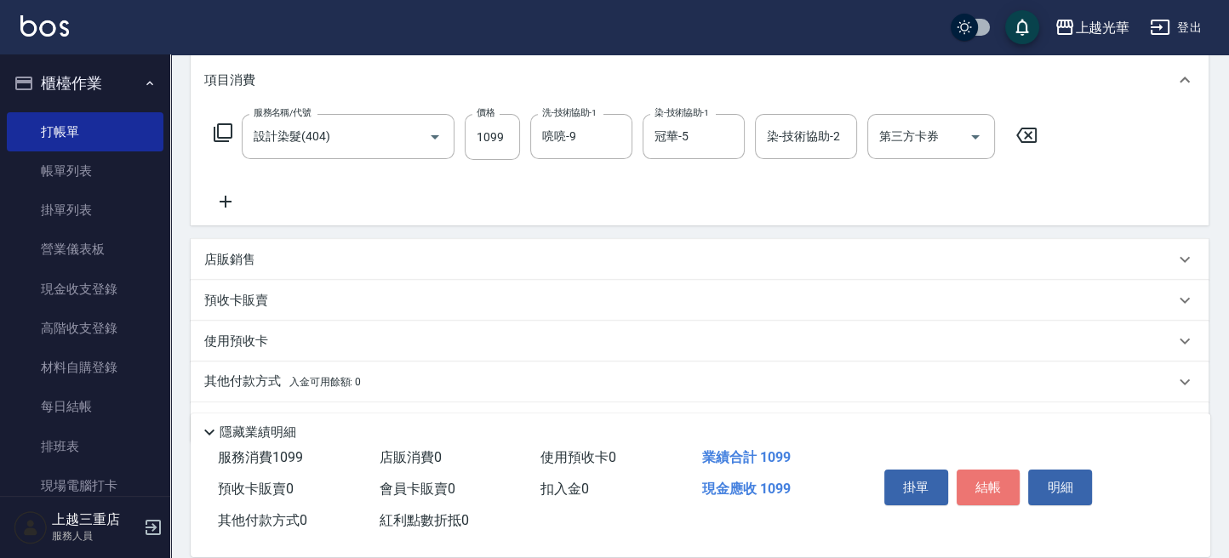
click at [973, 477] on button "結帳" at bounding box center [988, 488] width 64 height 36
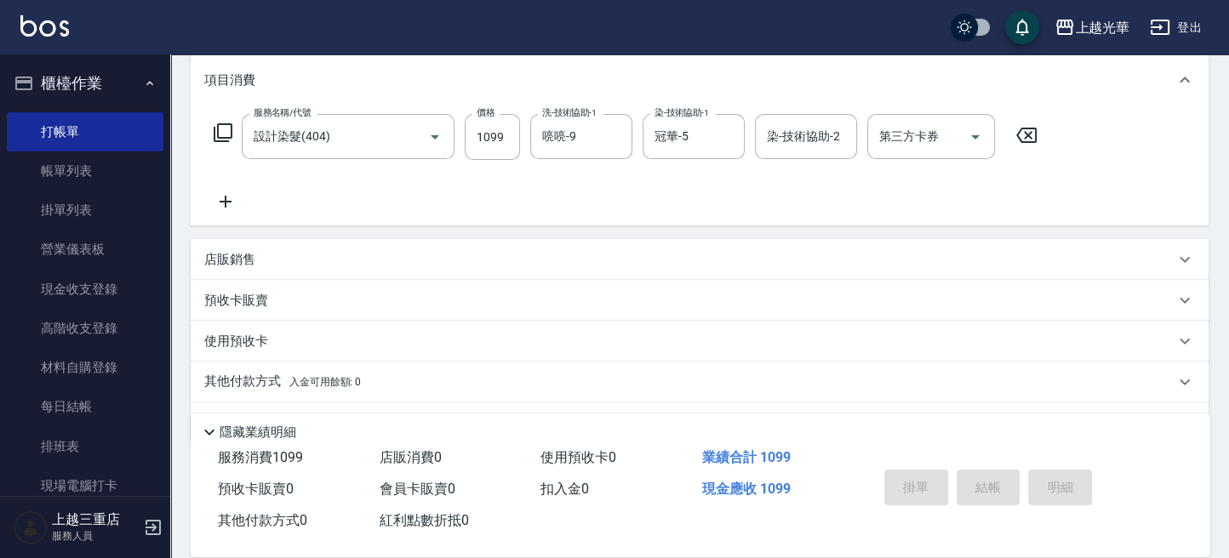
scroll to position [219, 0]
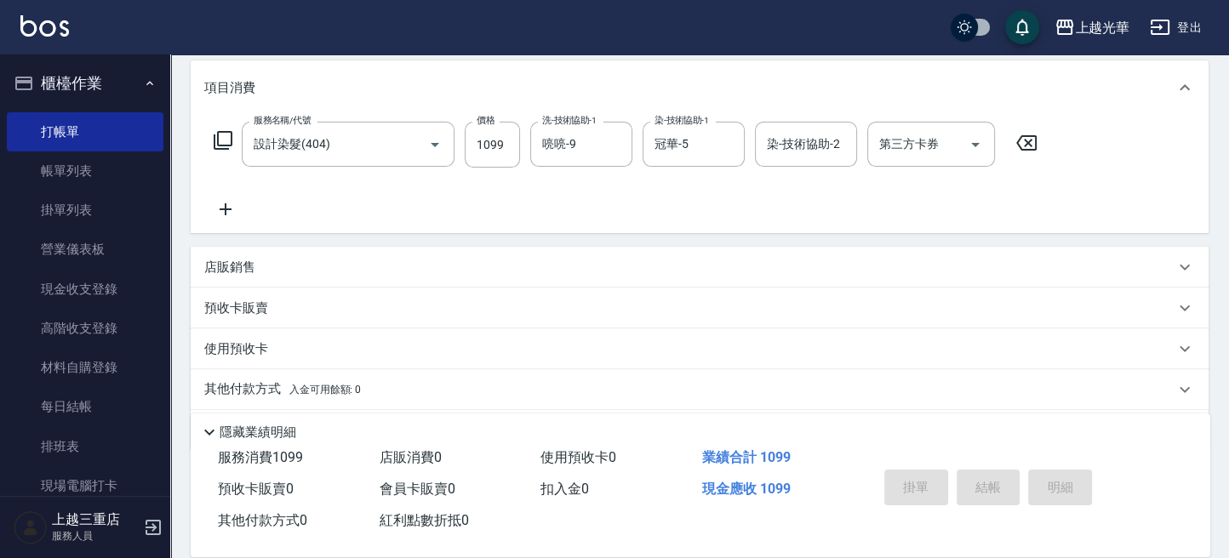
type input "[DATE] 17:19"
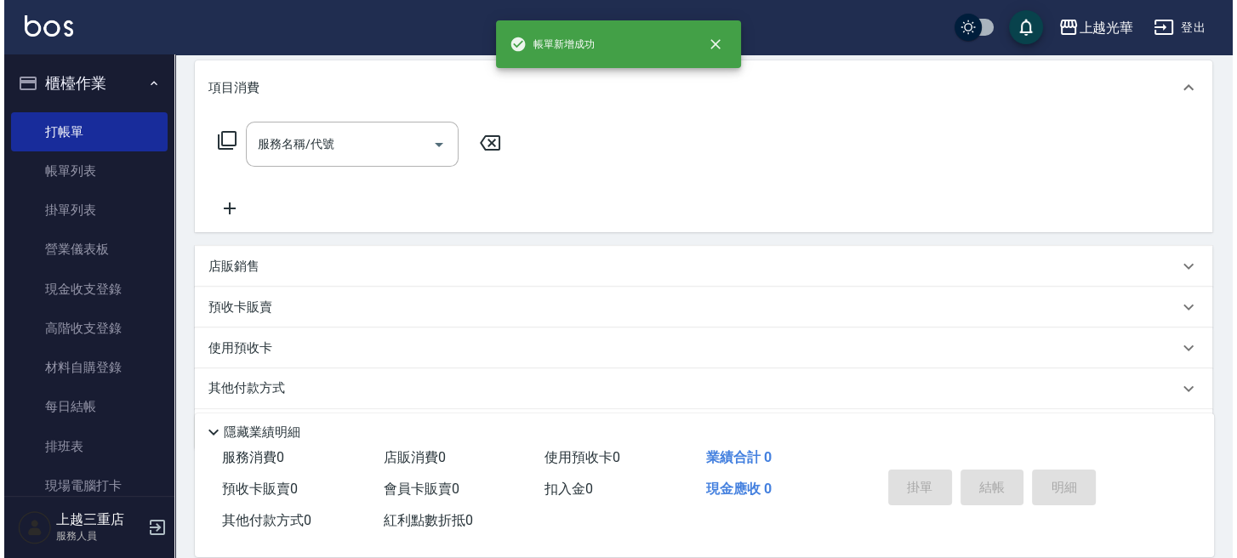
scroll to position [0, 0]
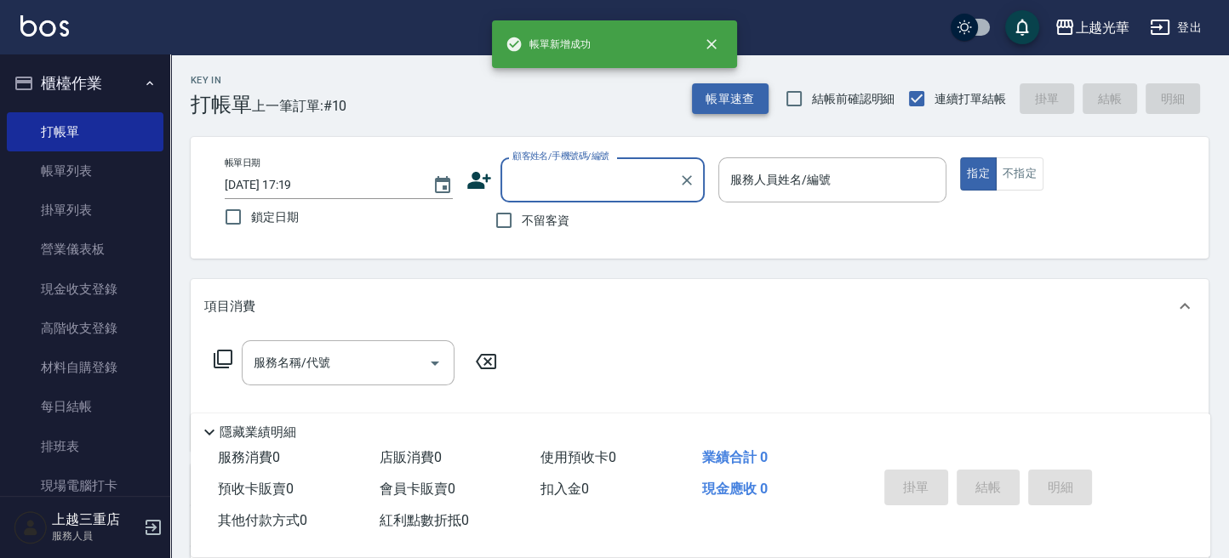
click at [692, 105] on button "帳單速查" at bounding box center [730, 98] width 77 height 31
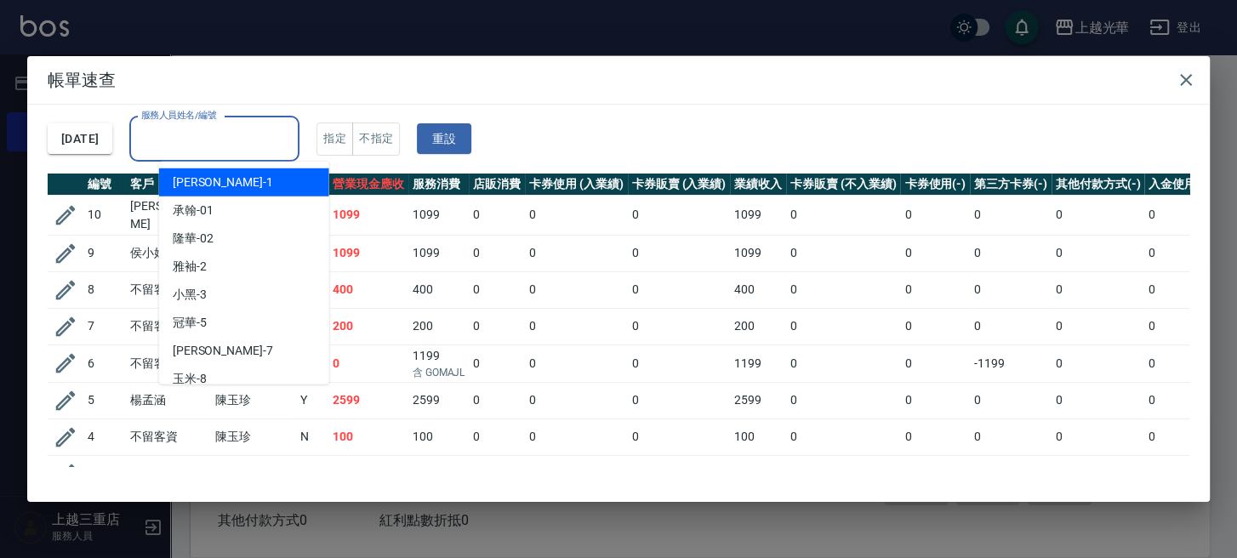
drag, startPoint x: 220, startPoint y: 131, endPoint x: 273, endPoint y: 107, distance: 57.9
click at [242, 121] on div "服務人員姓名/編號 服務人員姓名/編號" at bounding box center [214, 139] width 170 height 45
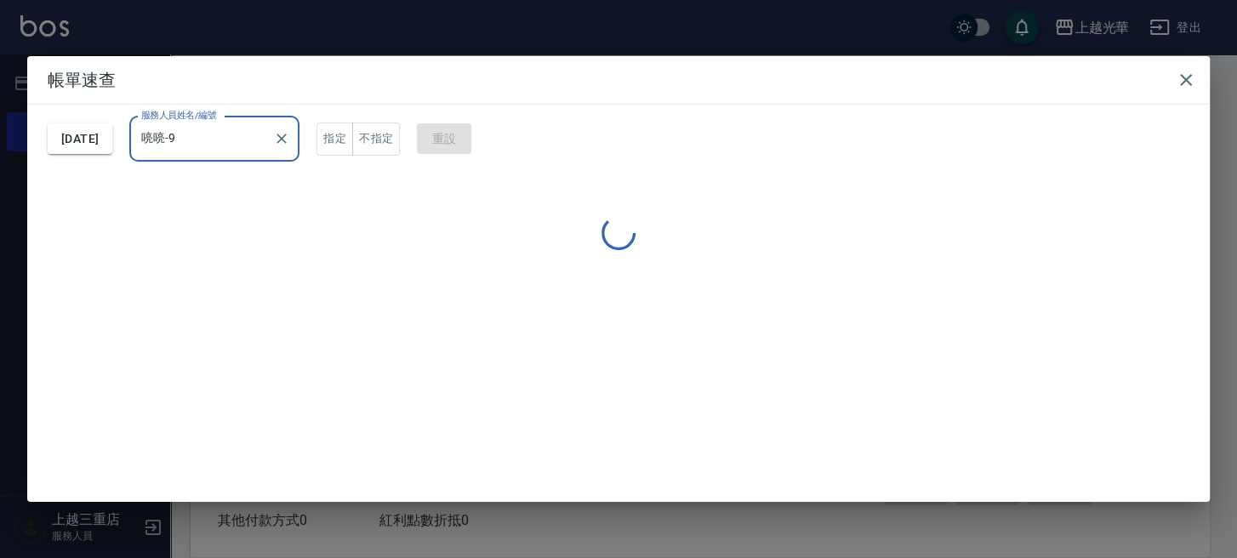
type input "喨喨-9"
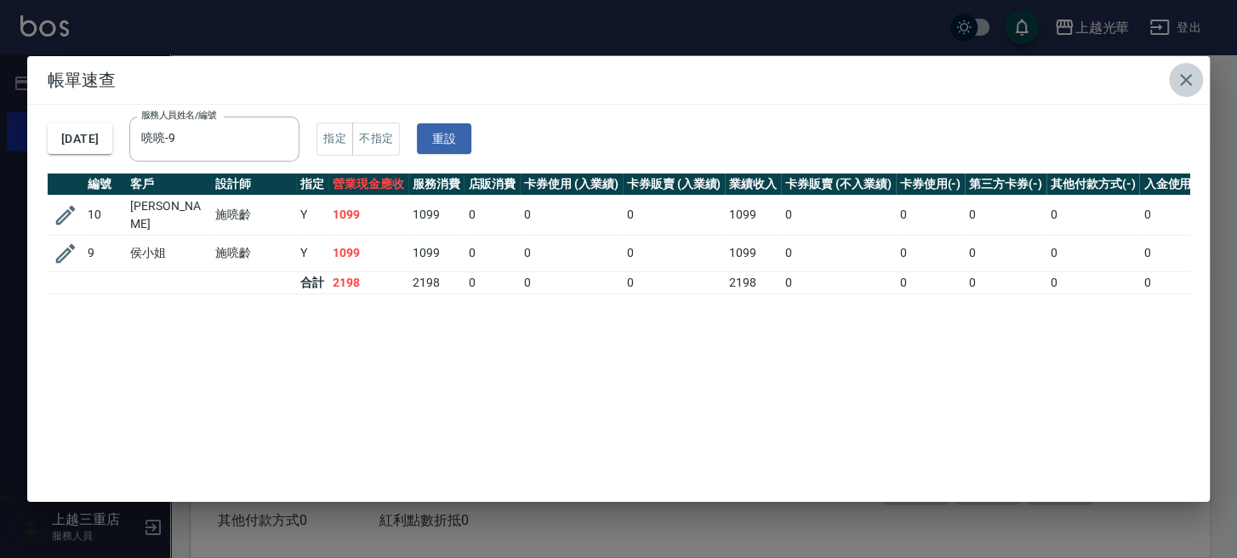
drag, startPoint x: 1200, startPoint y: 80, endPoint x: 1149, endPoint y: 84, distance: 51.2
click at [1195, 77] on button "button" at bounding box center [1186, 80] width 34 height 34
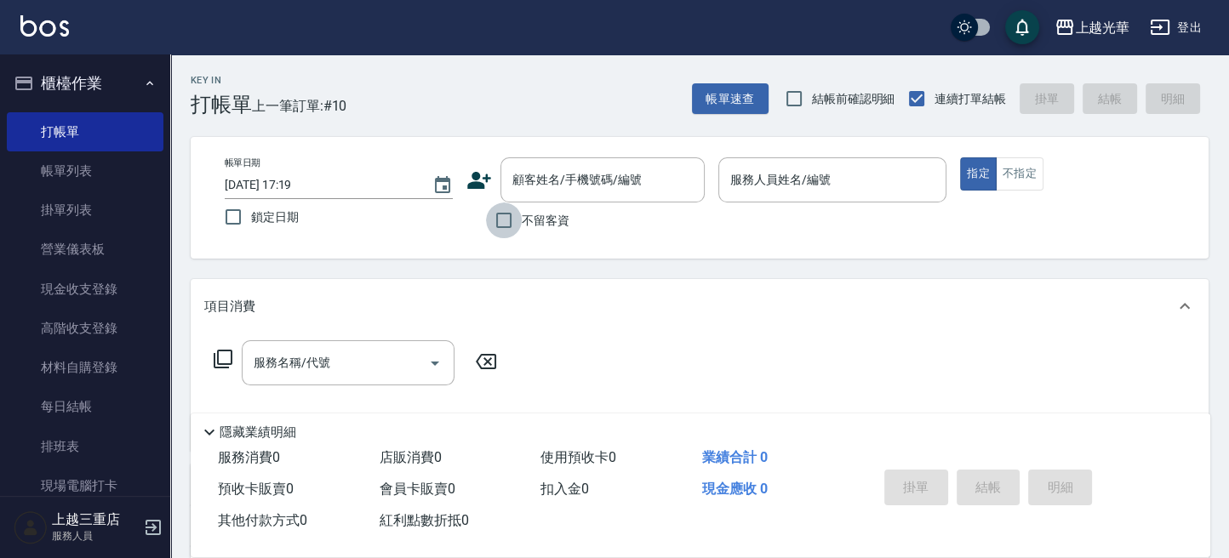
drag, startPoint x: 504, startPoint y: 214, endPoint x: 920, endPoint y: 208, distance: 416.2
click at [522, 214] on label "不留客資" at bounding box center [527, 221] width 83 height 36
click at [522, 214] on input "不留客資" at bounding box center [504, 221] width 36 height 36
checkbox input "true"
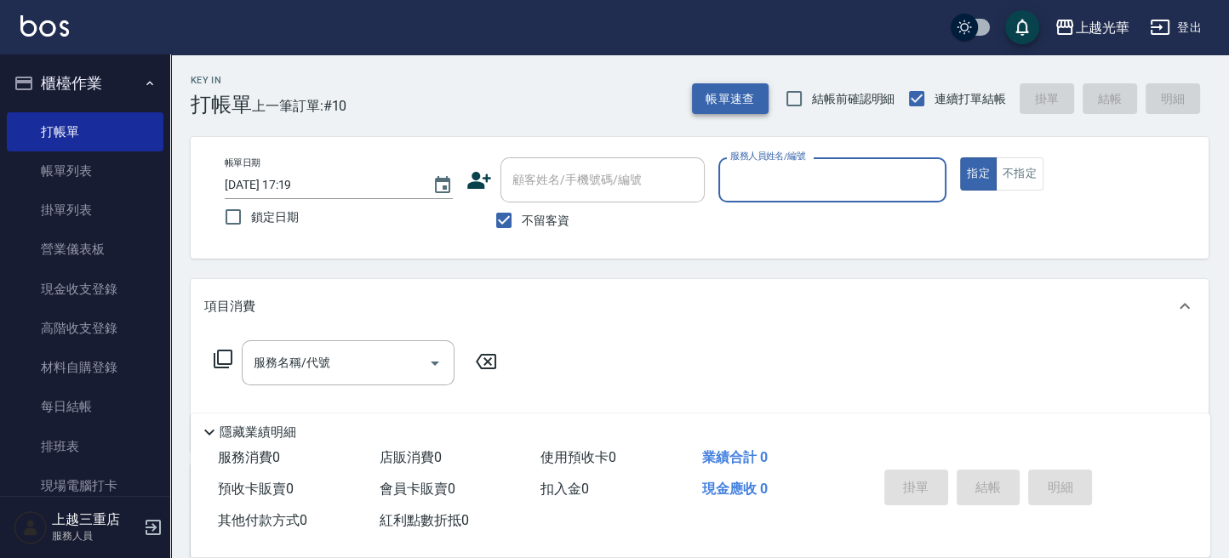
click at [732, 101] on button "帳單速查" at bounding box center [730, 98] width 77 height 31
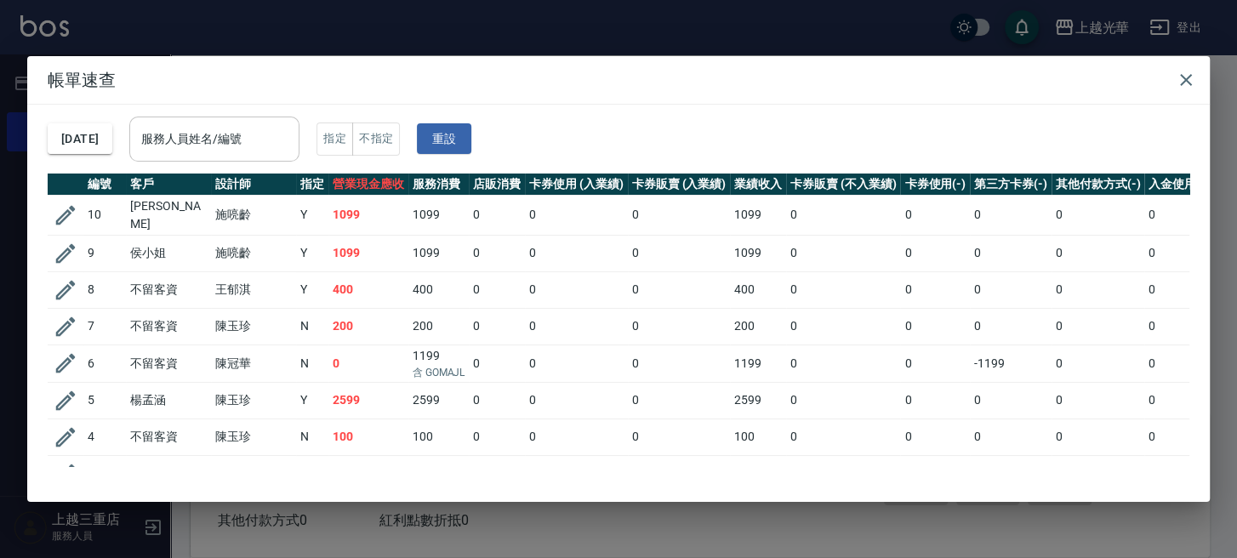
drag, startPoint x: 300, startPoint y: 137, endPoint x: 311, endPoint y: 133, distance: 11.9
click at [292, 135] on input "服務人員姓名/編號" at bounding box center [214, 139] width 155 height 30
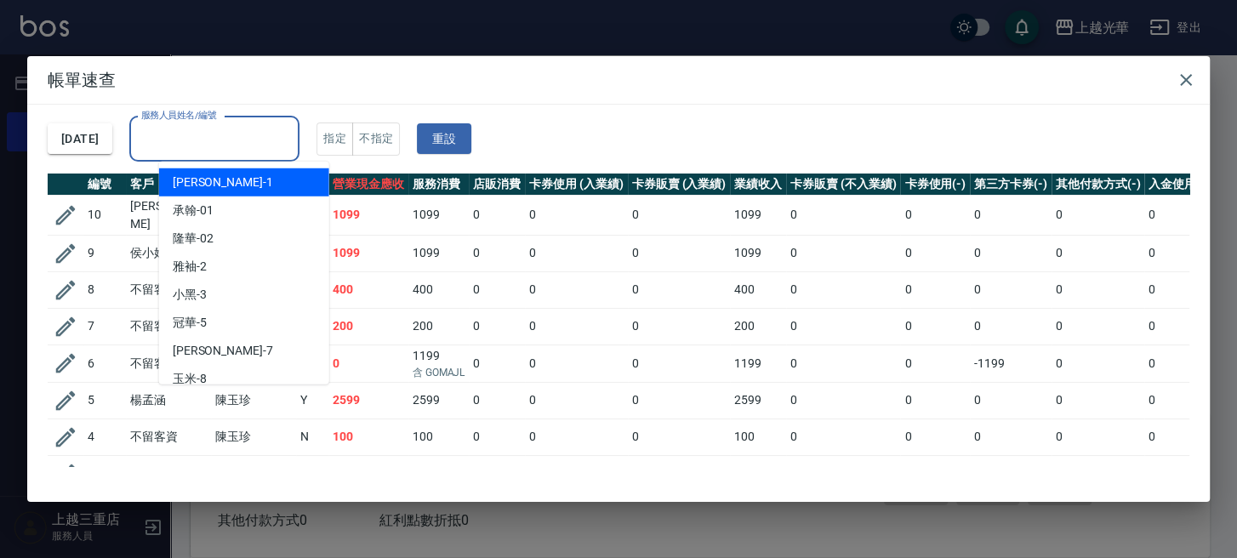
click at [579, 259] on td "0" at bounding box center [576, 253] width 103 height 37
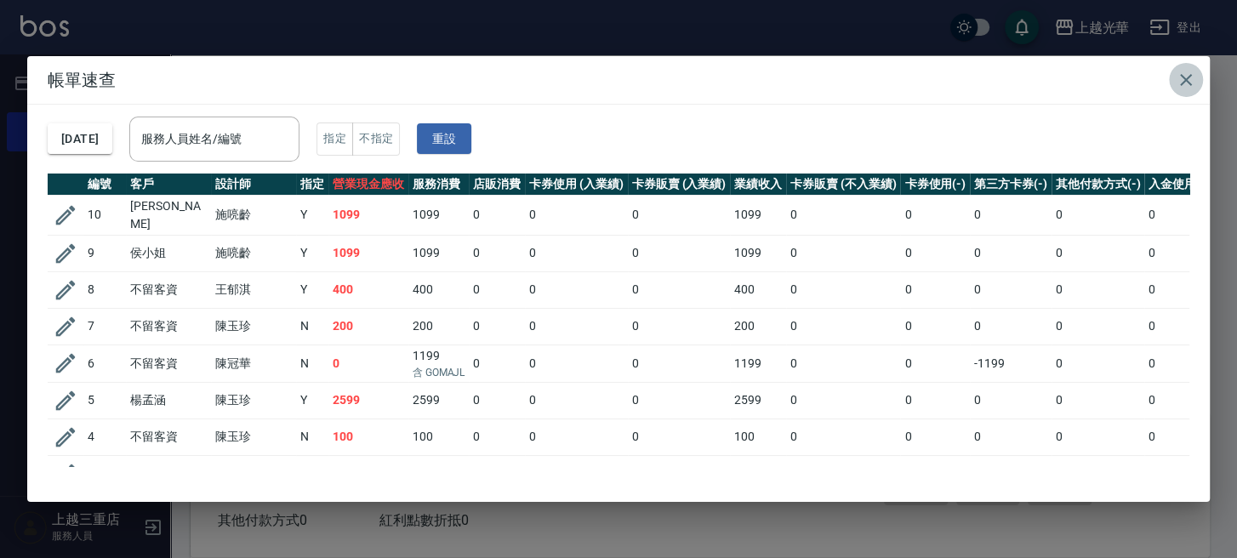
drag, startPoint x: 1187, startPoint y: 85, endPoint x: 854, endPoint y: 139, distance: 337.0
click at [1184, 85] on icon "button" at bounding box center [1186, 80] width 20 height 20
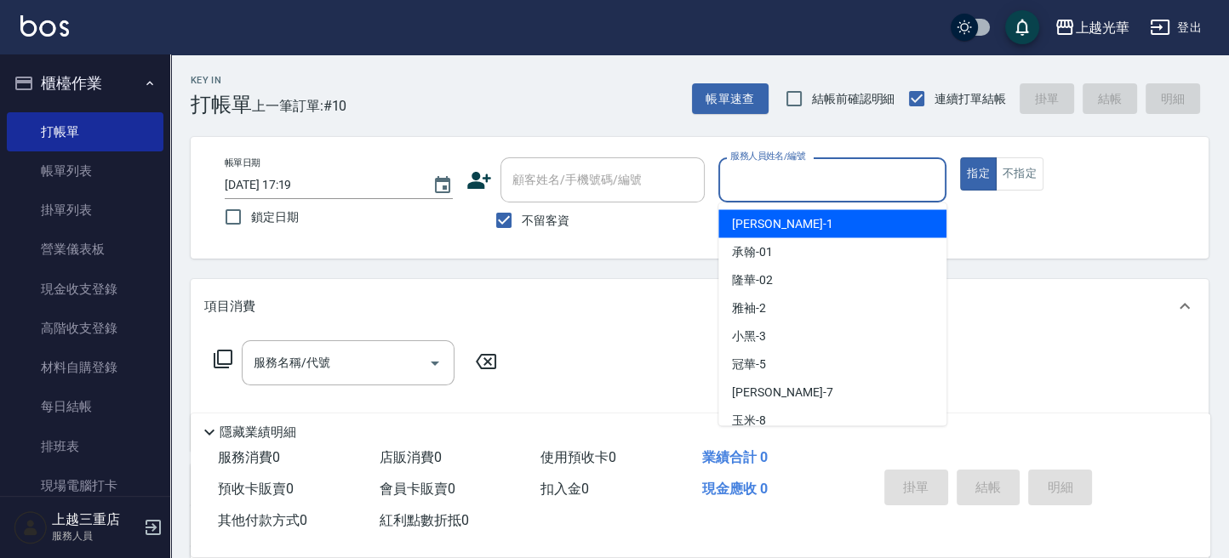
click at [773, 173] on input "服務人員姓名/編號" at bounding box center [832, 180] width 213 height 30
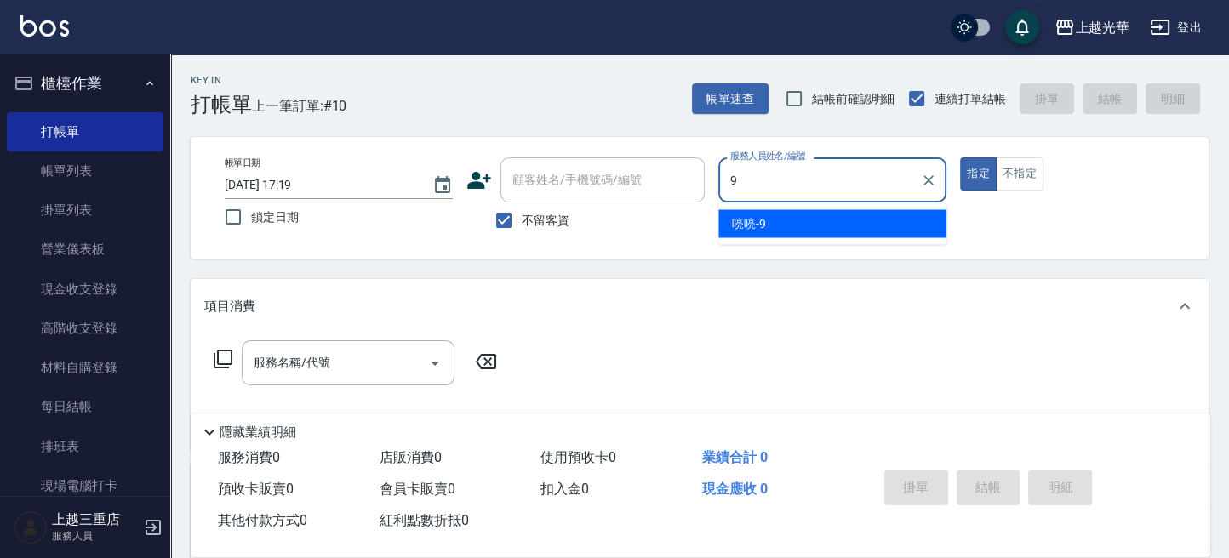
type input "喨喨-9"
type button "true"
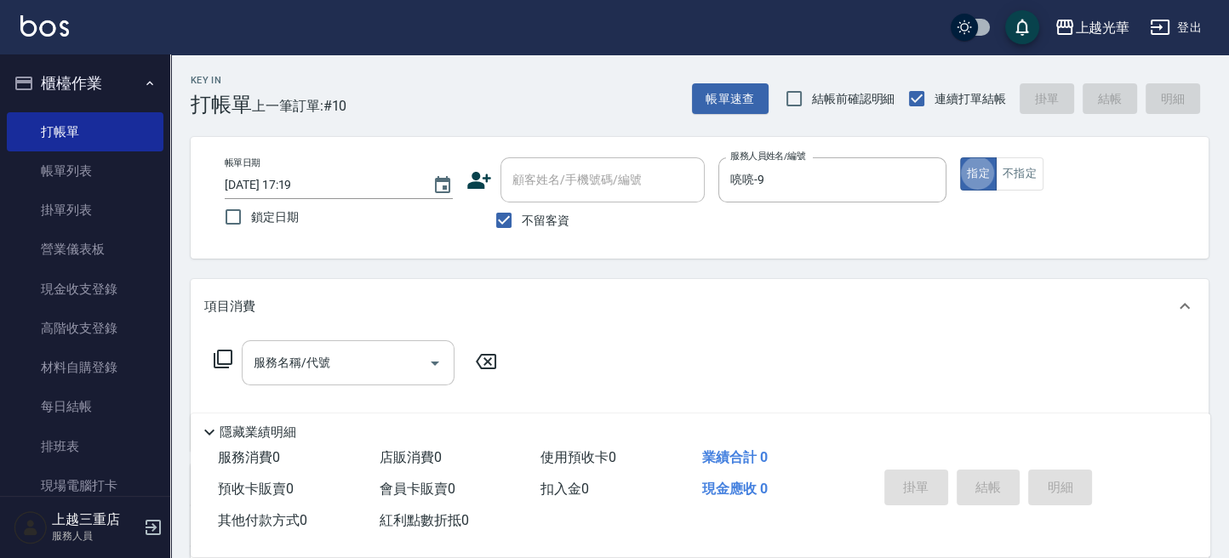
drag, startPoint x: 319, startPoint y: 348, endPoint x: 348, endPoint y: 346, distance: 29.0
click at [339, 348] on input "服務名稱/代號" at bounding box center [335, 363] width 172 height 30
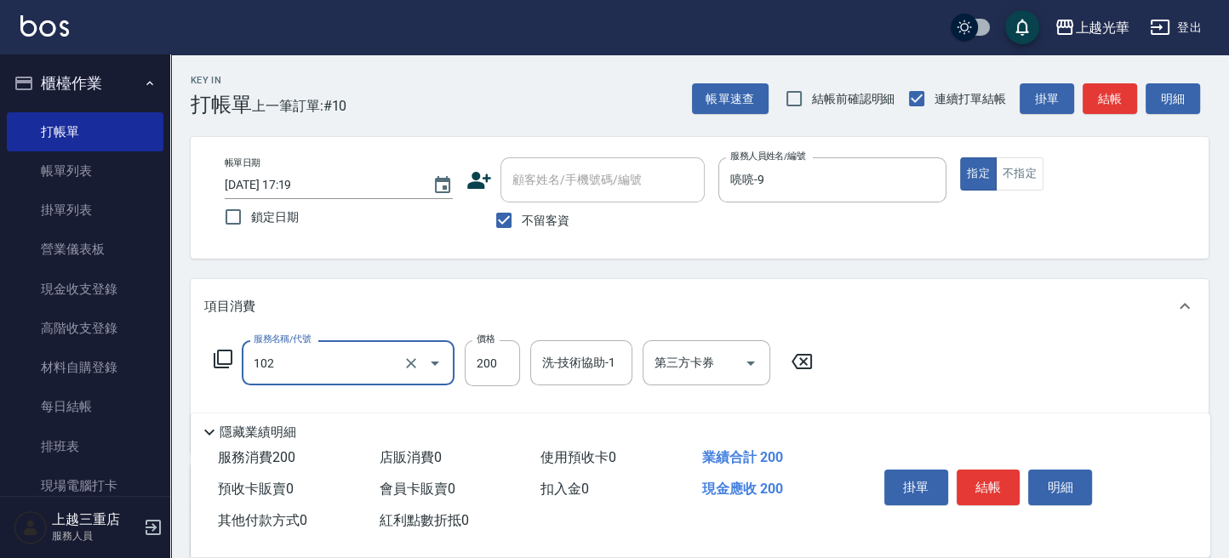
type input "指定洗髮(102)"
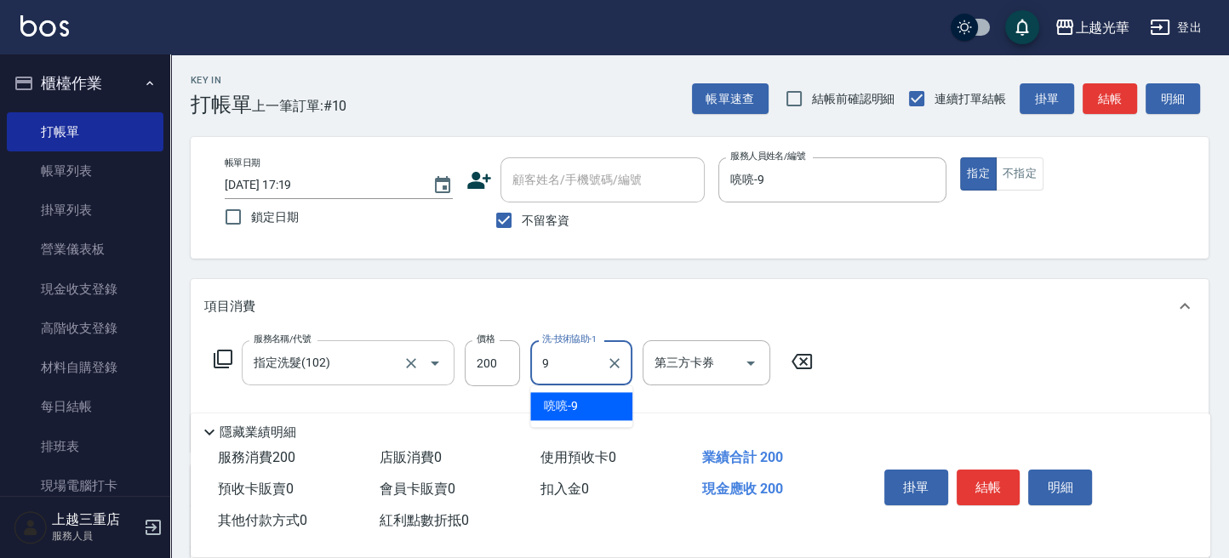
type input "喨喨-9"
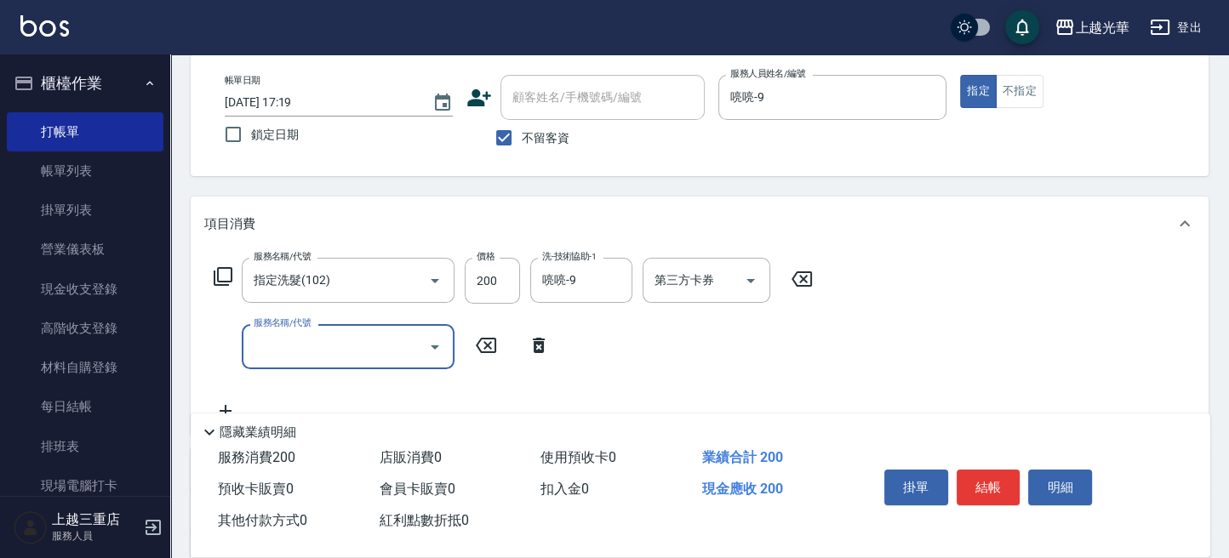
scroll to position [113, 0]
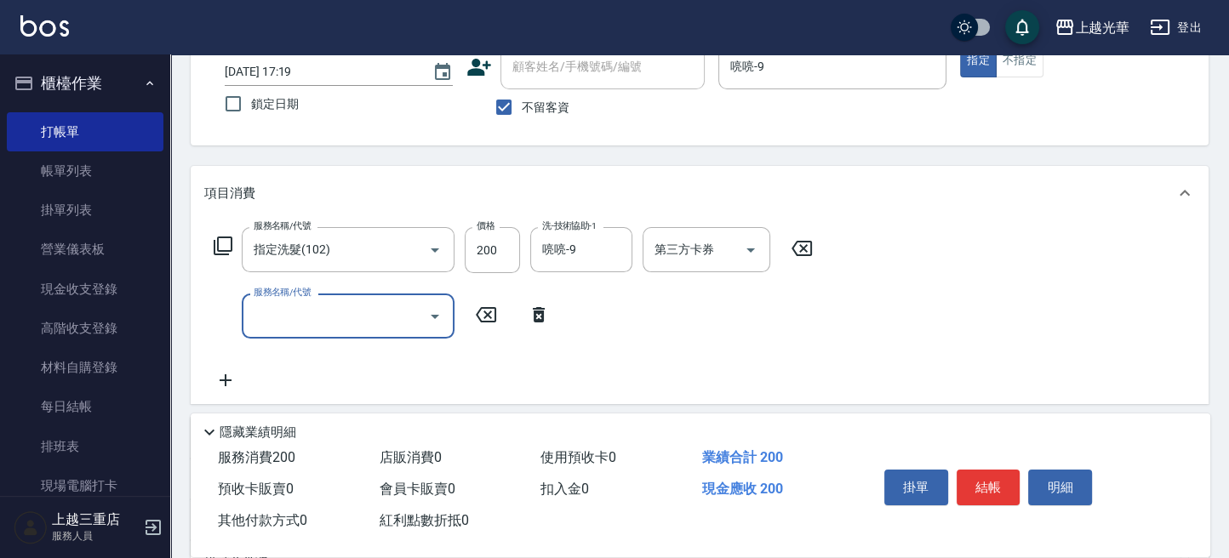
type input "6"
type input "潤絲(801)"
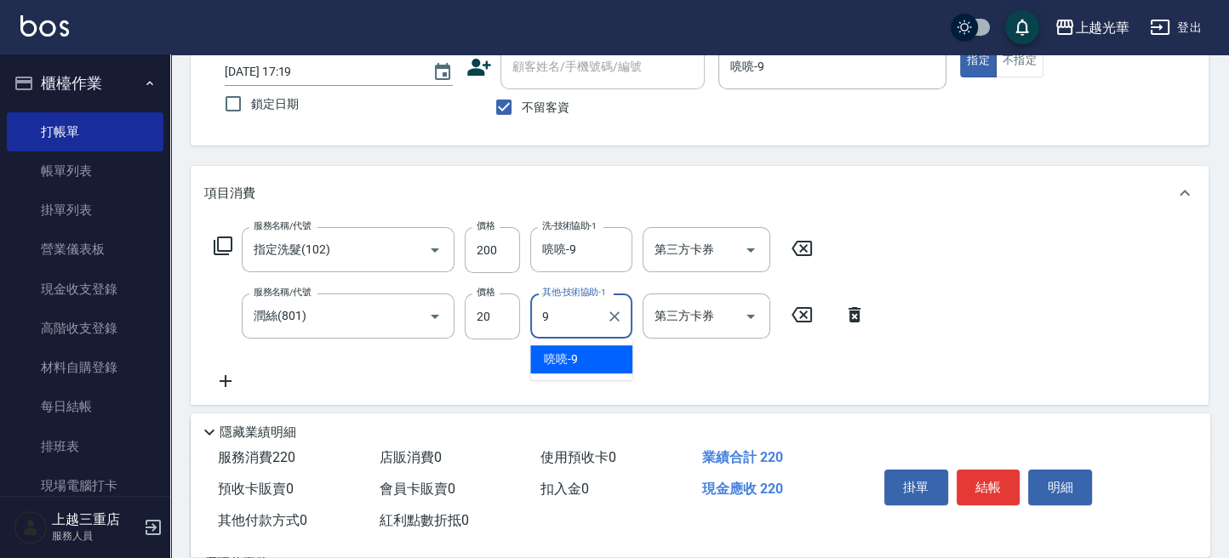
type input "喨喨-9"
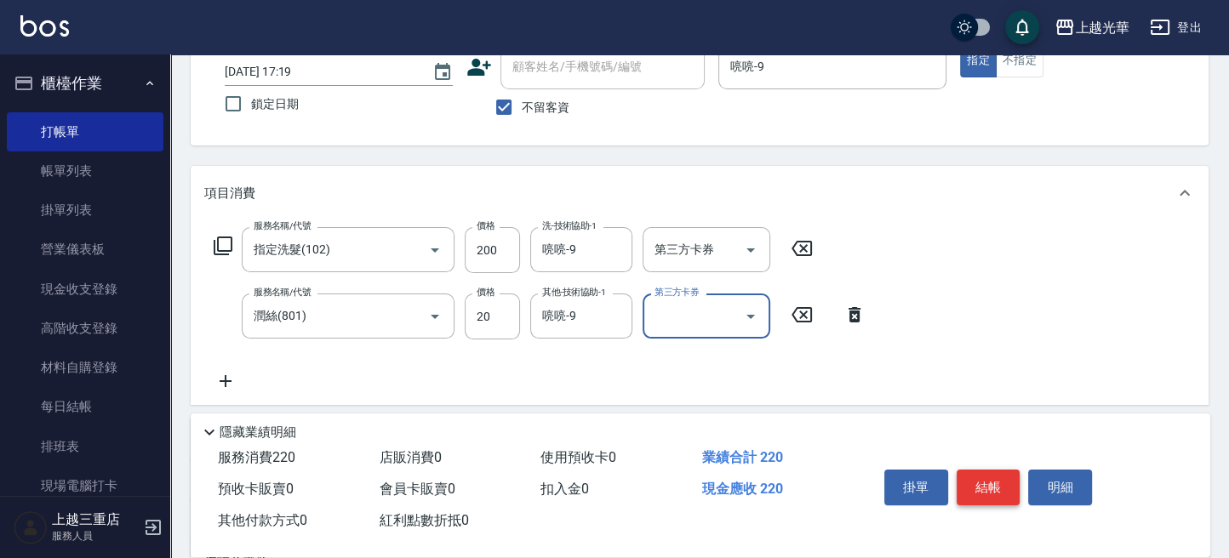
click at [975, 489] on button "結帳" at bounding box center [988, 488] width 64 height 36
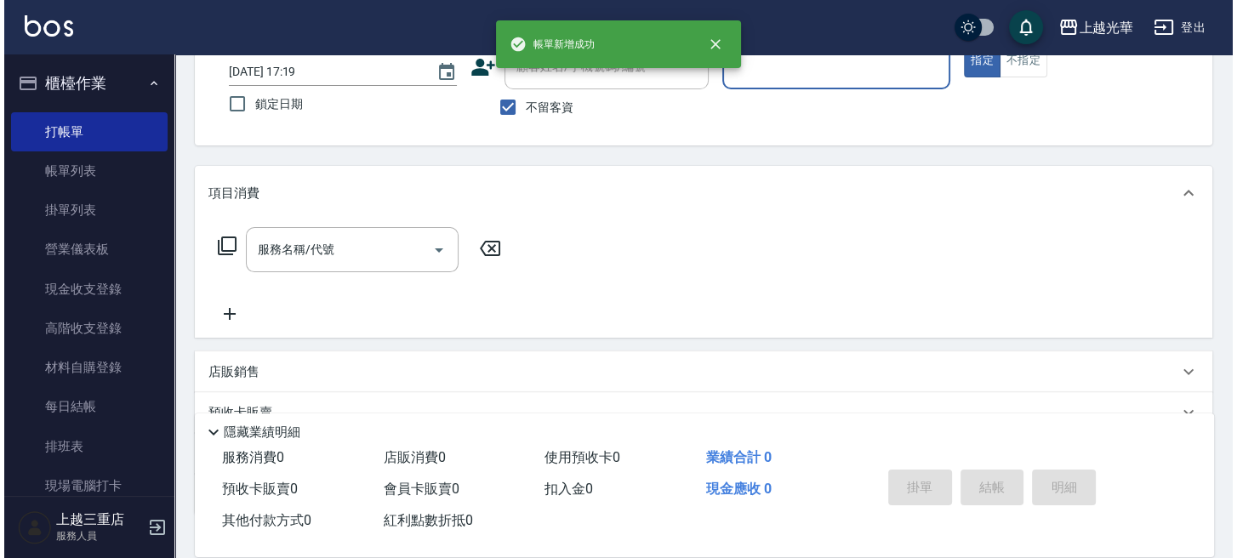
scroll to position [0, 0]
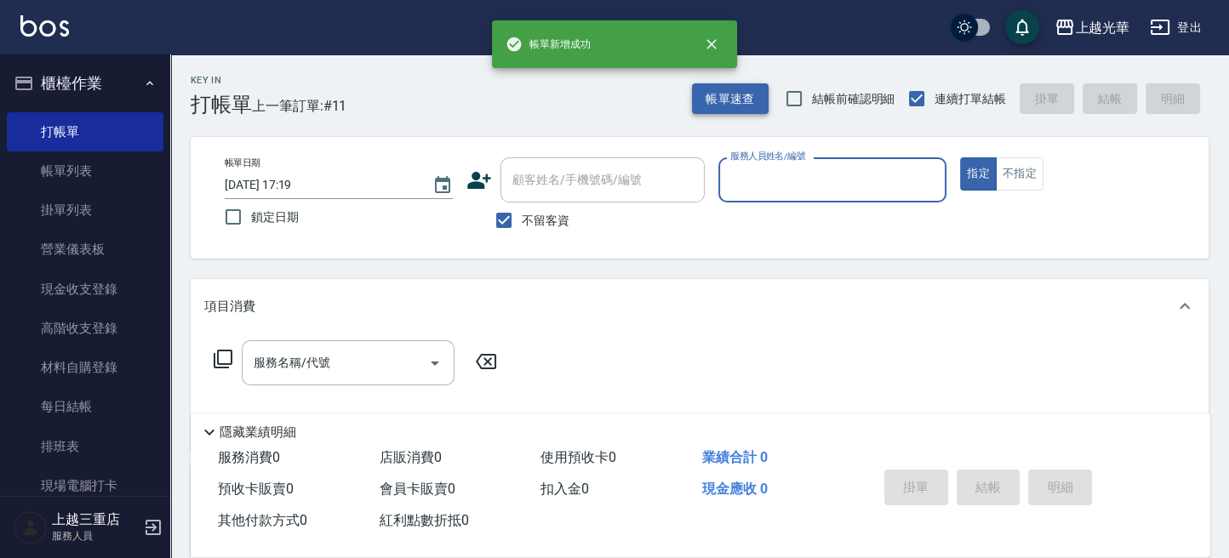
click at [722, 98] on button "帳單速查" at bounding box center [730, 98] width 77 height 31
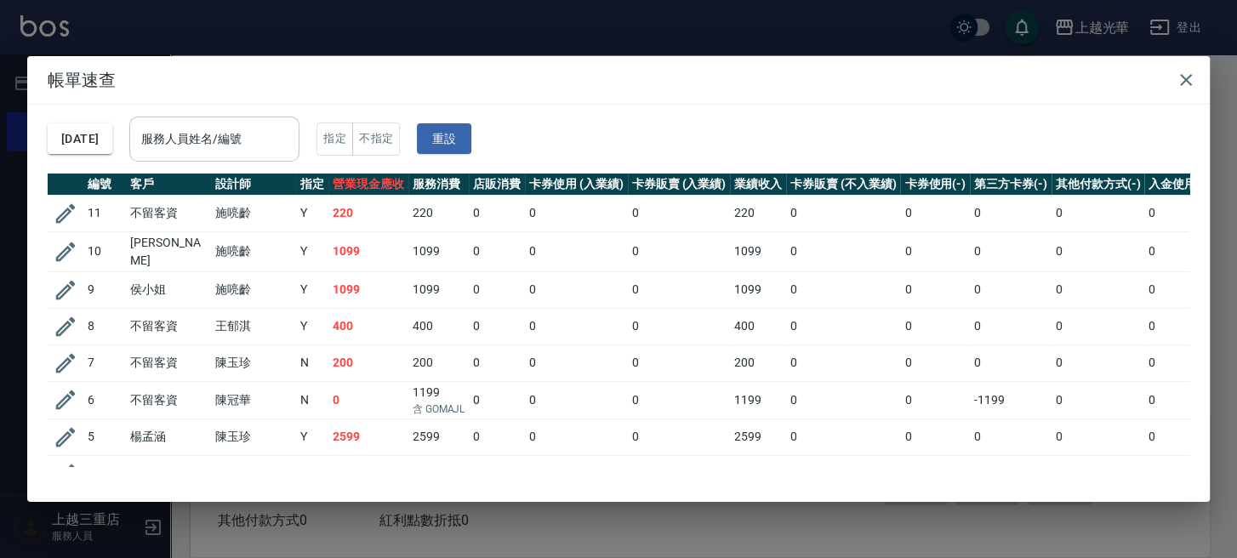
drag, startPoint x: 259, startPoint y: 146, endPoint x: 308, endPoint y: 134, distance: 50.6
click at [273, 143] on input "服務人員姓名/編號" at bounding box center [214, 139] width 155 height 30
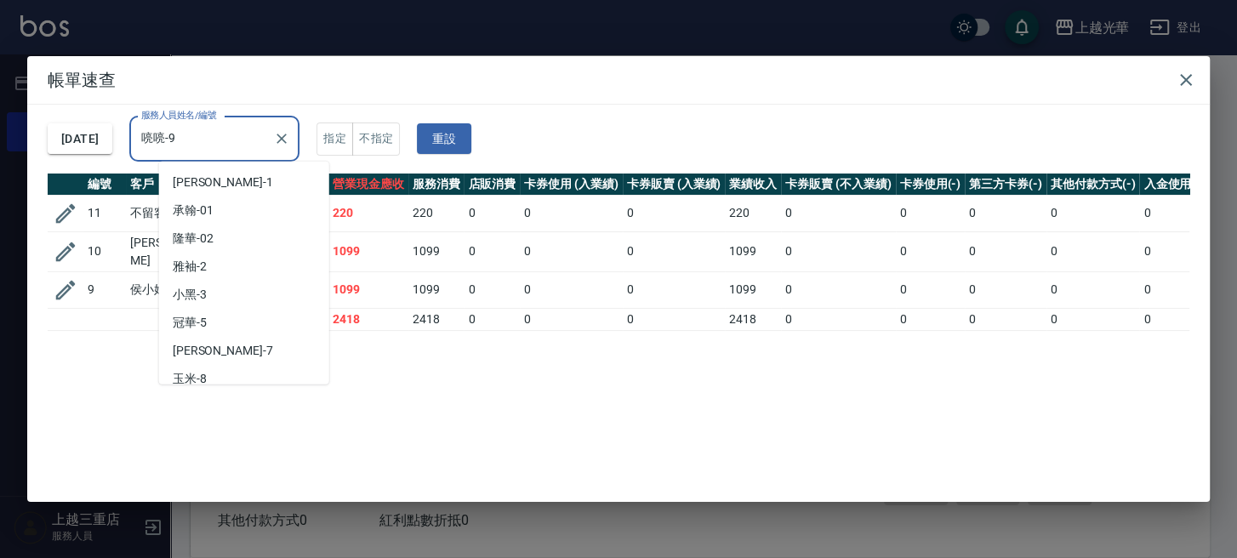
scroll to position [36, 0]
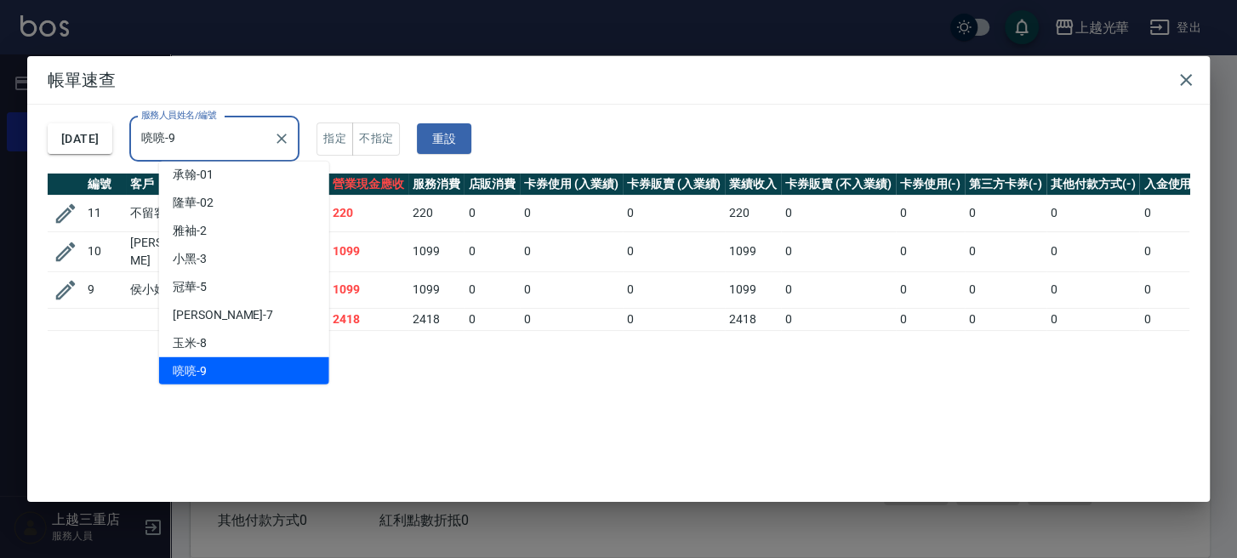
drag, startPoint x: 163, startPoint y: 146, endPoint x: 65, endPoint y: 26, distance: 154.8
click at [27, 69] on div "帳單速查 [DATE] 服務人員姓名/編號 喨喨-9 服務人員姓名/編號 指定 不指定 重設 編號 客戶 設計師 指定 營業現金應收 服務消費 店販消費 卡券…" at bounding box center [618, 279] width 1183 height 447
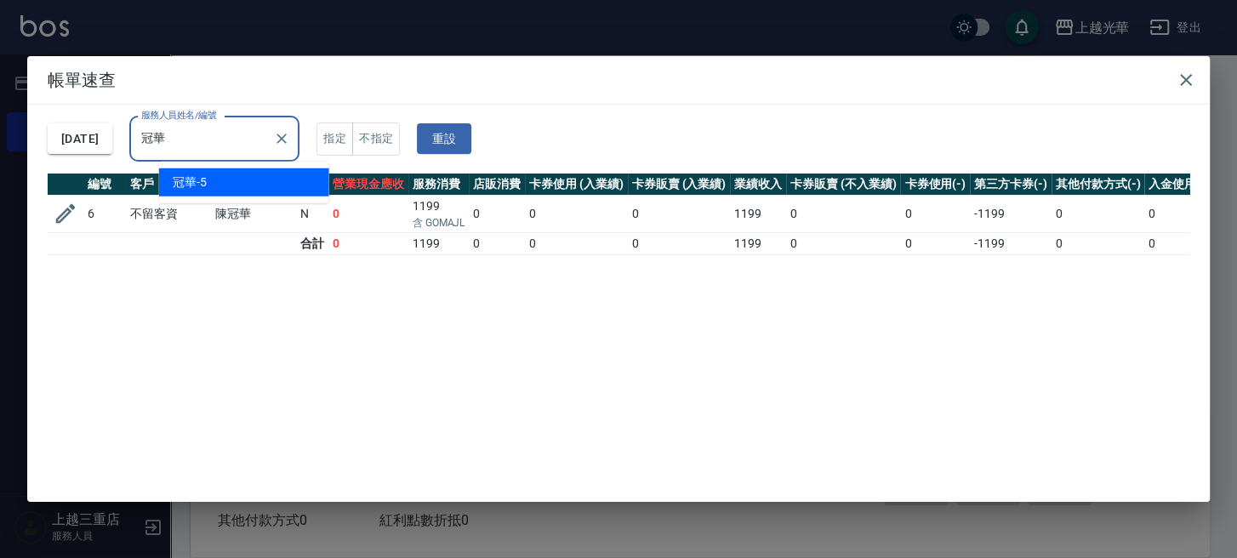
type input "冠"
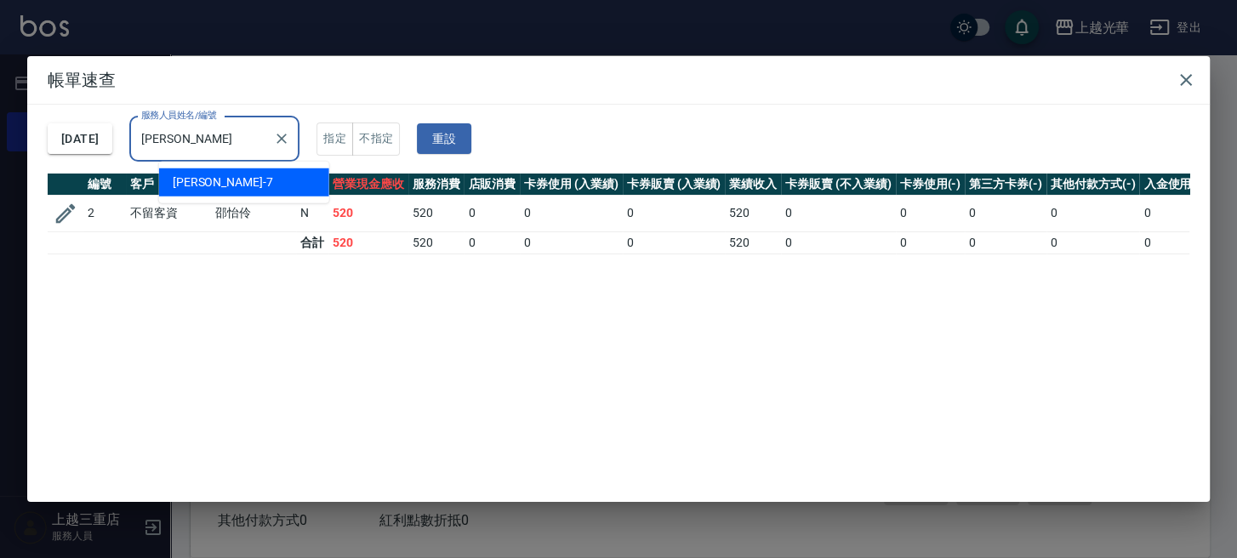
type input "小"
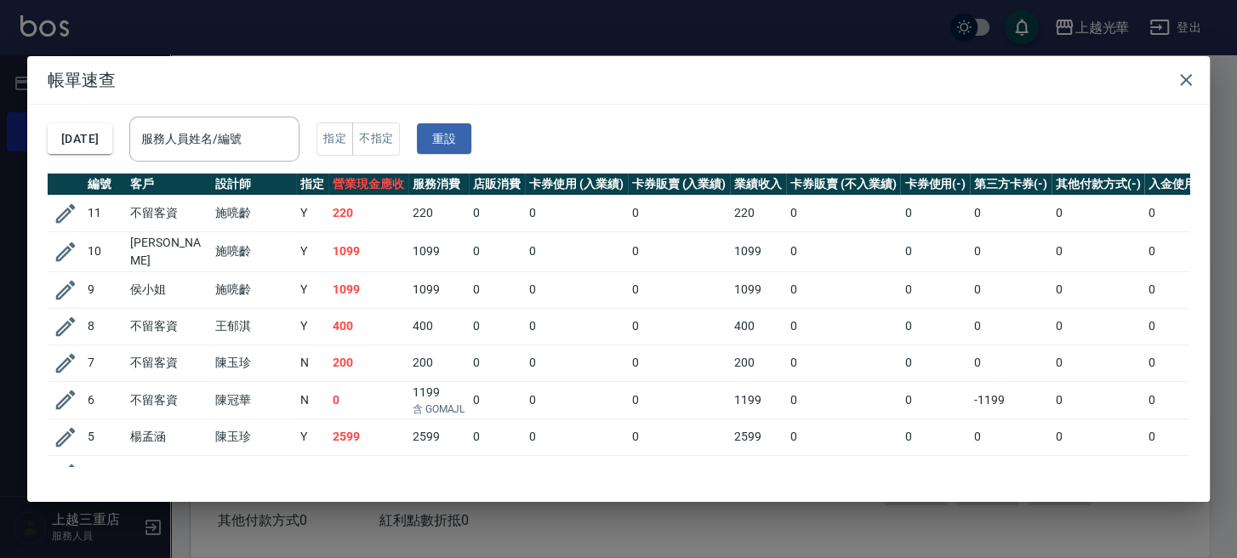
click at [564, 132] on div "[DATE] 服務人員姓名/編號 服務人員姓名/編號 指定 不指定 重設" at bounding box center [619, 139] width 1142 height 69
click at [1189, 70] on icon "button" at bounding box center [1186, 80] width 20 height 20
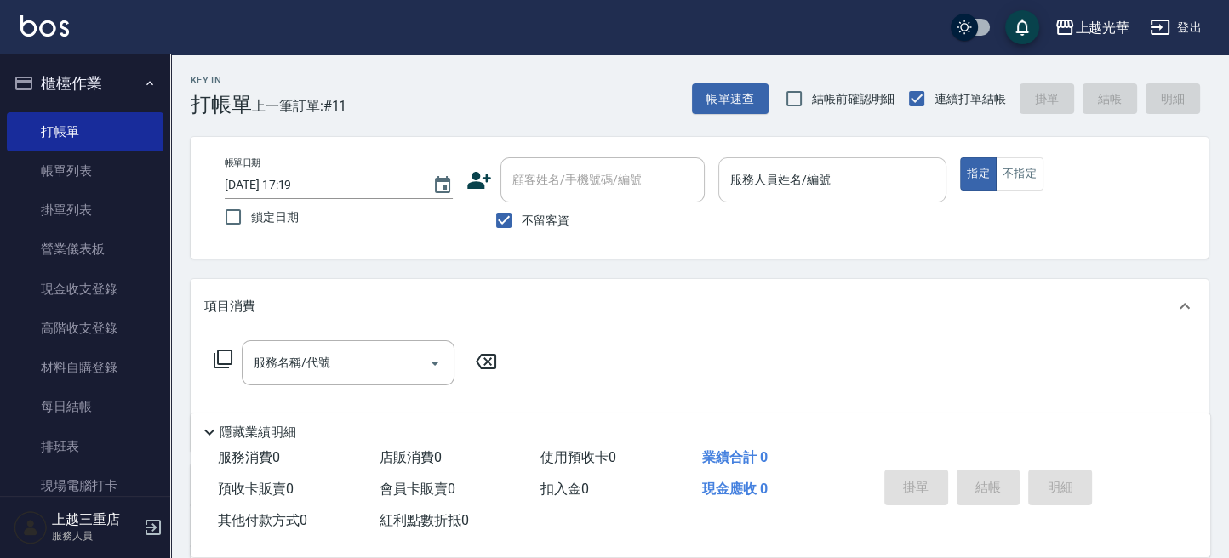
click at [756, 189] on input "服務人員姓名/編號" at bounding box center [832, 180] width 213 height 30
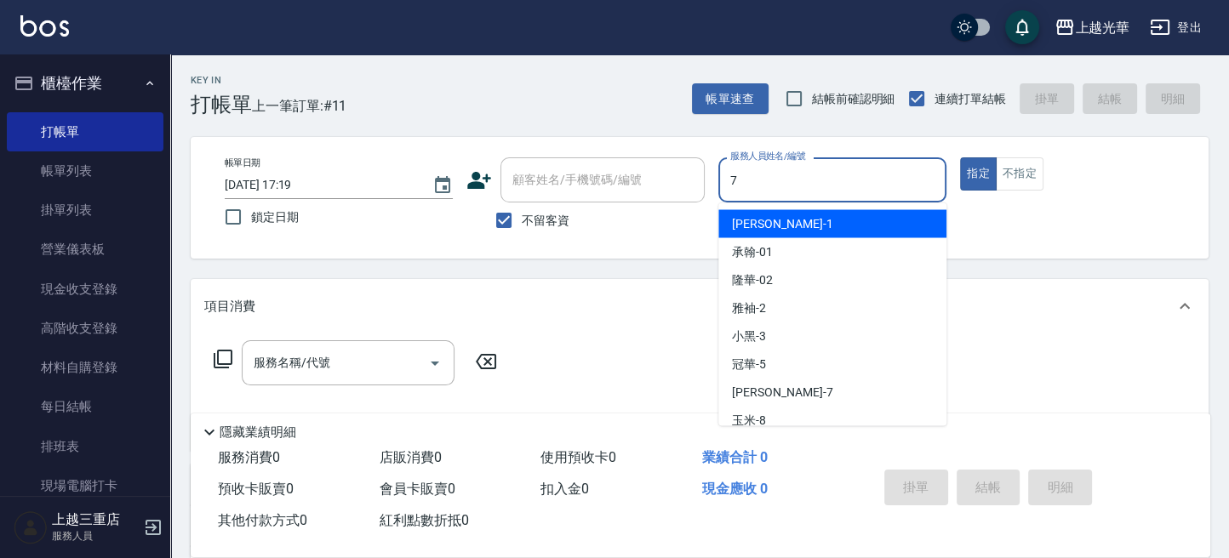
type input "小紫-7"
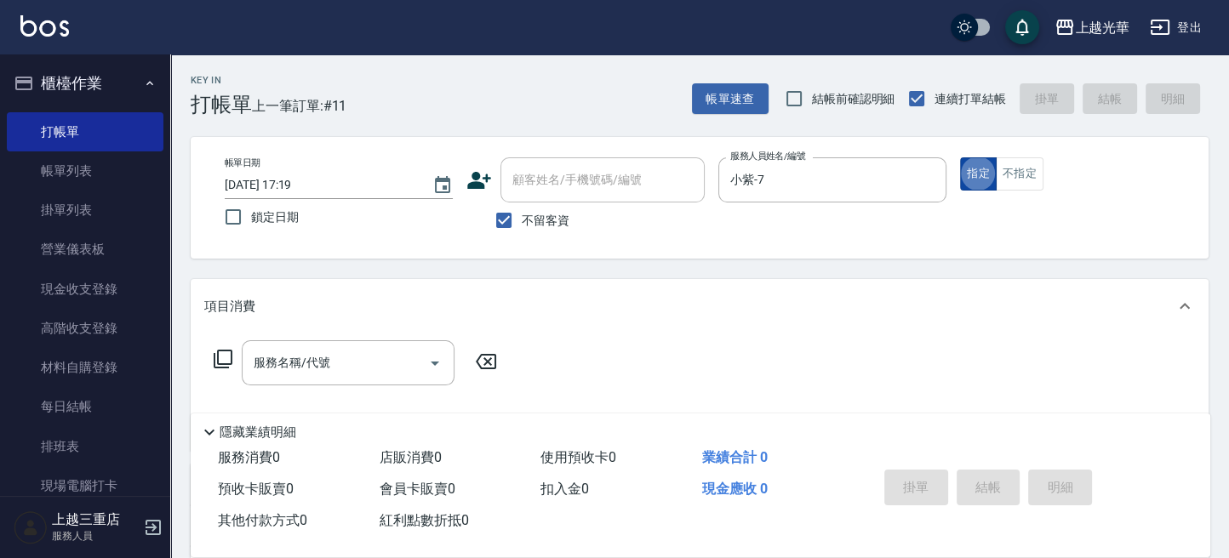
click at [985, 170] on button "指定" at bounding box center [978, 173] width 37 height 33
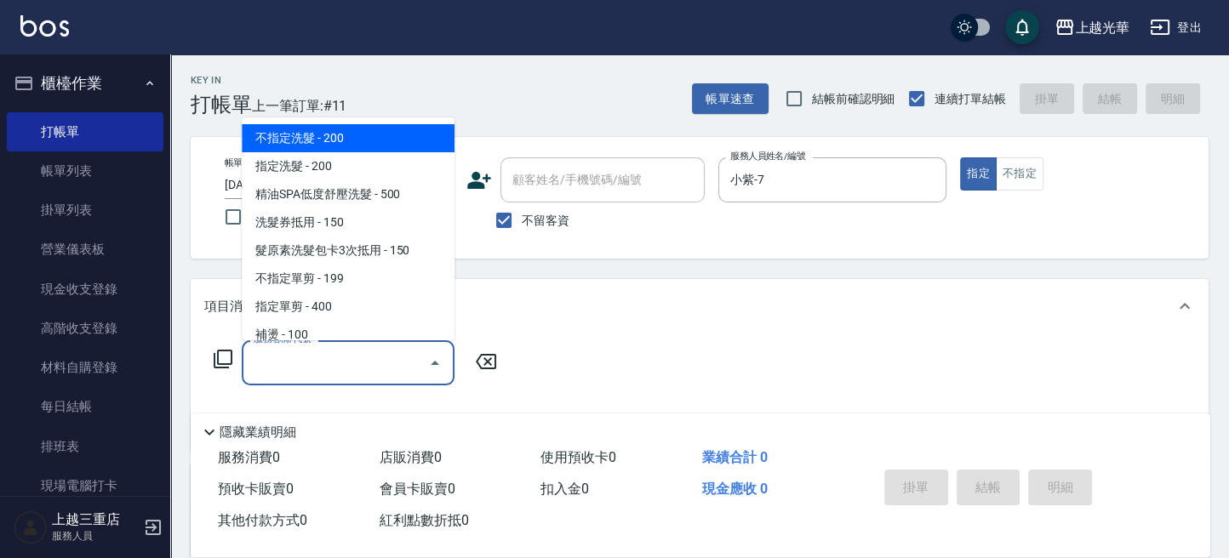
click at [351, 361] on input "服務名稱/代號" at bounding box center [335, 363] width 172 height 30
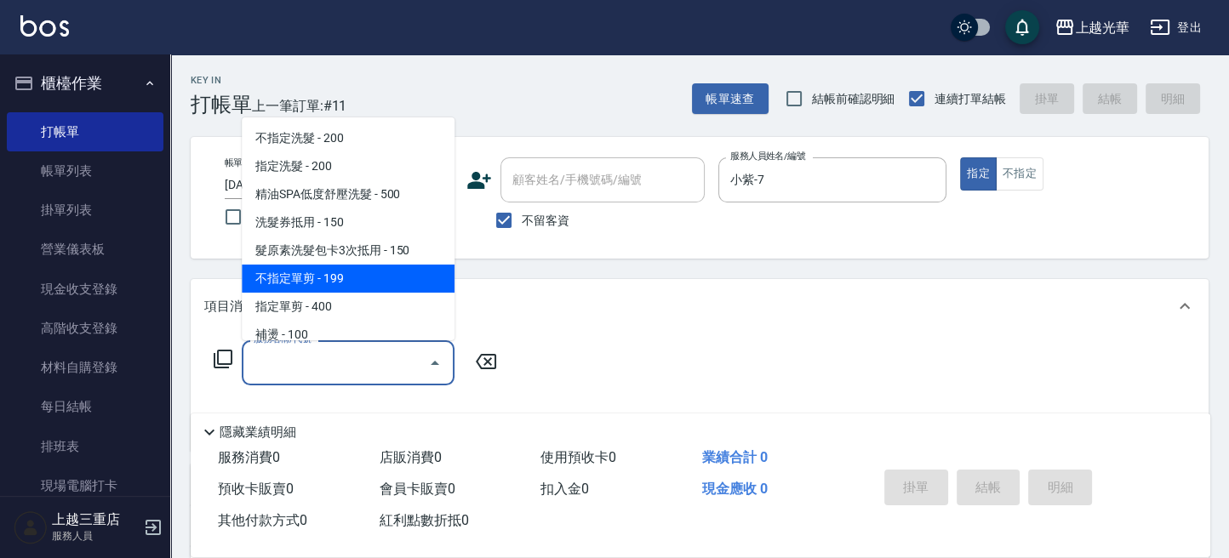
scroll to position [226, 0]
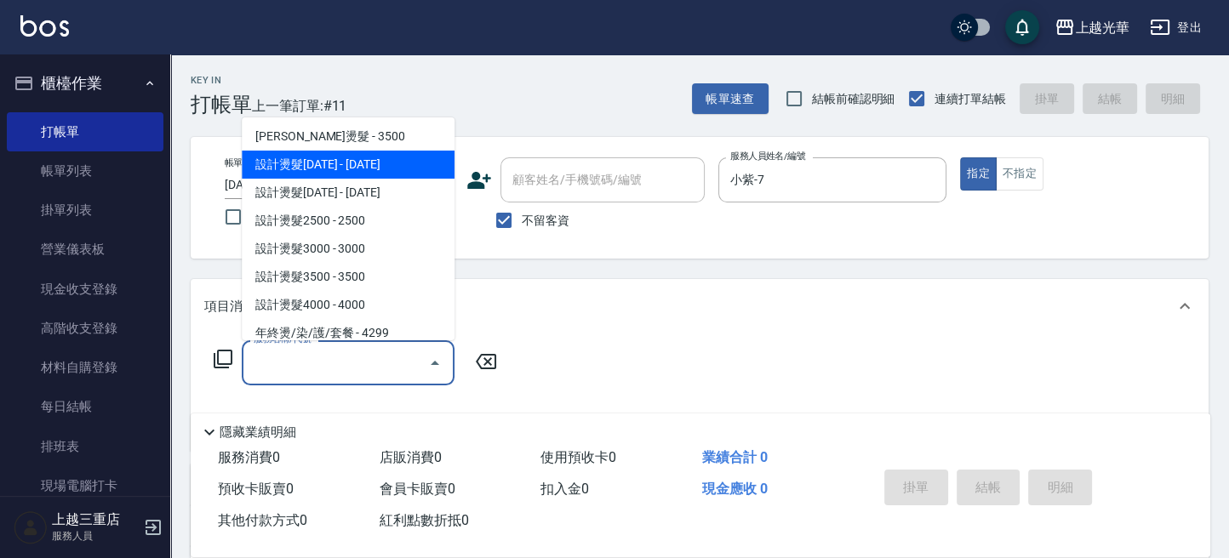
drag, startPoint x: 395, startPoint y: 154, endPoint x: 497, endPoint y: 284, distance: 165.5
click at [395, 156] on span "設計燙髮[DATE] - [DATE]" at bounding box center [348, 165] width 213 height 28
type input "設計燙髮1500(305)"
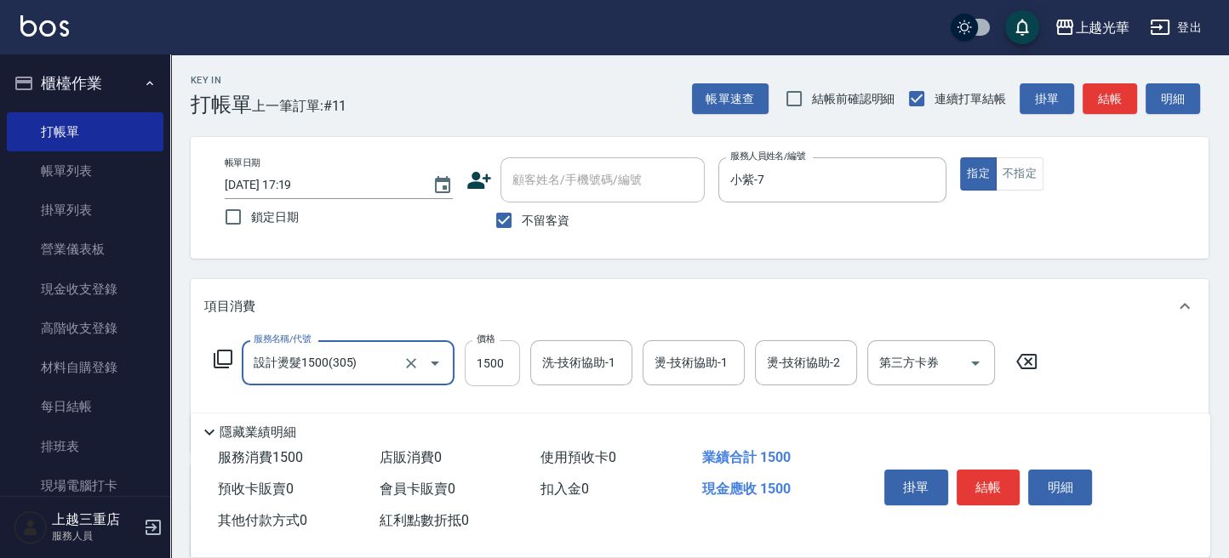
click at [488, 357] on input "1500" at bounding box center [492, 363] width 55 height 46
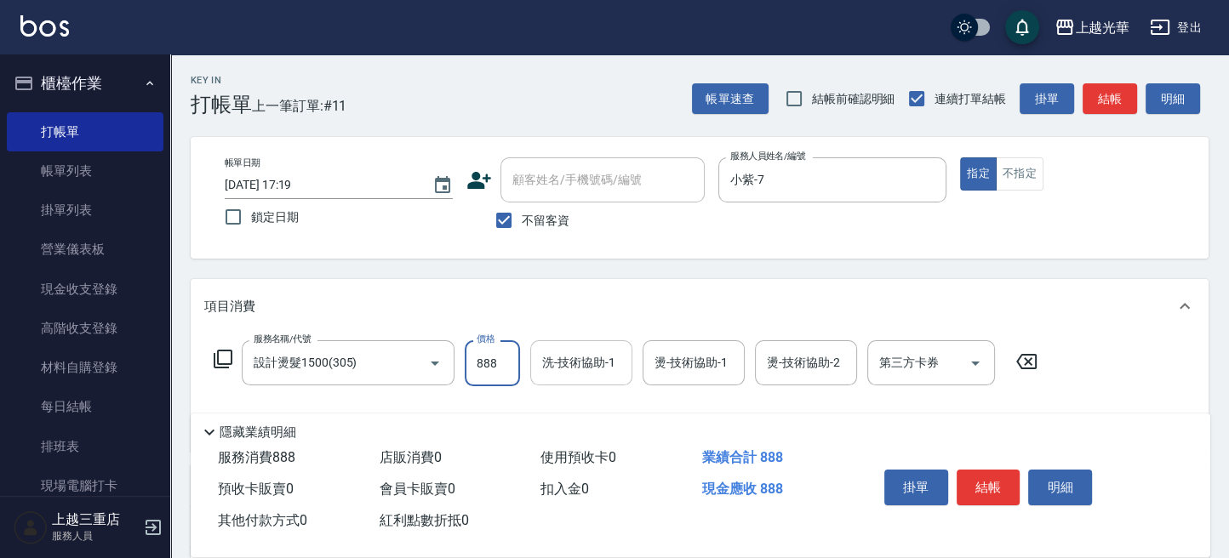
type input "888"
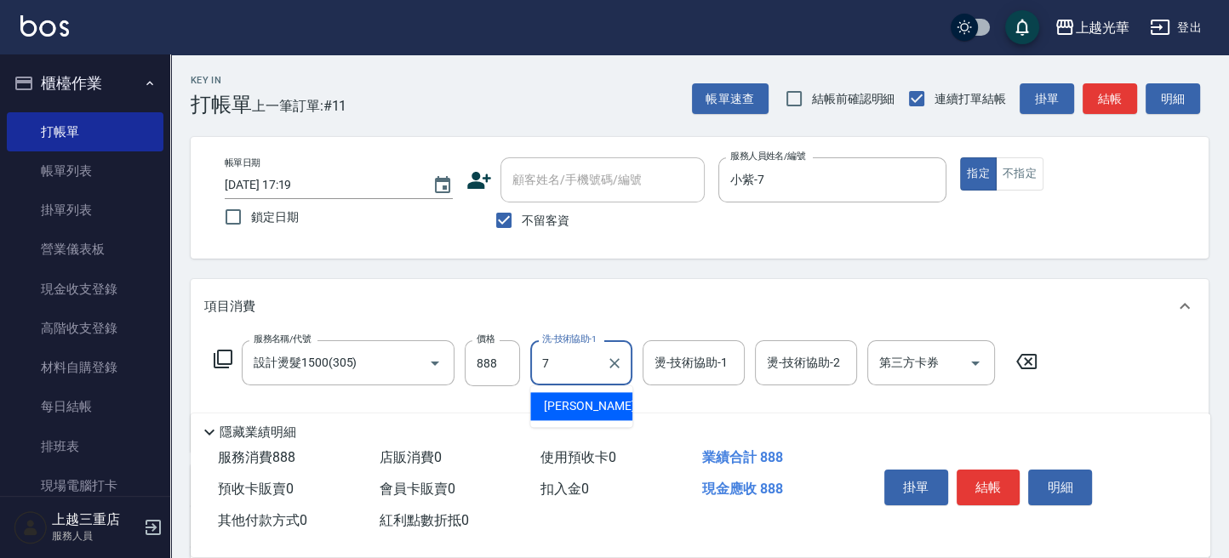
type input "小紫-7"
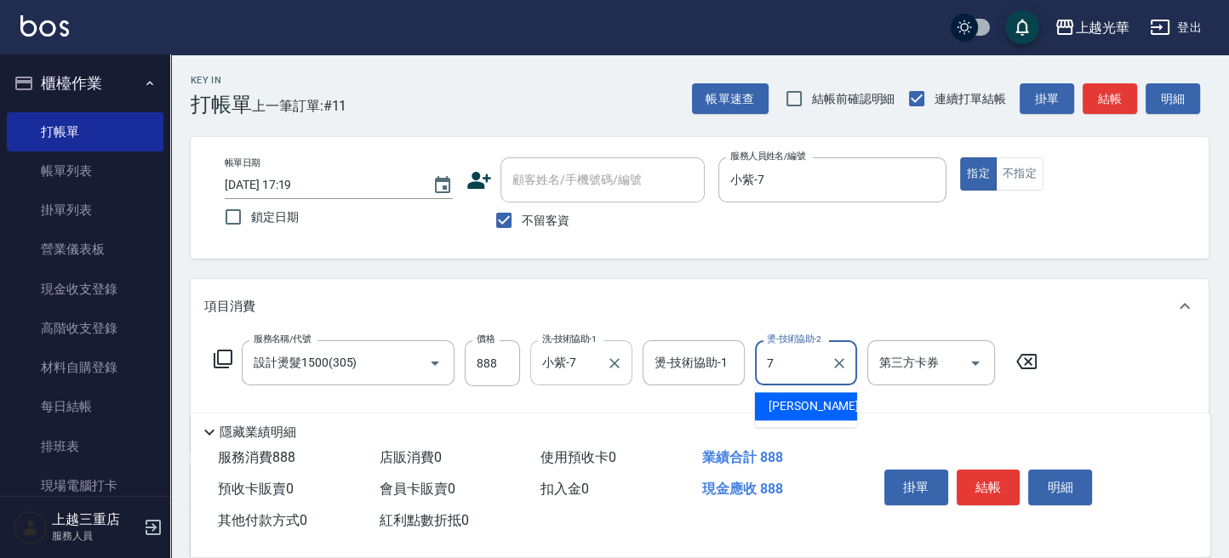
type input "小紫-7"
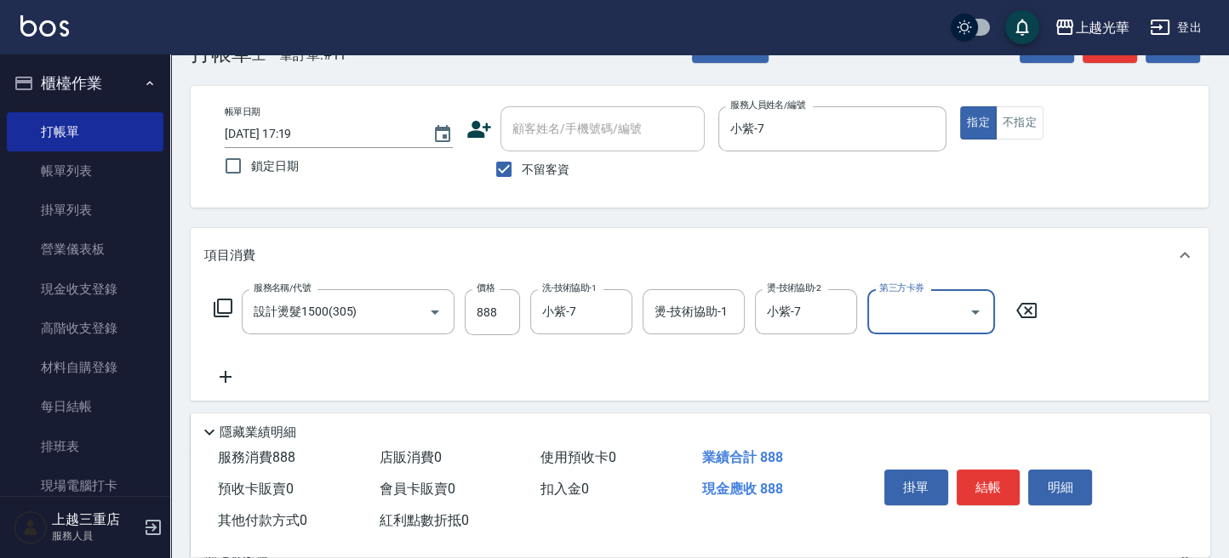
scroll to position [113, 0]
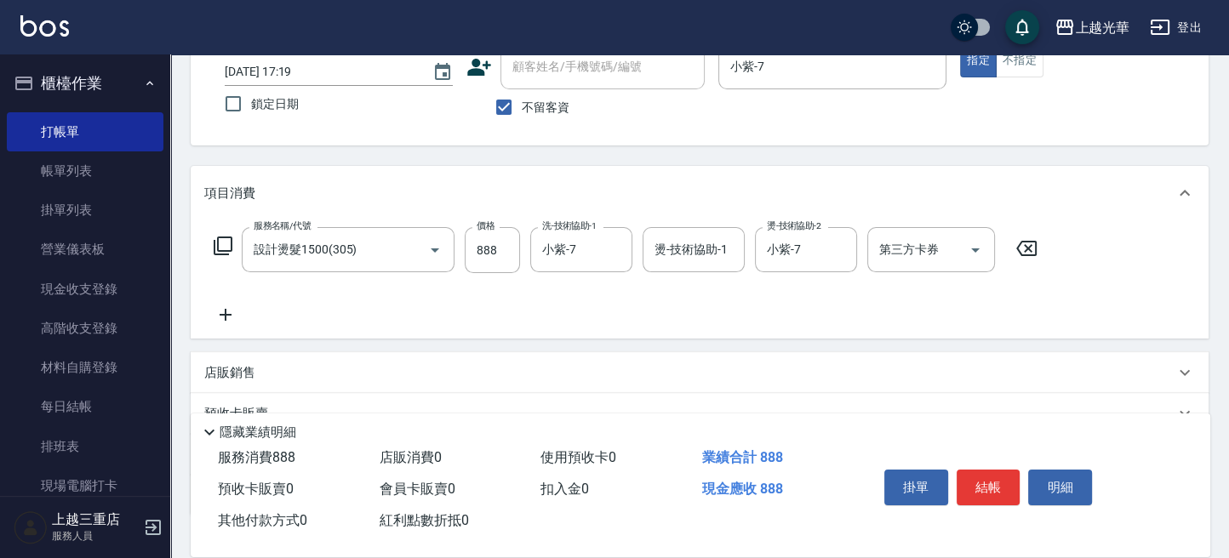
click at [230, 314] on icon at bounding box center [226, 315] width 12 height 12
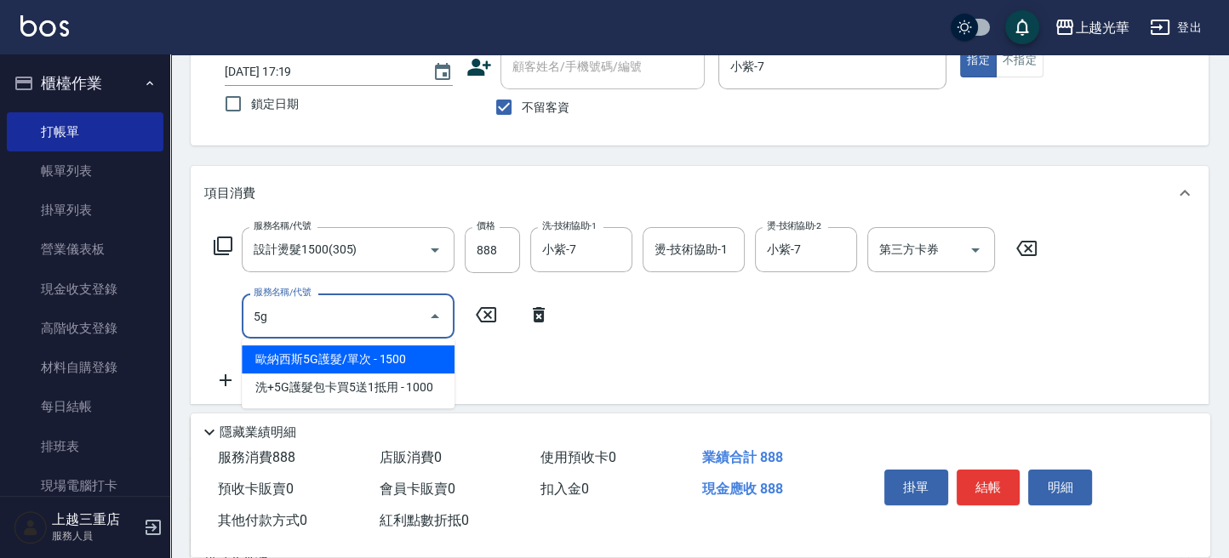
click at [405, 356] on span "歐納西斯5G護髮/單次 - 1500" at bounding box center [348, 359] width 213 height 28
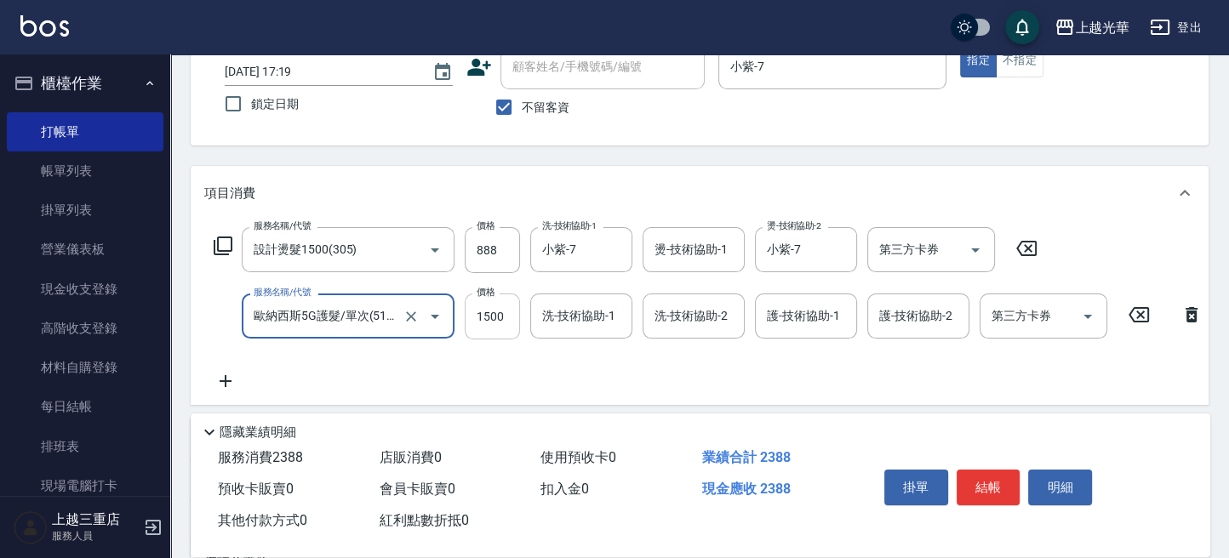
type input "歐納西斯5G護髮/單次(514)"
click at [493, 322] on input "1500" at bounding box center [492, 317] width 55 height 46
type input "1000"
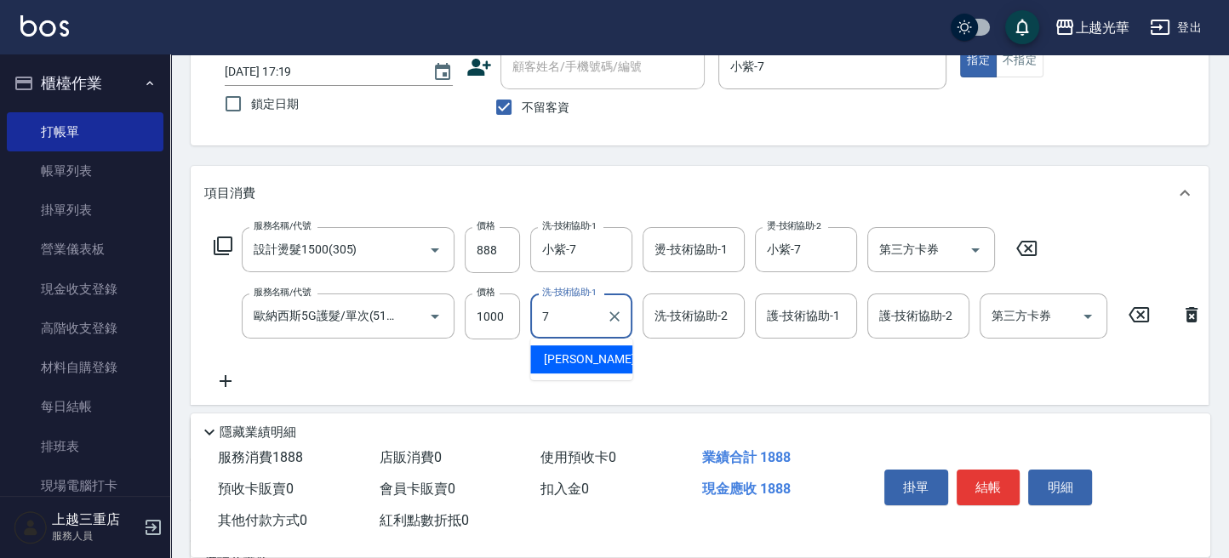
type input "小紫-7"
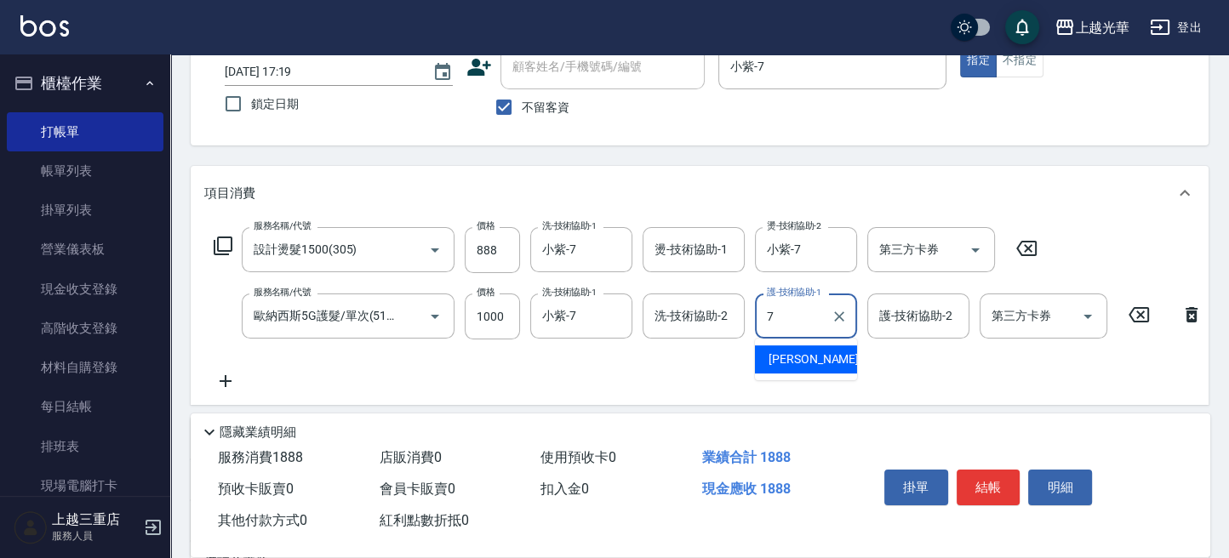
type input "小紫-7"
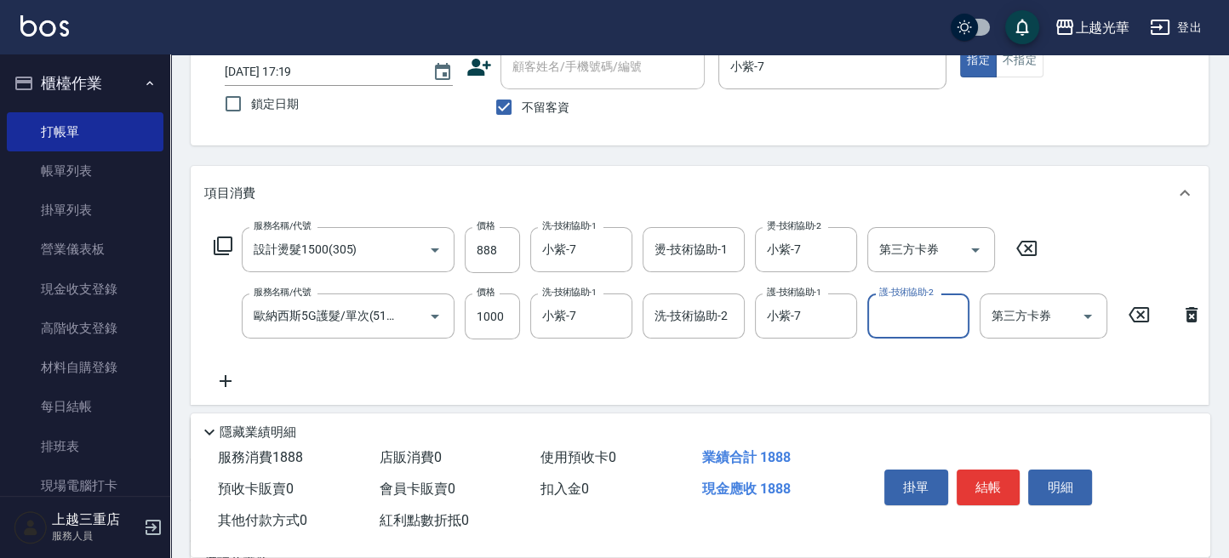
click at [494, 366] on div "服務名稱/代號 設計燙髮1500(305) 服務名稱/代號 價格 888 價格 洗-技術協助-1 小紫-7 洗-技術協助-1 燙-技術協助-1 燙-技術協助-…" at bounding box center [708, 309] width 1008 height 164
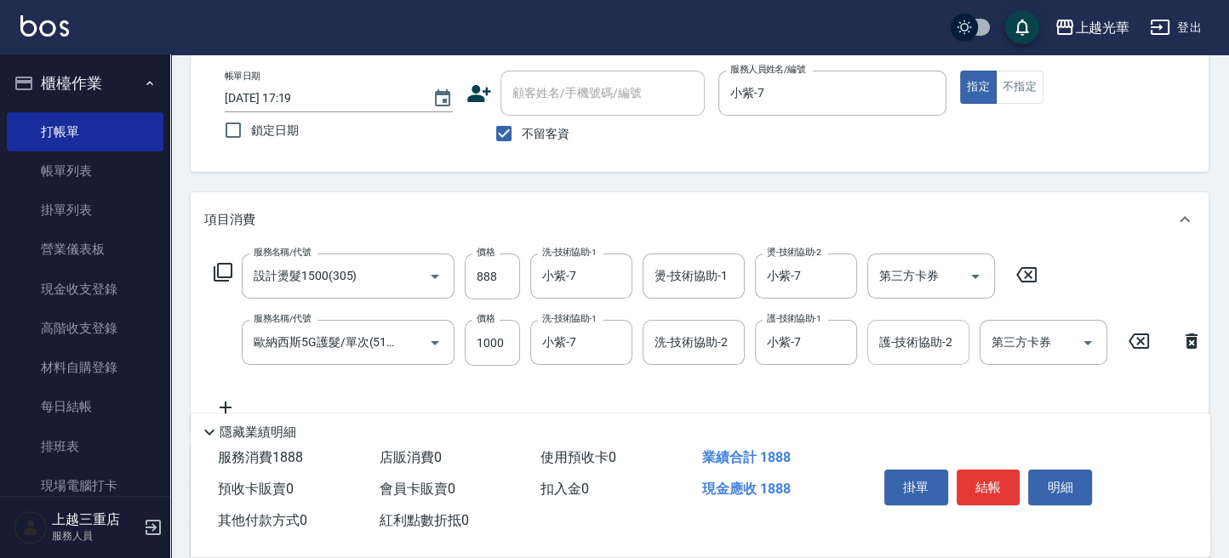
scroll to position [226, 0]
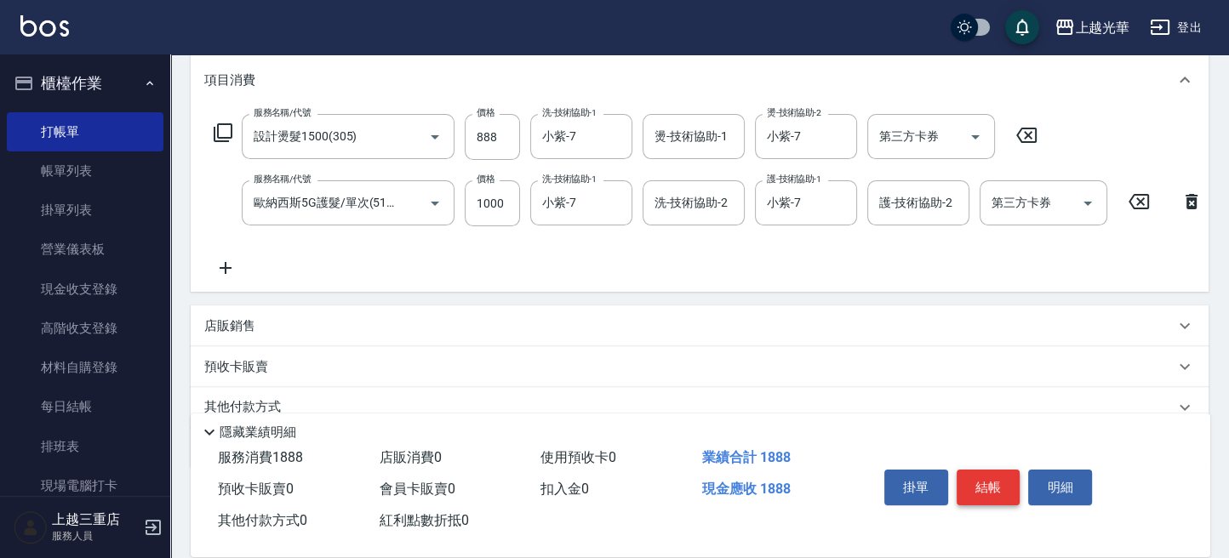
click at [996, 477] on button "結帳" at bounding box center [988, 488] width 64 height 36
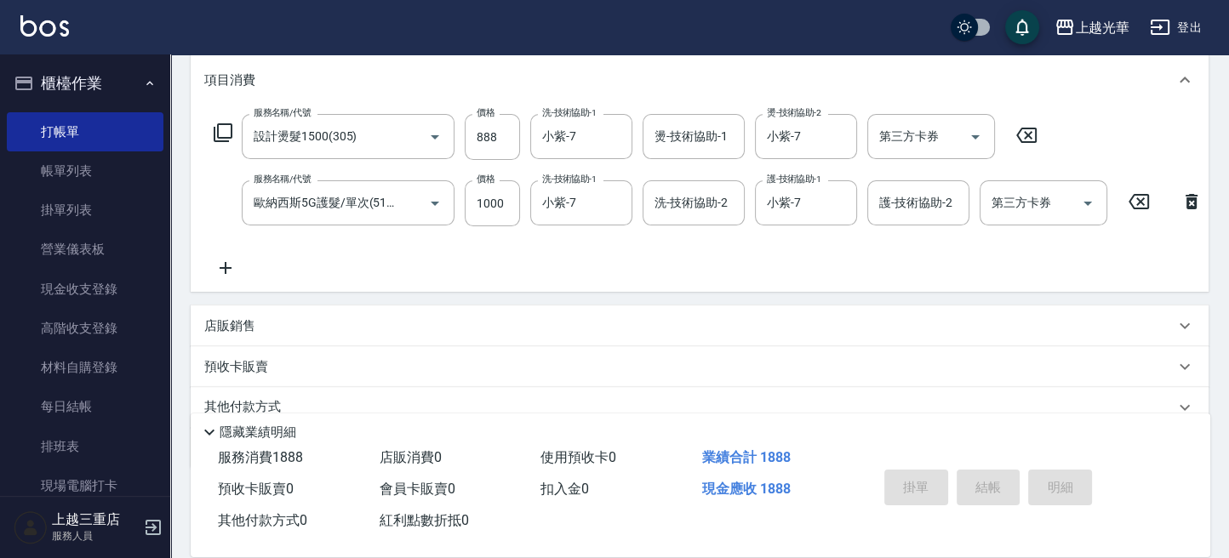
type input "[DATE] 17:44"
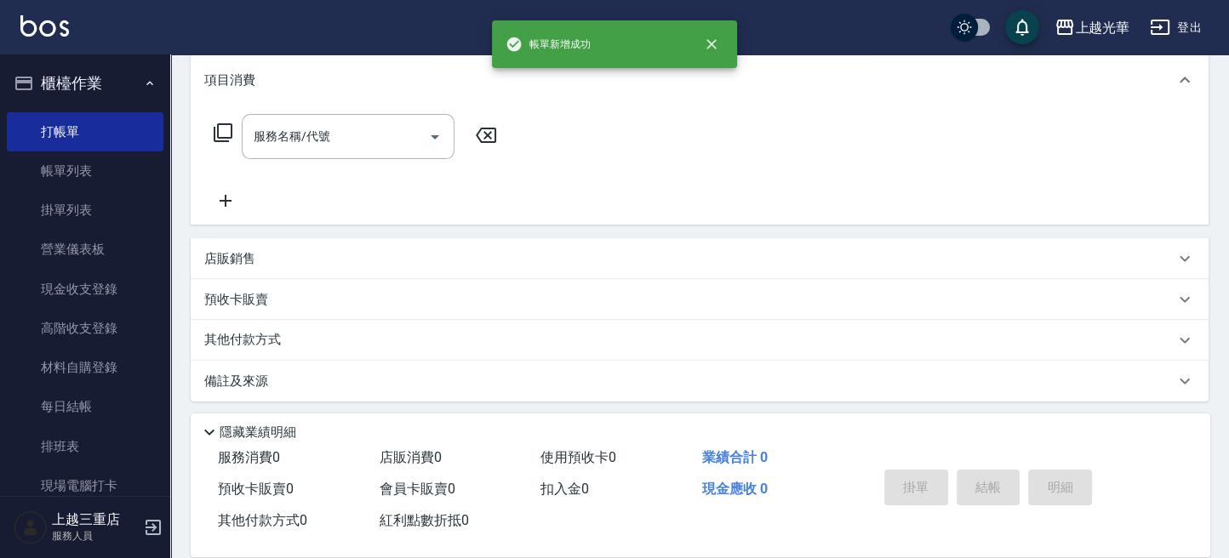
scroll to position [0, 0]
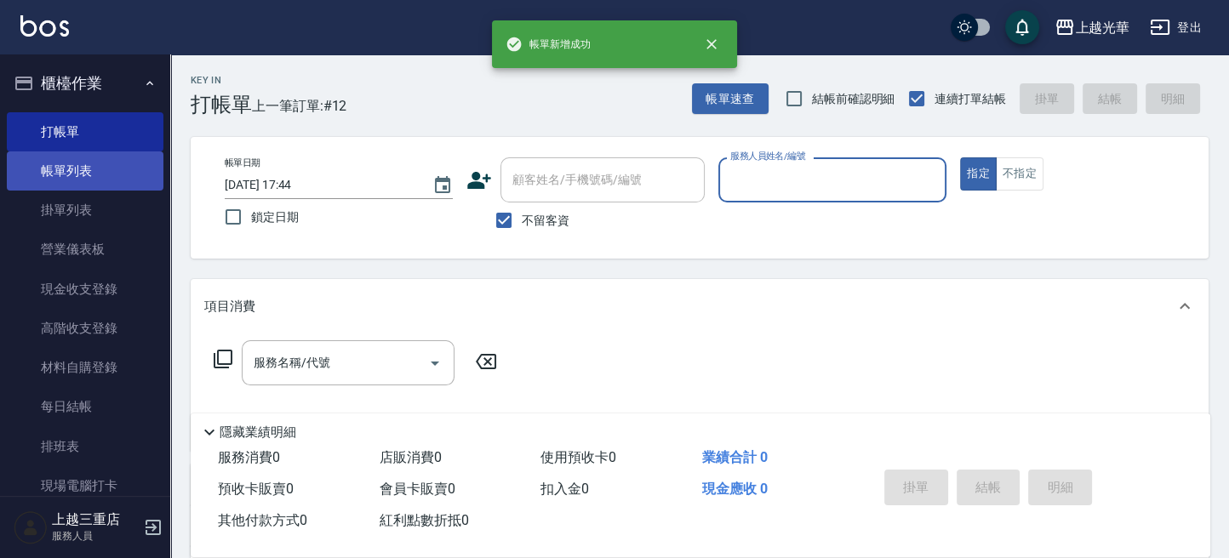
click at [69, 174] on link "帳單列表" at bounding box center [85, 170] width 157 height 39
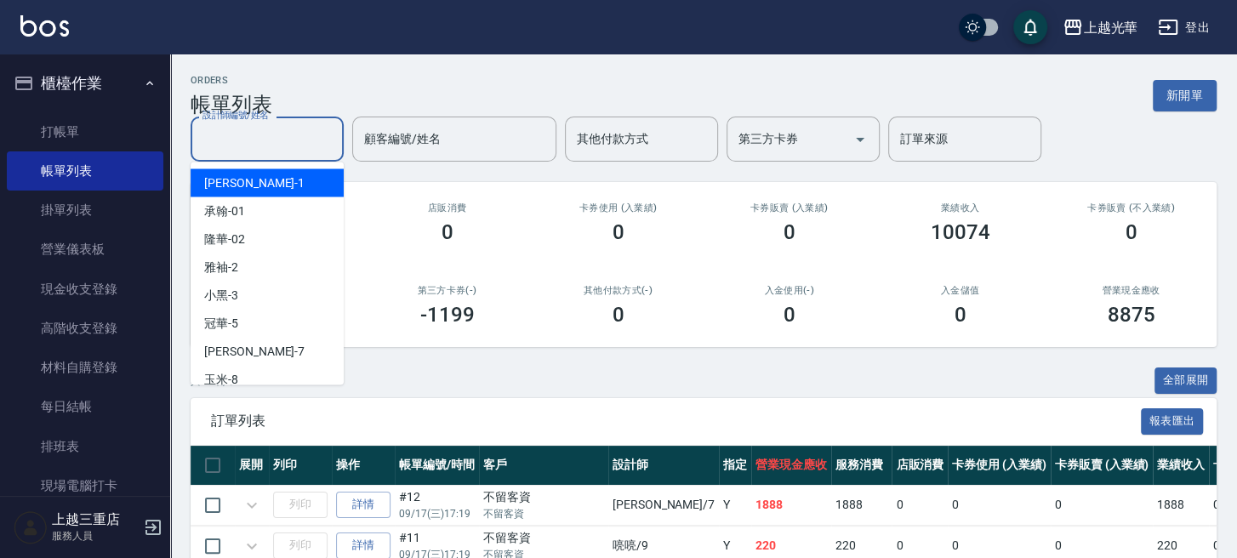
click at [248, 144] on input "設計師編號/姓名" at bounding box center [267, 139] width 138 height 30
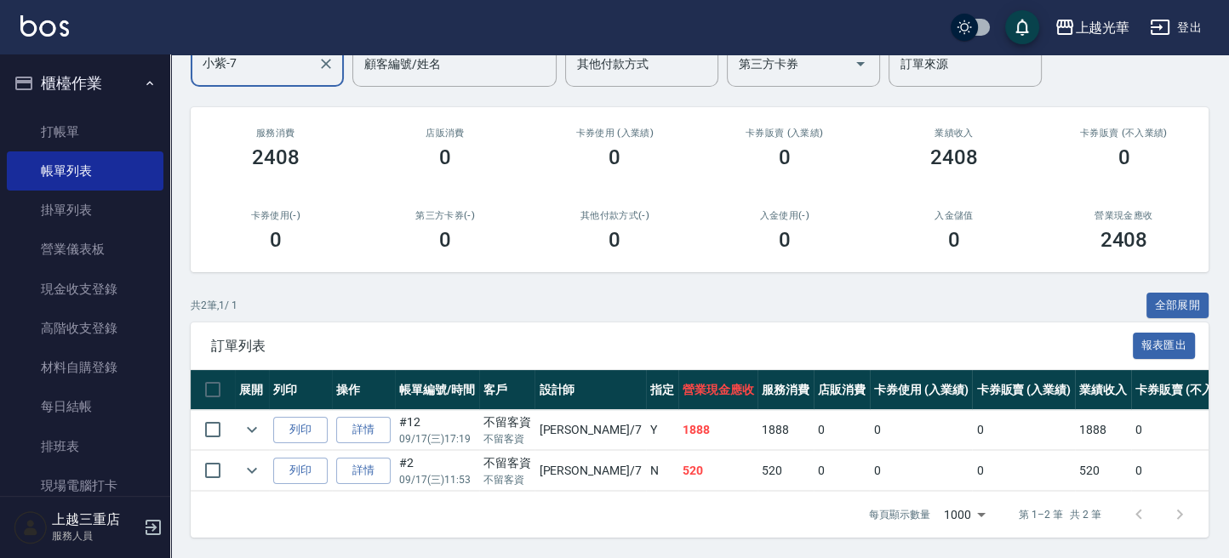
scroll to position [171, 0]
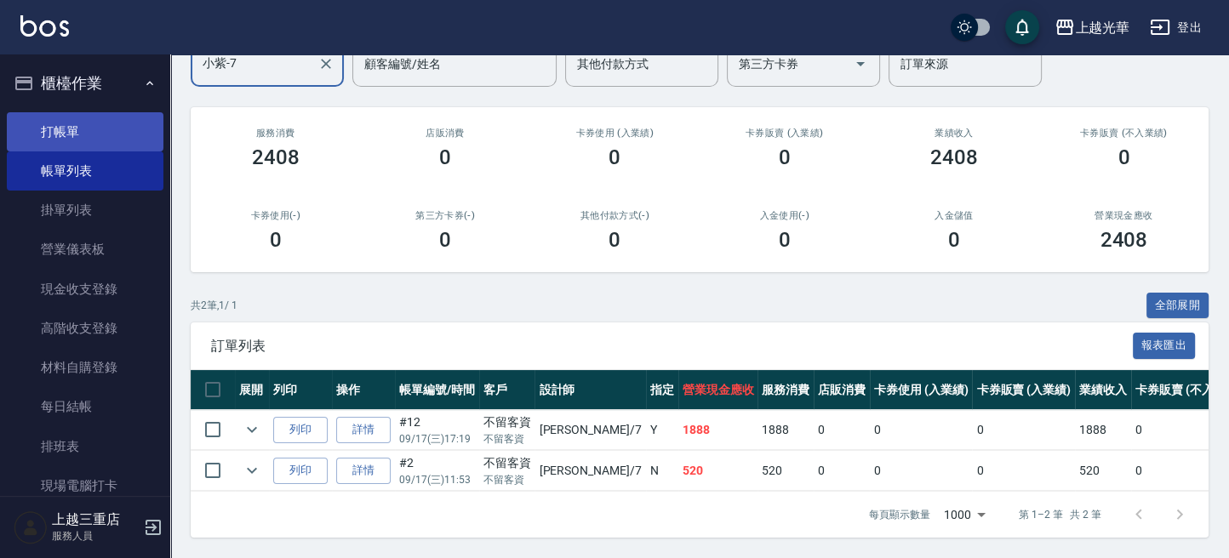
type input "小紫-7"
click at [98, 118] on link "打帳單" at bounding box center [85, 131] width 157 height 39
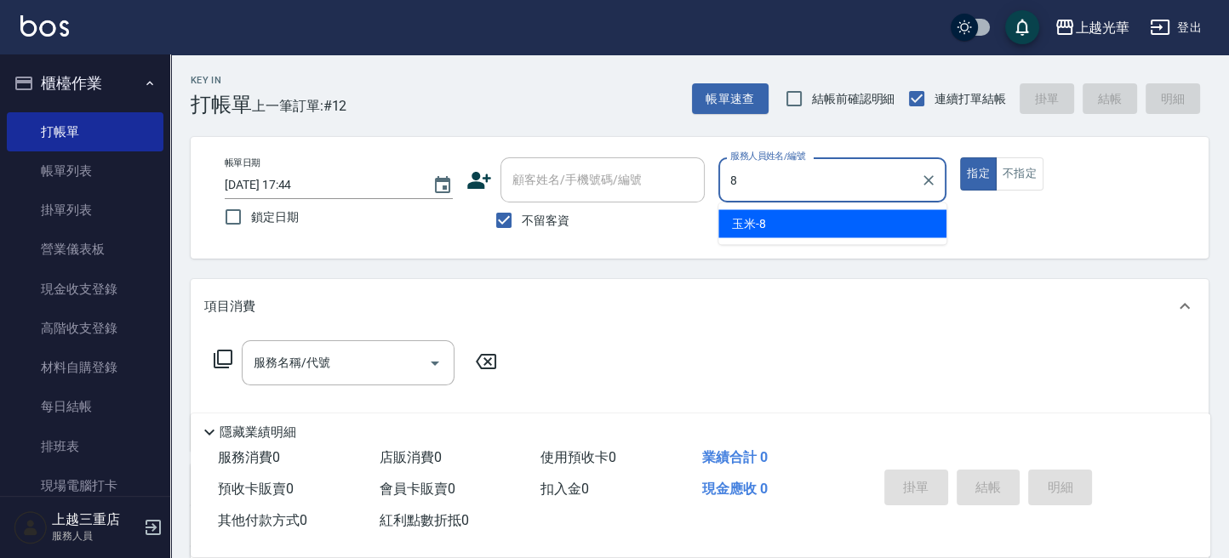
type input "玉米-8"
type button "true"
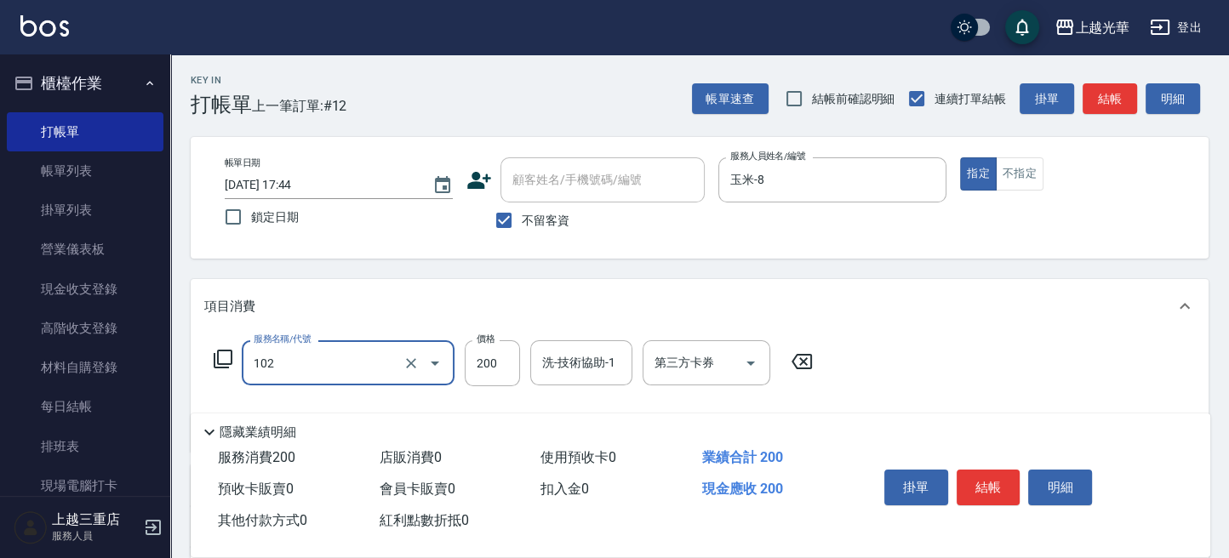
type input "指定洗髮(102)"
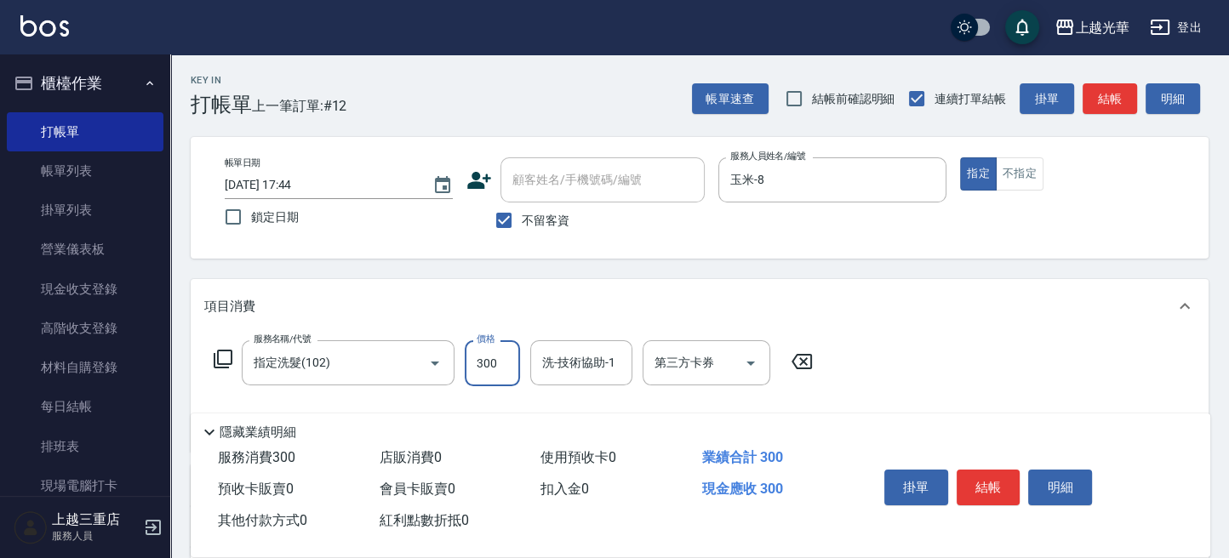
type input "300"
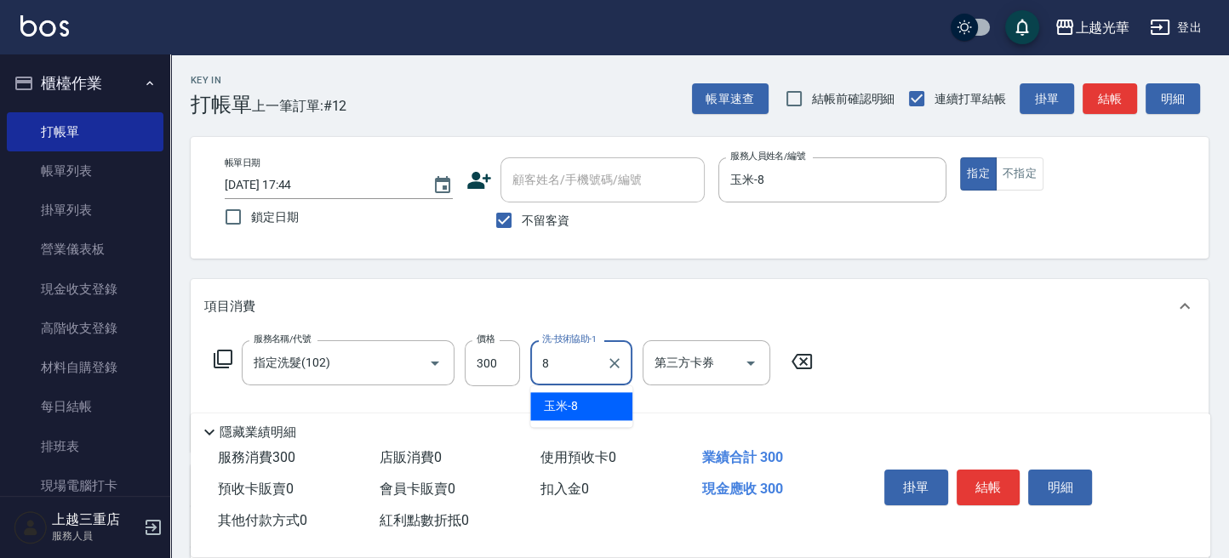
type input "玉米-8"
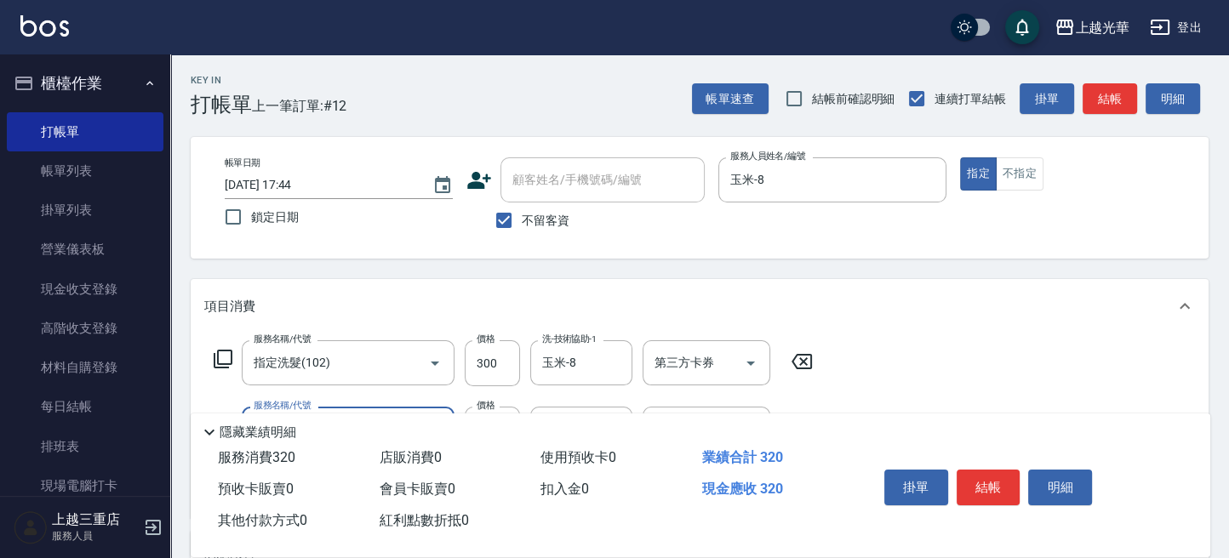
type input "潤絲(801)"
type input "玉米-8"
click at [1089, 98] on button "結帳" at bounding box center [1109, 98] width 54 height 31
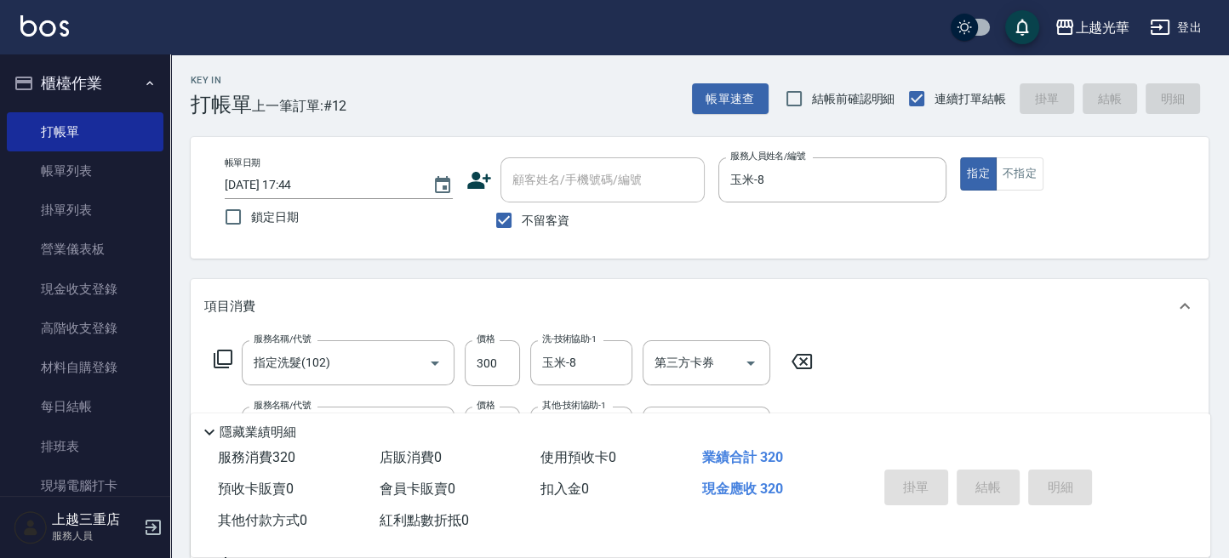
type input "[DATE] 17:59"
